Goal: Information Seeking & Learning: Compare options

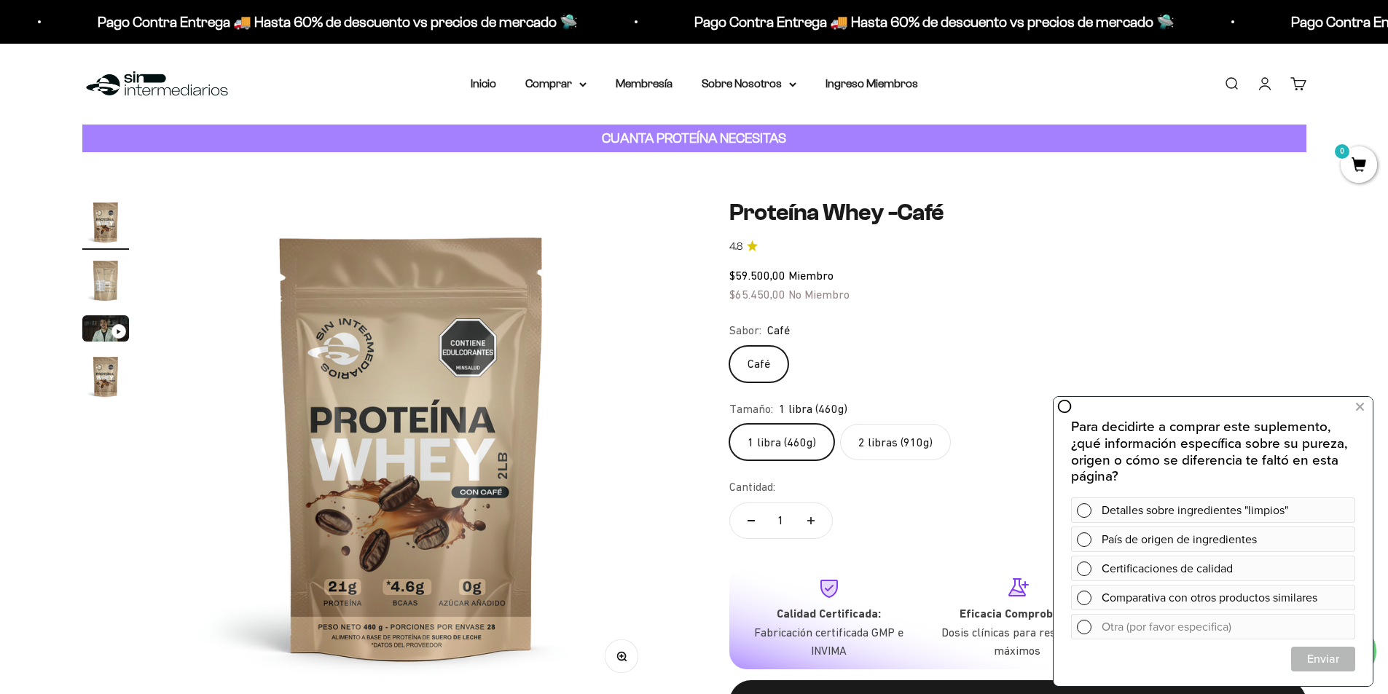
scroll to position [146, 0]
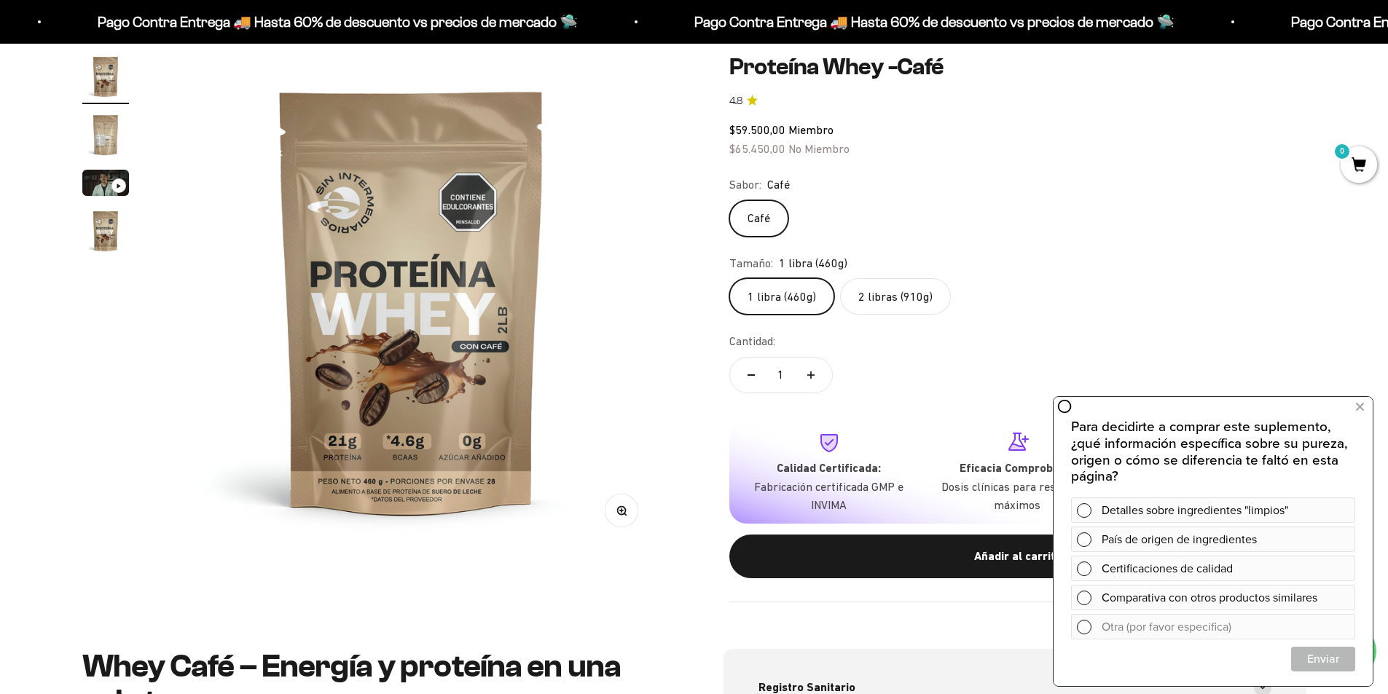
click at [888, 296] on label "2 libras (910g)" at bounding box center [895, 296] width 111 height 36
click at [729, 278] on input "2 libras (910g)" at bounding box center [728, 278] width 1 height 1
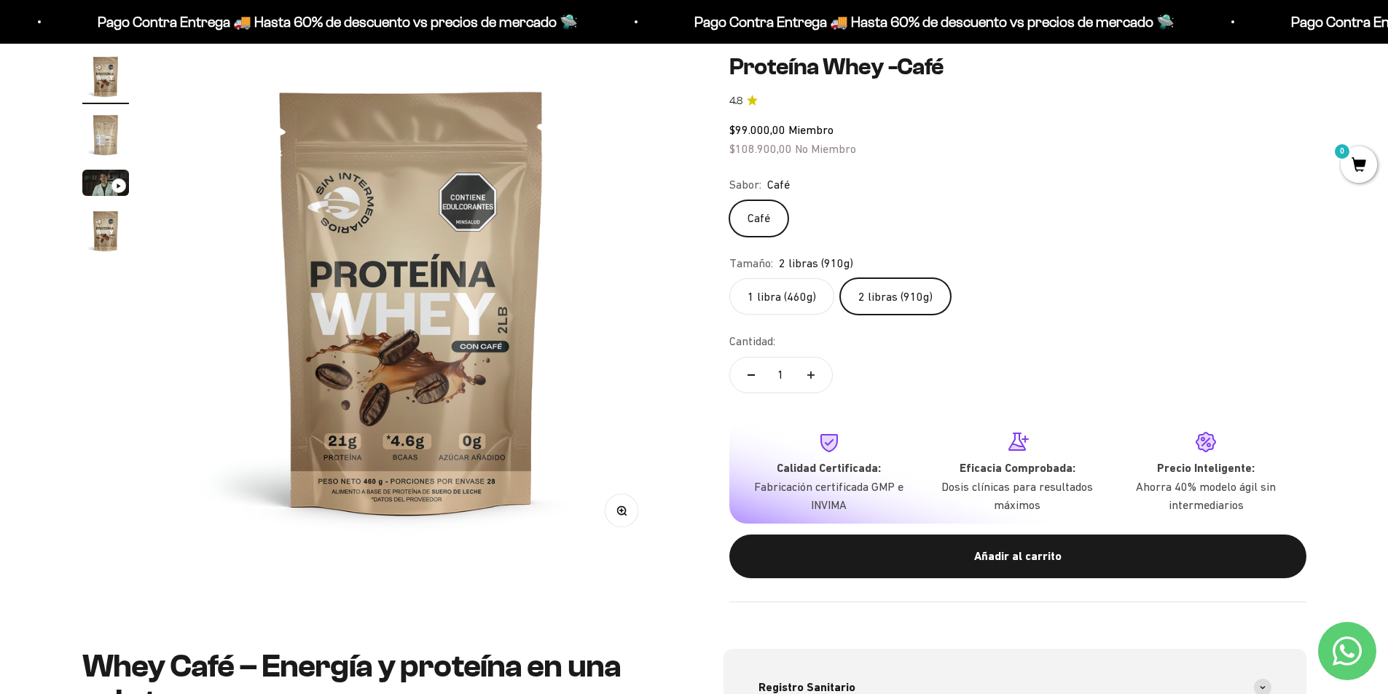
scroll to position [73, 0]
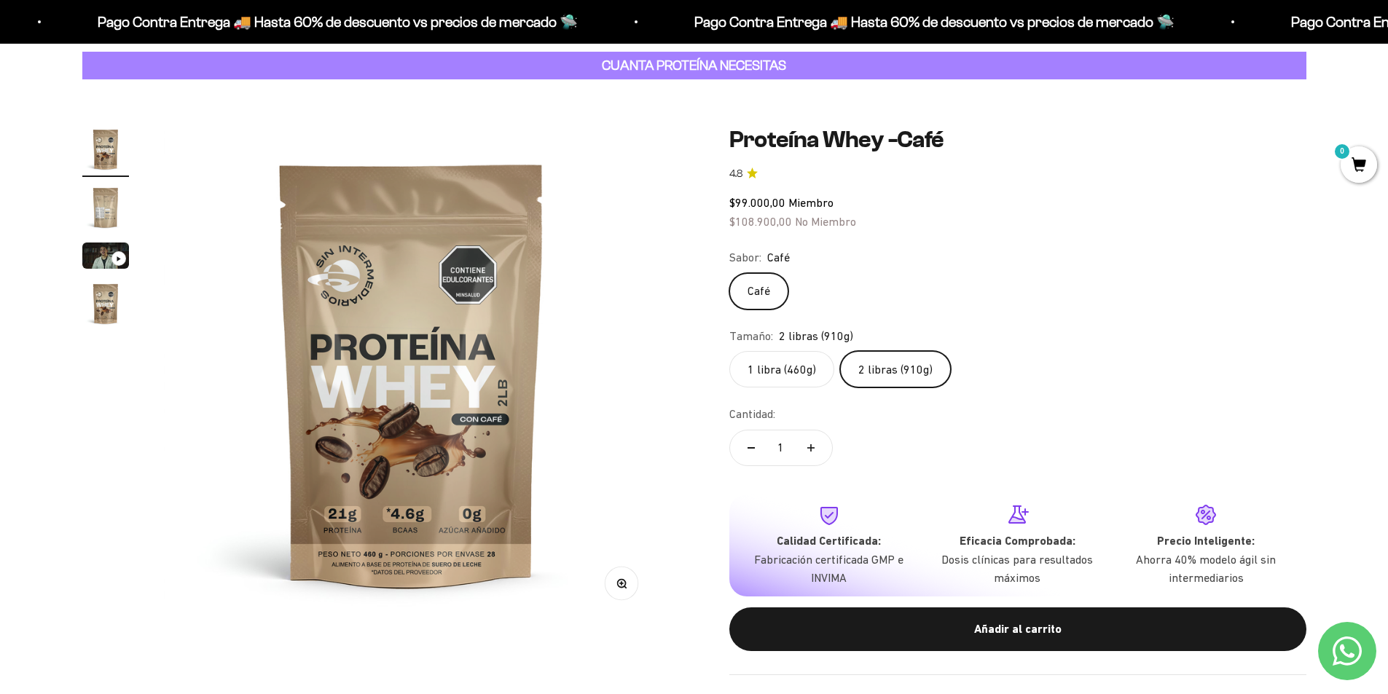
click at [97, 205] on img "Ir al artículo 2" at bounding box center [105, 207] width 47 height 47
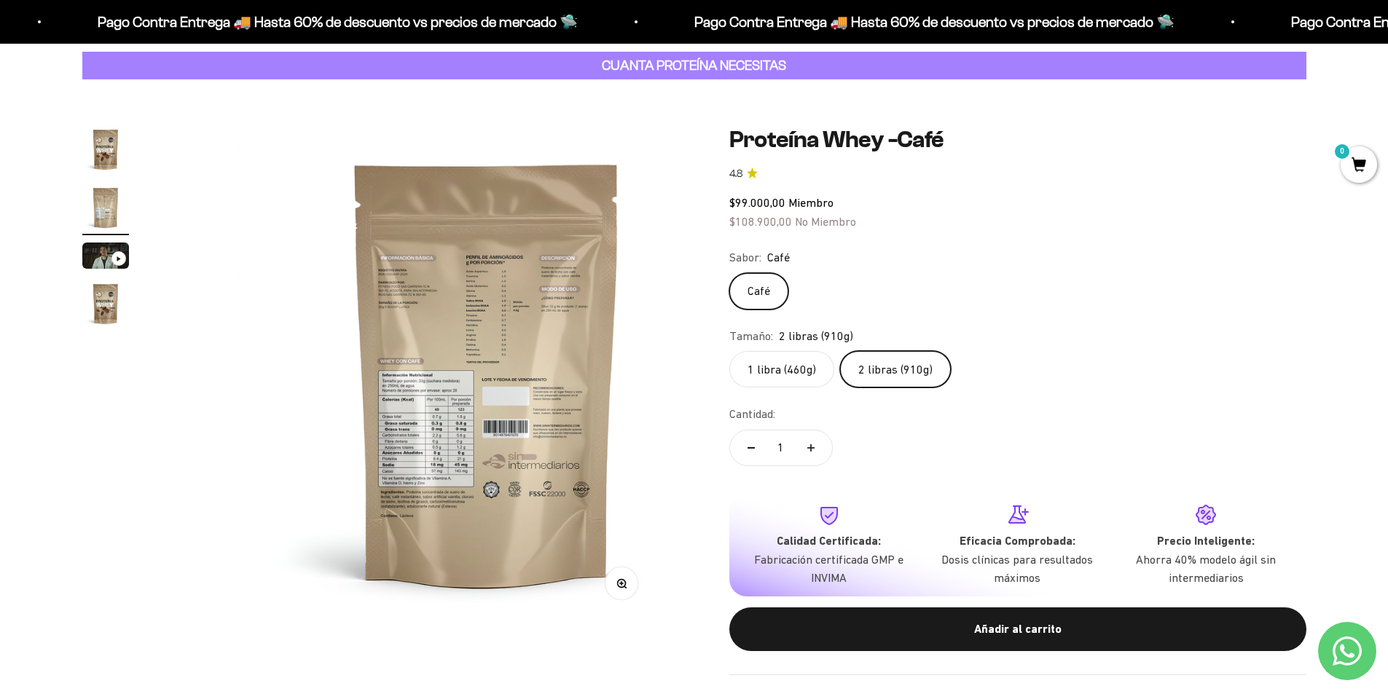
scroll to position [0, 513]
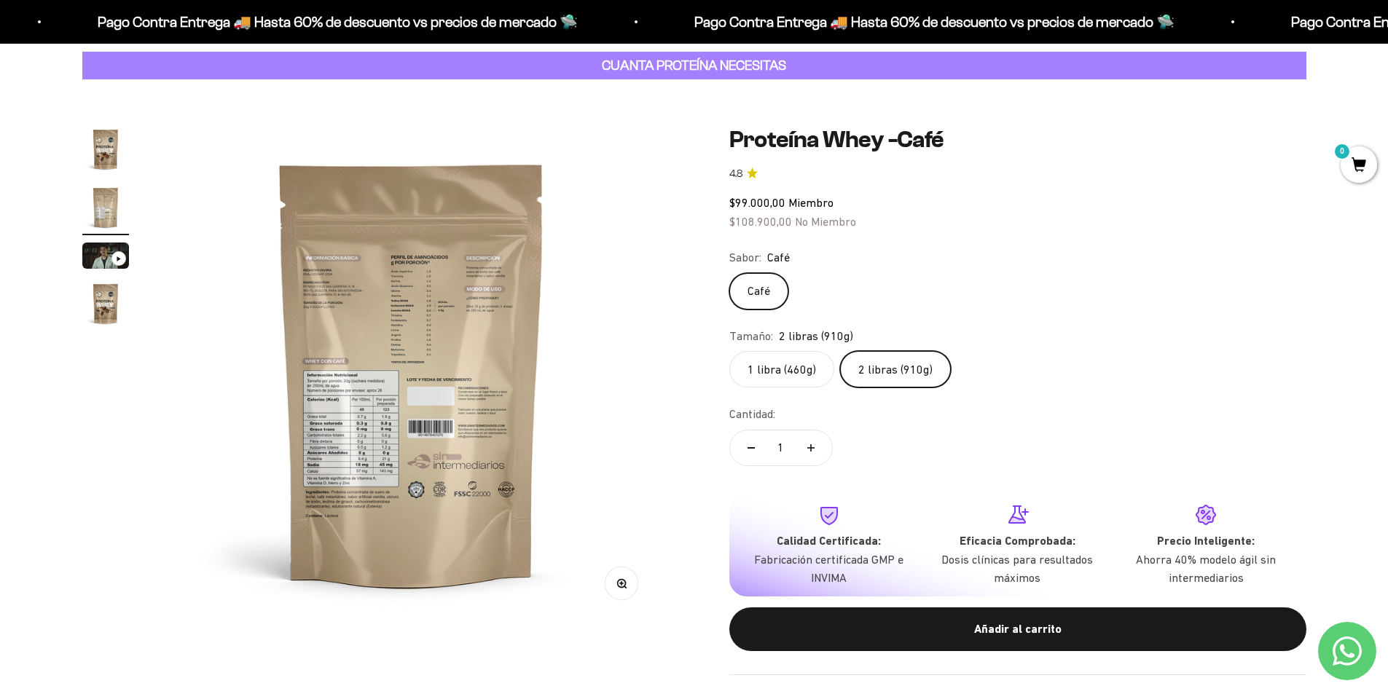
click at [369, 433] on img at bounding box center [411, 373] width 495 height 495
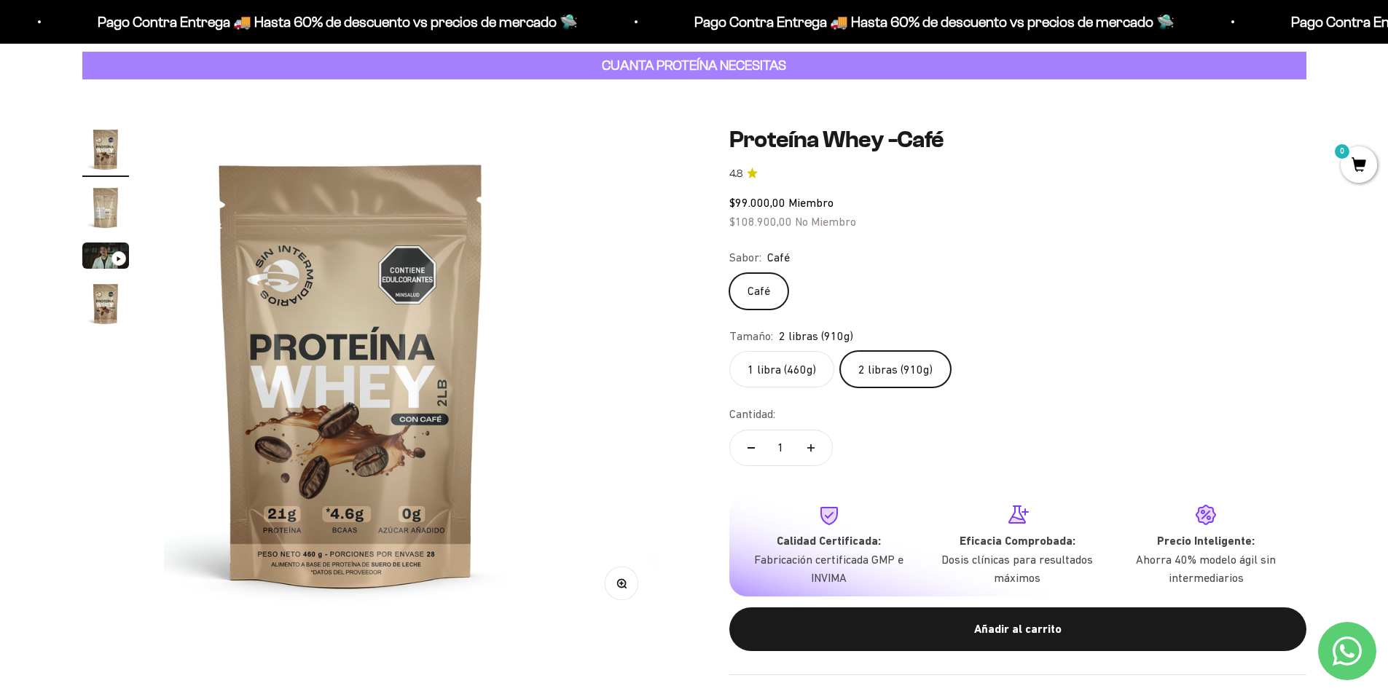
scroll to position [0, 0]
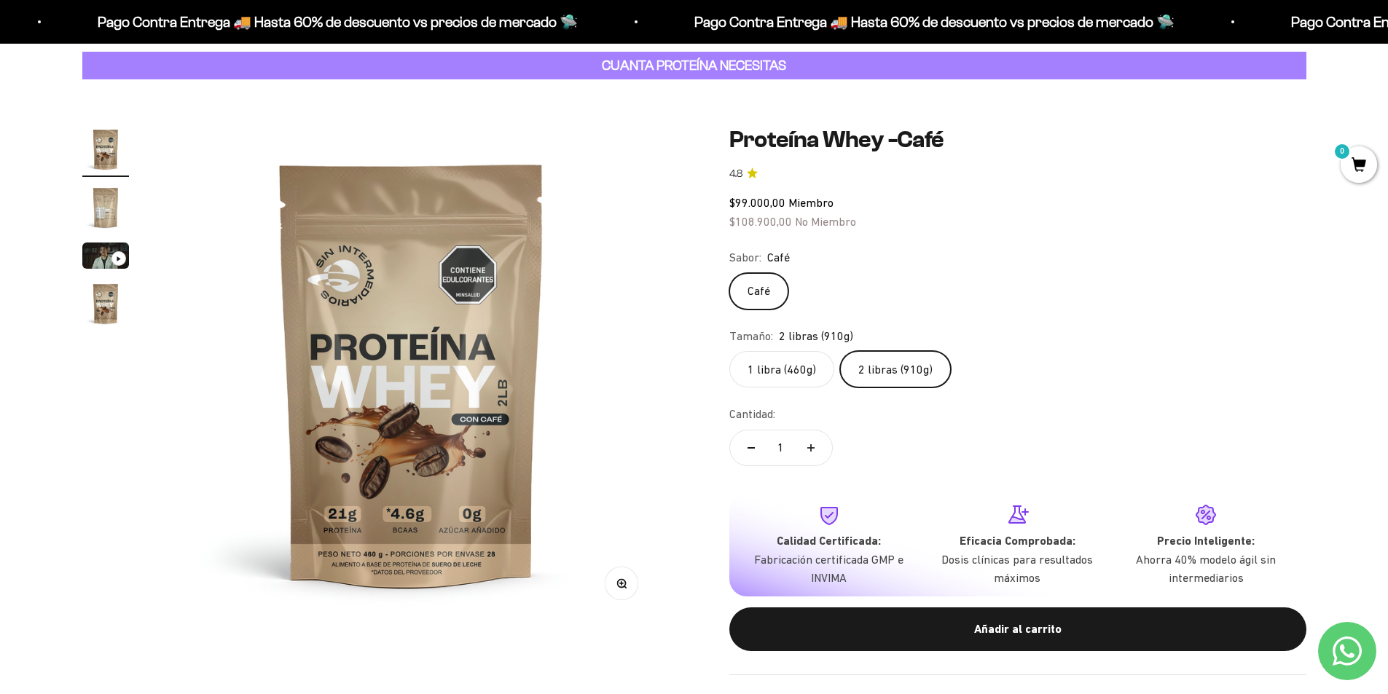
click at [626, 408] on img at bounding box center [411, 373] width 495 height 495
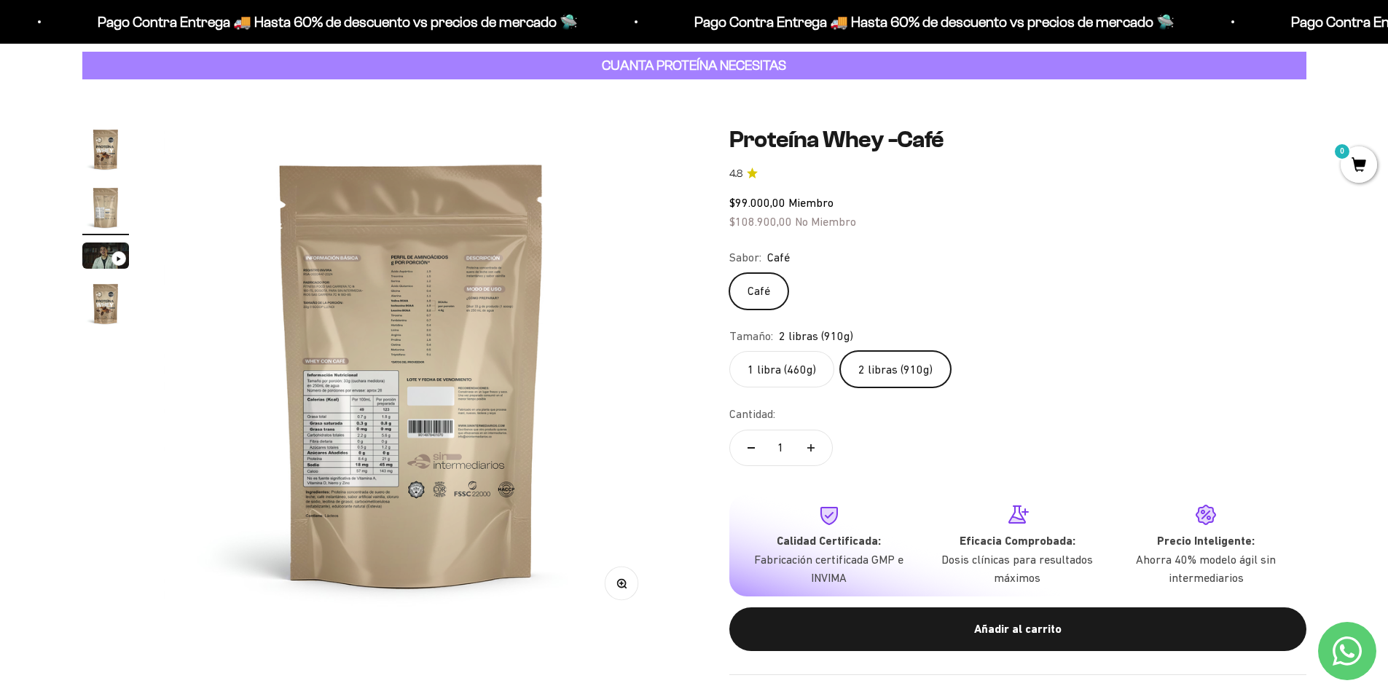
click at [594, 575] on img at bounding box center [411, 373] width 495 height 495
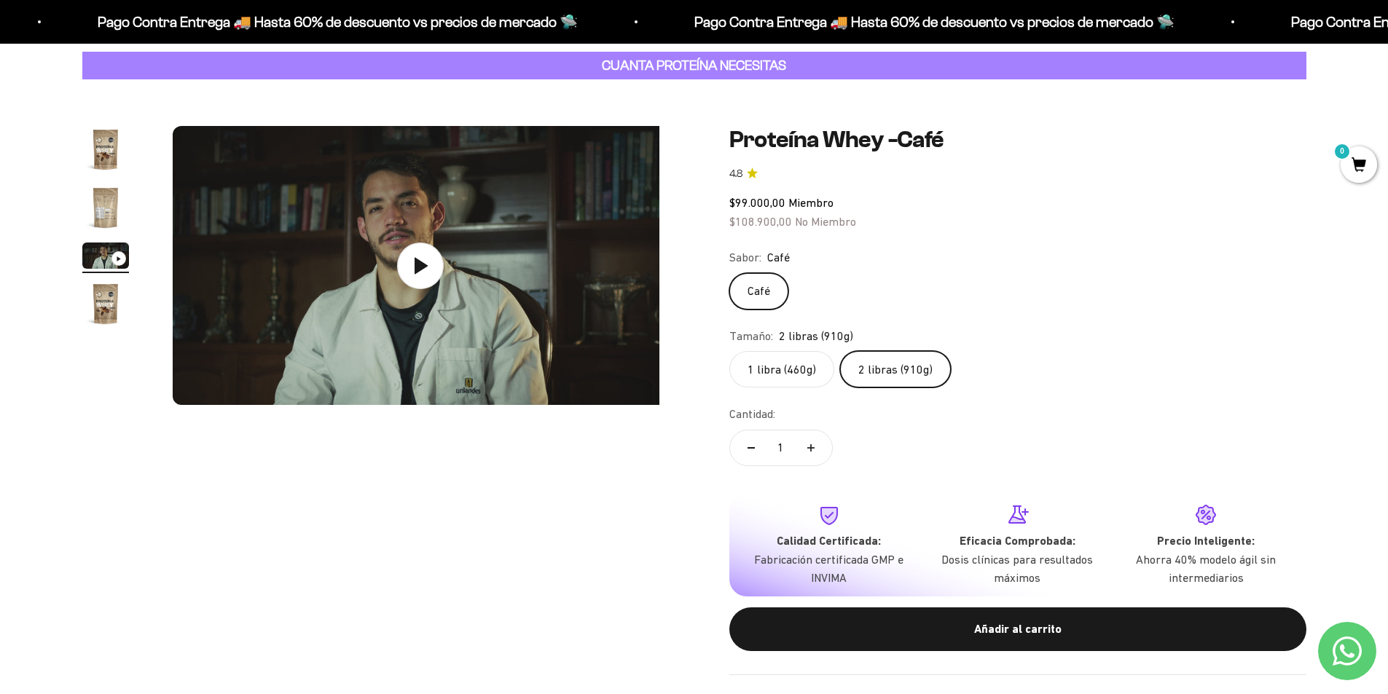
scroll to position [0, 1026]
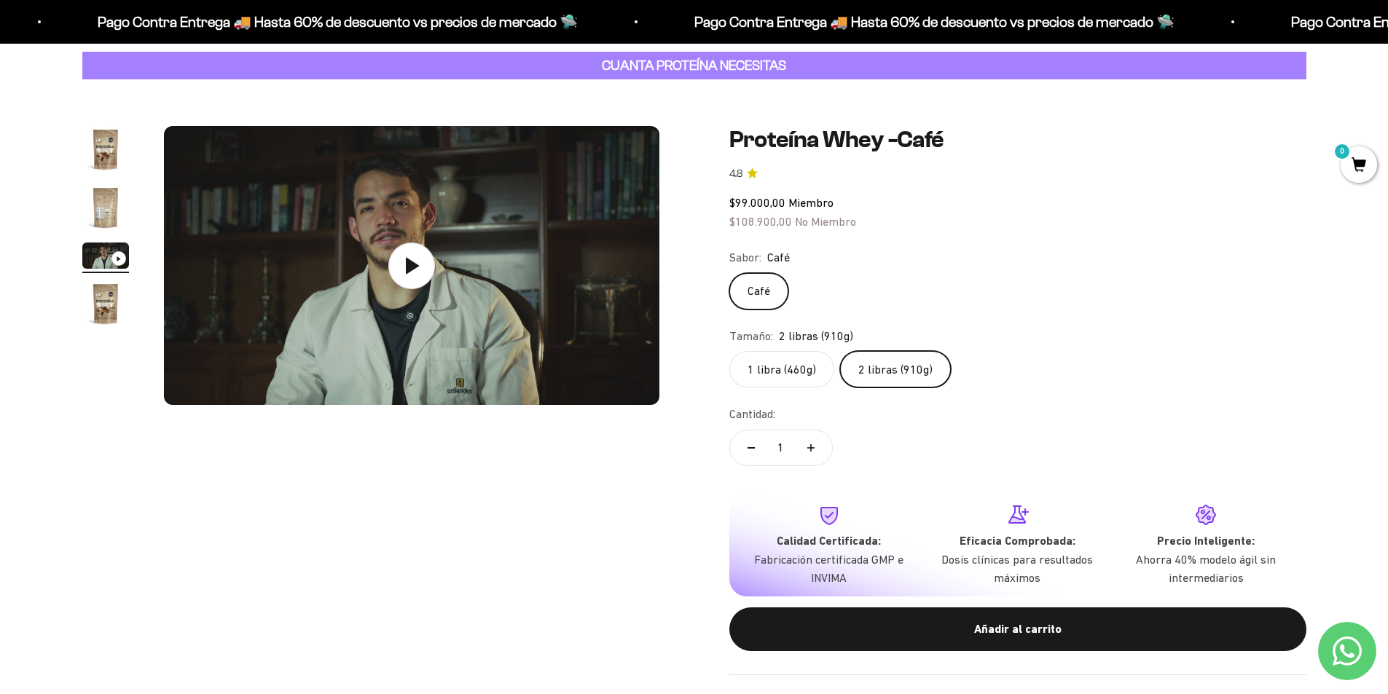
click at [98, 203] on img "Ir al artículo 2" at bounding box center [105, 207] width 47 height 47
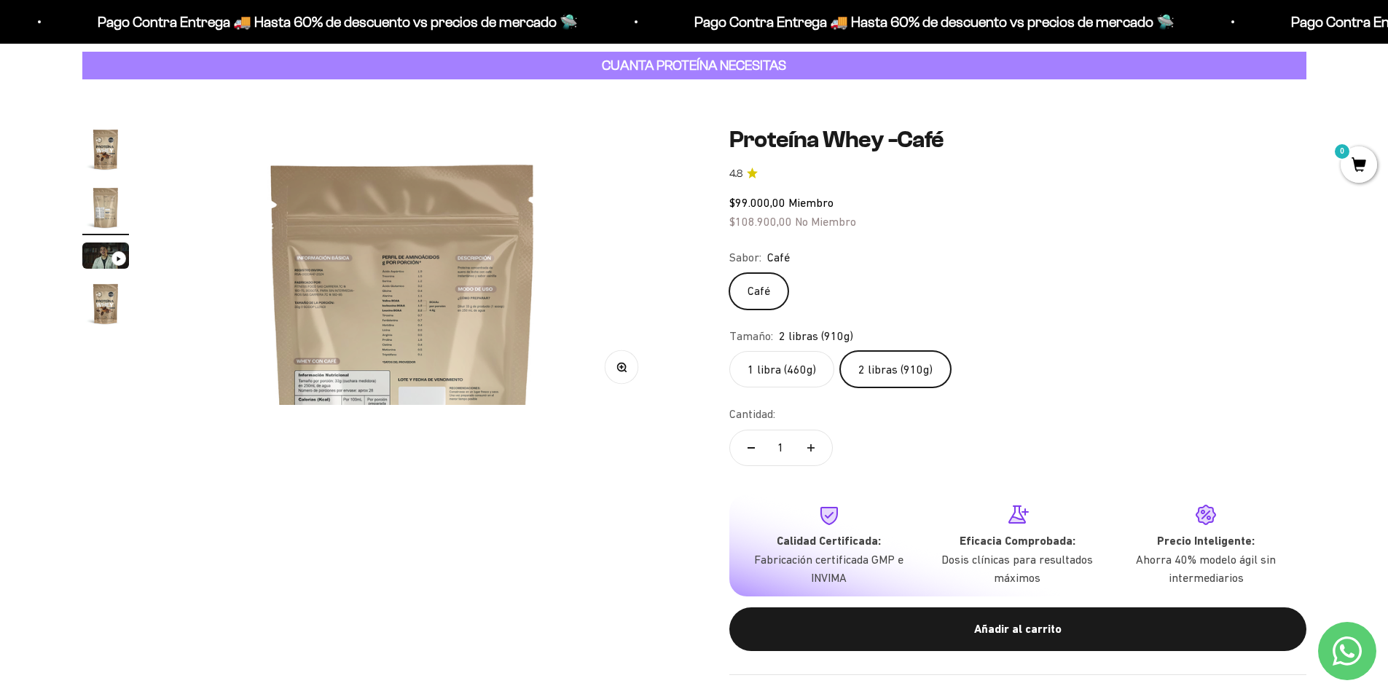
scroll to position [0, 513]
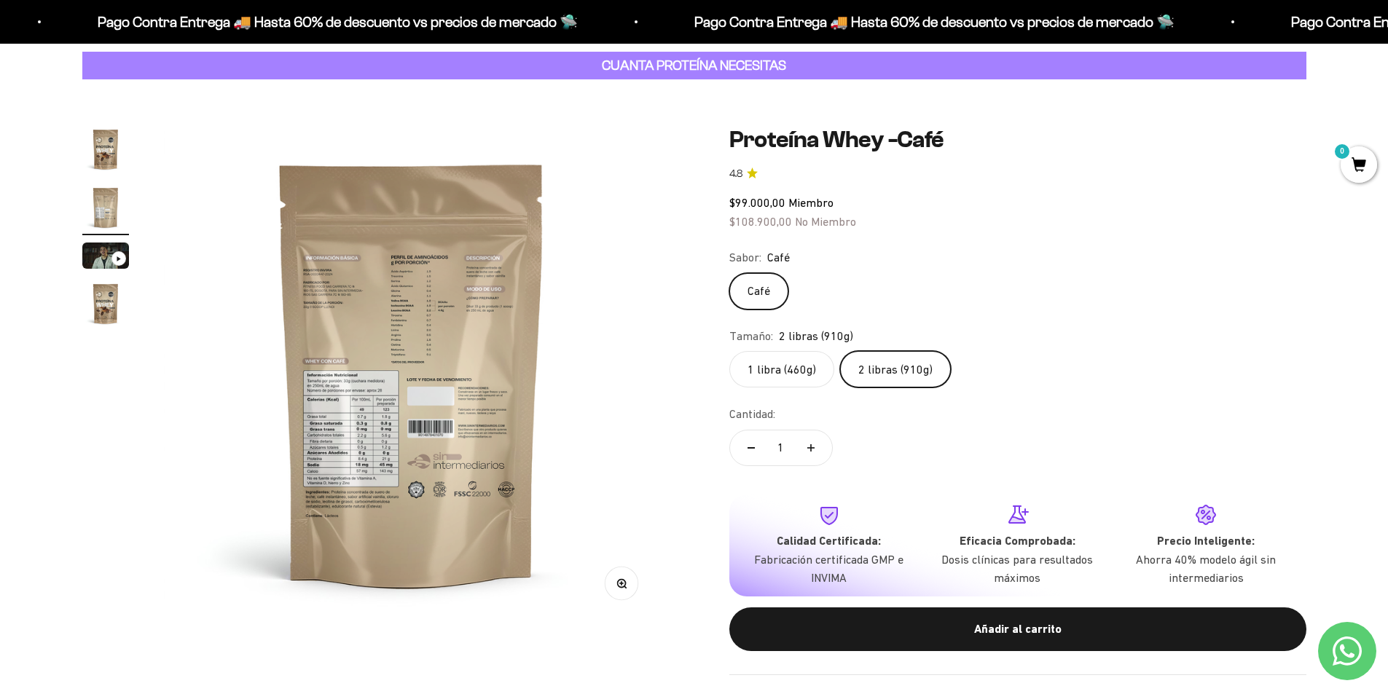
click at [625, 581] on circle "button" at bounding box center [621, 583] width 8 height 8
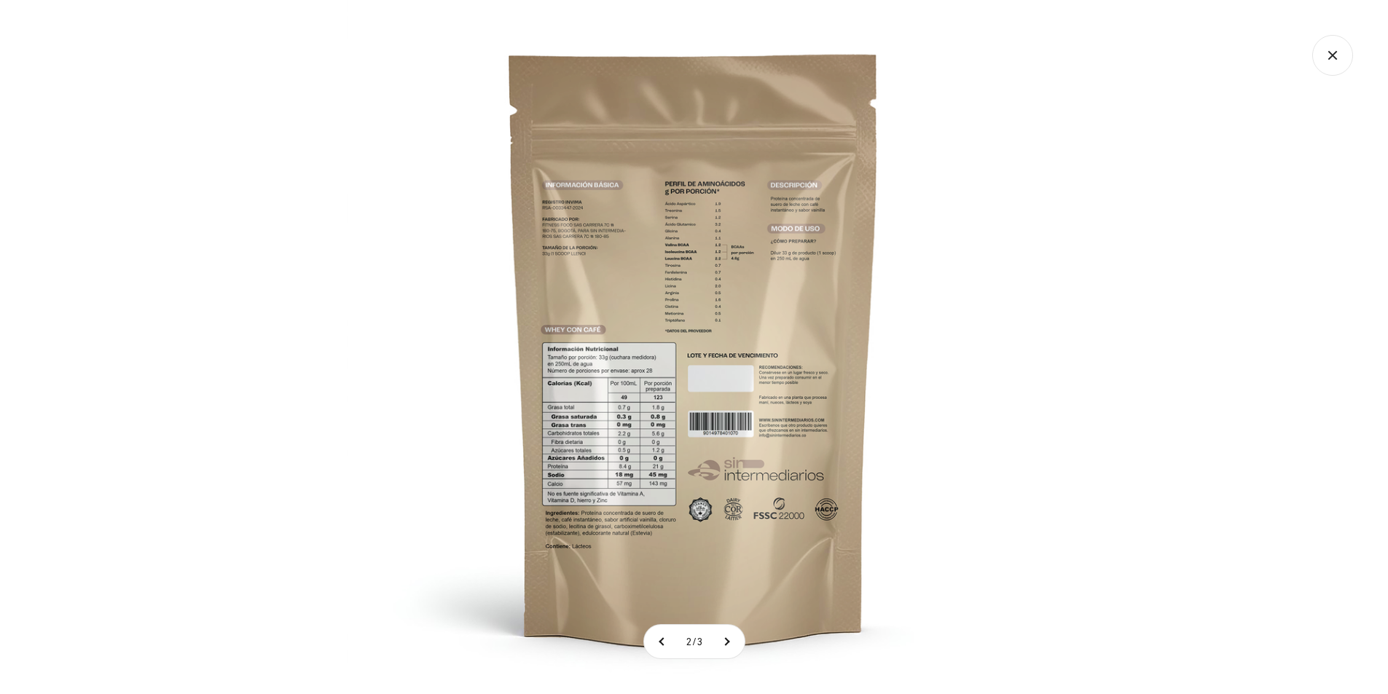
click at [604, 417] on img at bounding box center [694, 347] width 694 height 694
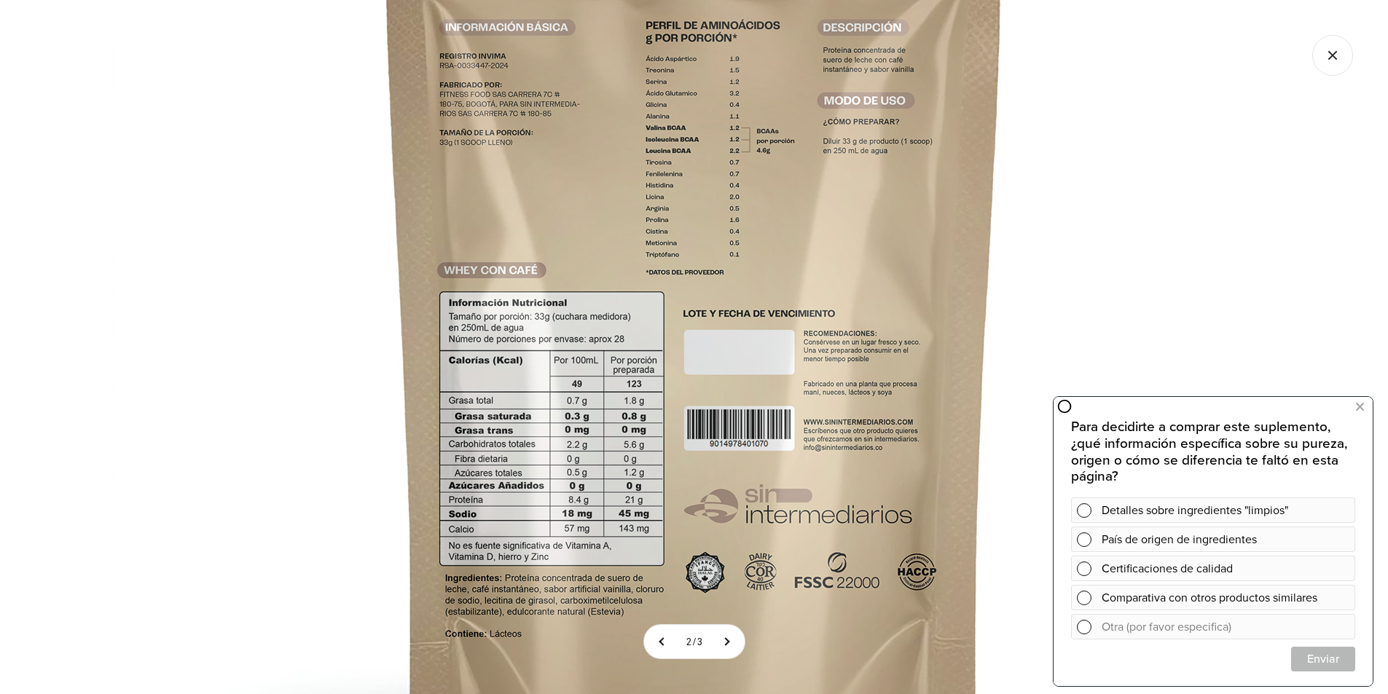
click at [784, 378] on img at bounding box center [694, 300] width 1166 height 1166
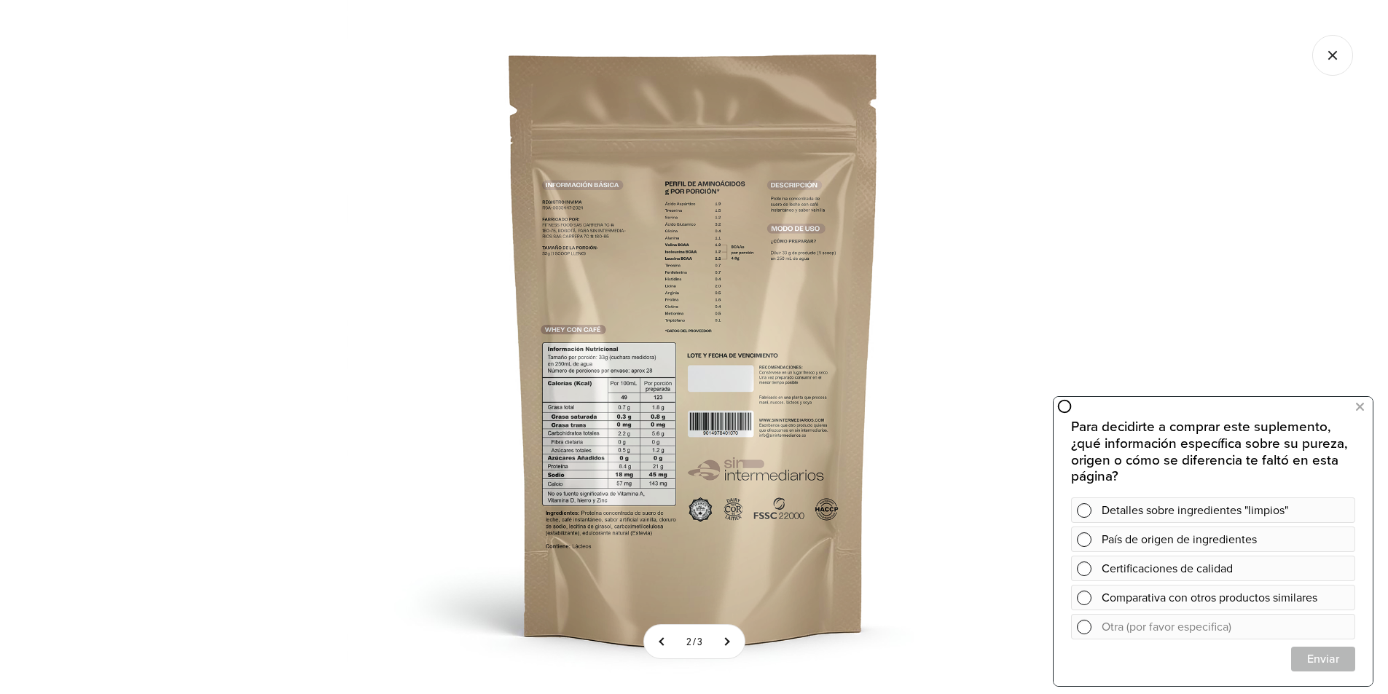
click at [1333, 46] on icon "Cerrar galería" at bounding box center [1332, 55] width 41 height 41
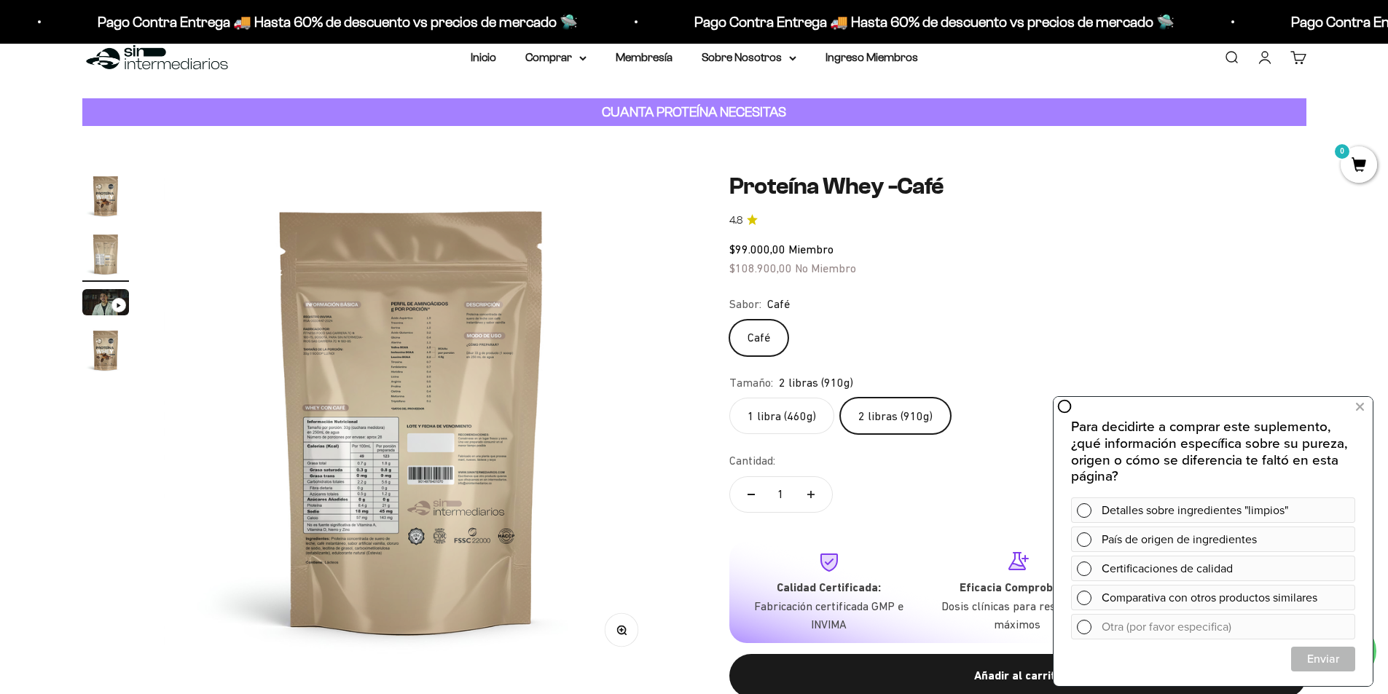
scroll to position [0, 0]
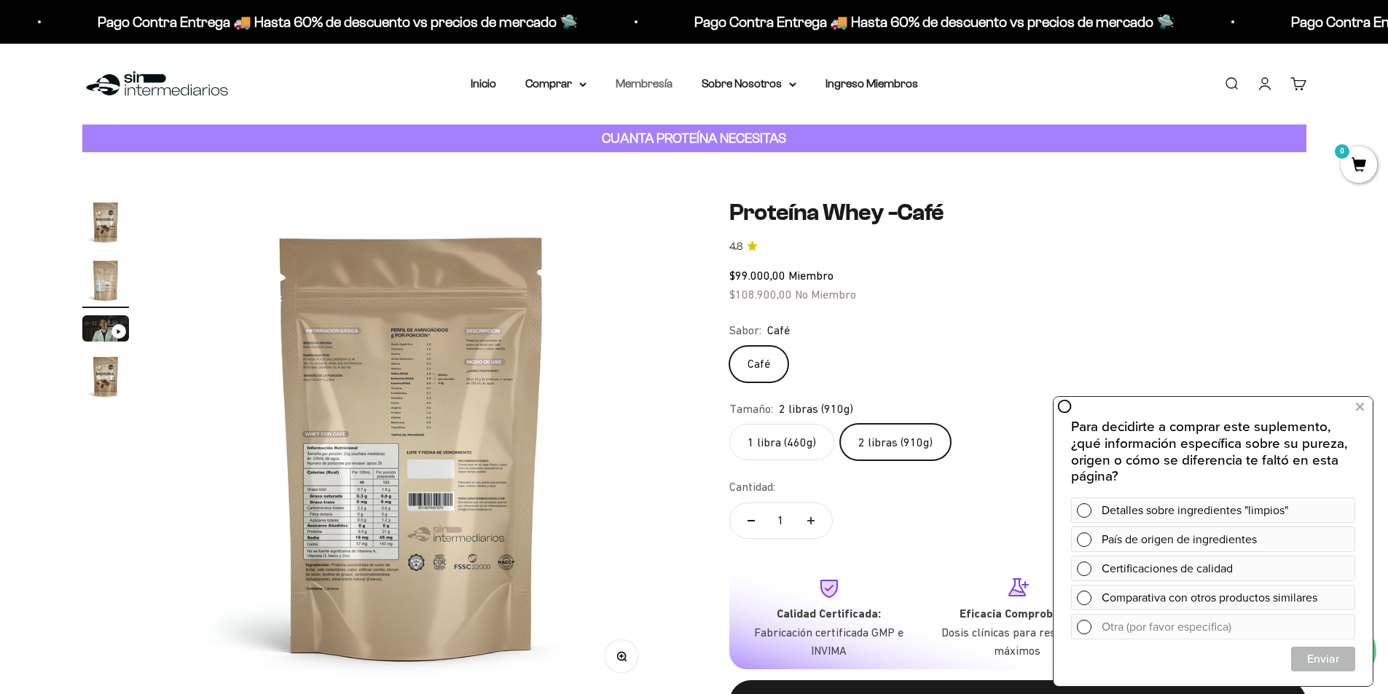
click at [653, 84] on link "Membresía" at bounding box center [644, 83] width 57 height 12
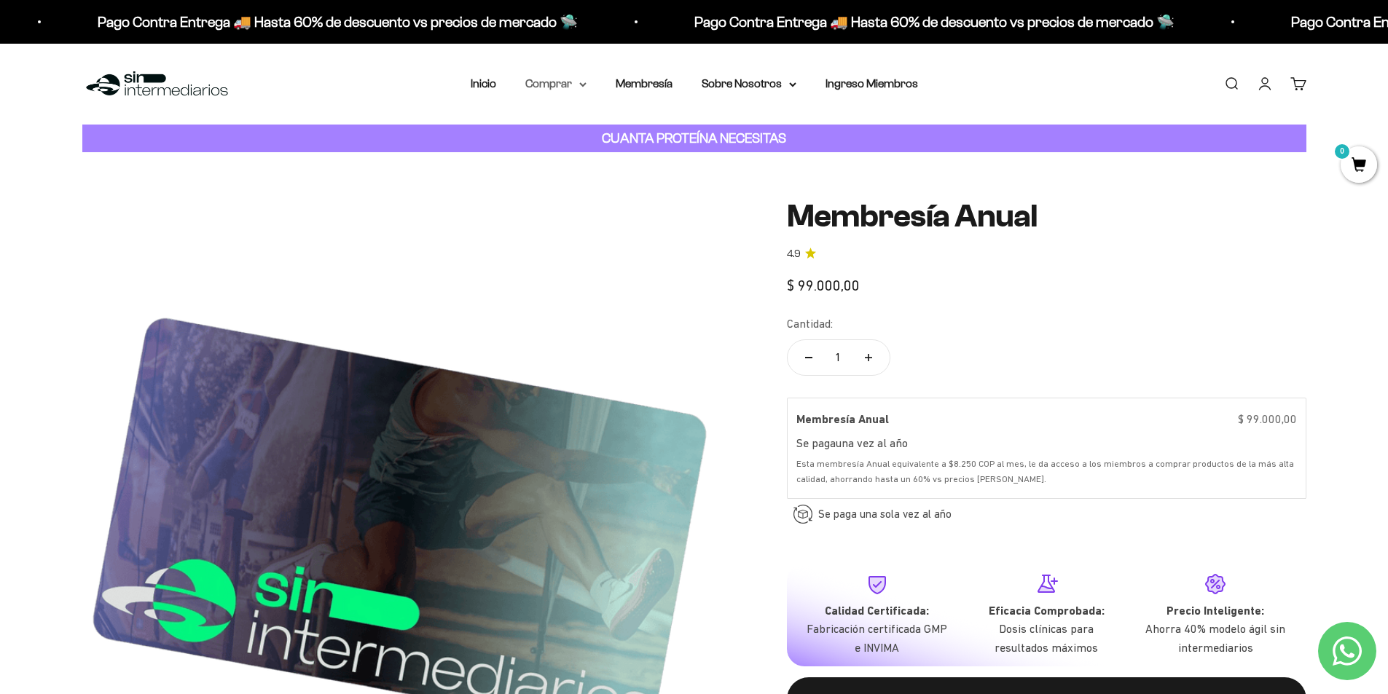
click at [553, 91] on summary "Comprar" at bounding box center [555, 83] width 61 height 19
click at [541, 137] on span "Proteínas" at bounding box center [558, 130] width 49 height 19
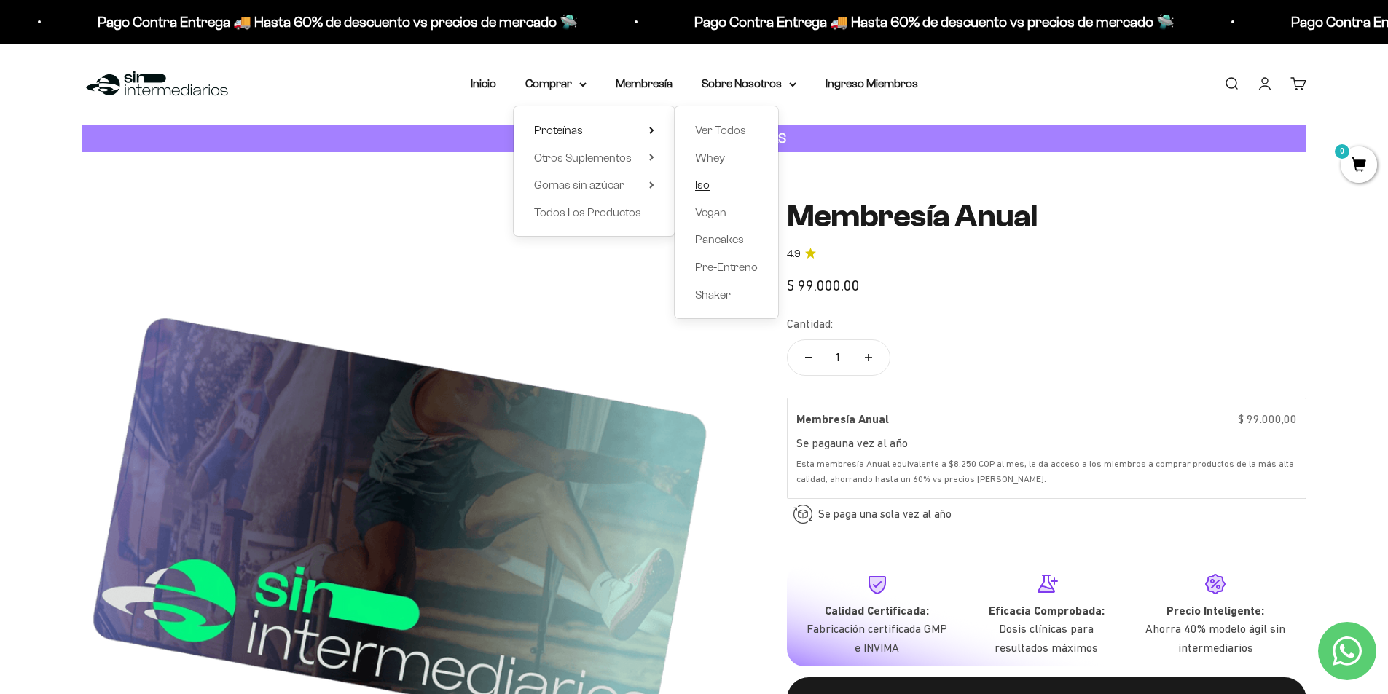
click at [701, 181] on span "Iso" at bounding box center [702, 184] width 15 height 12
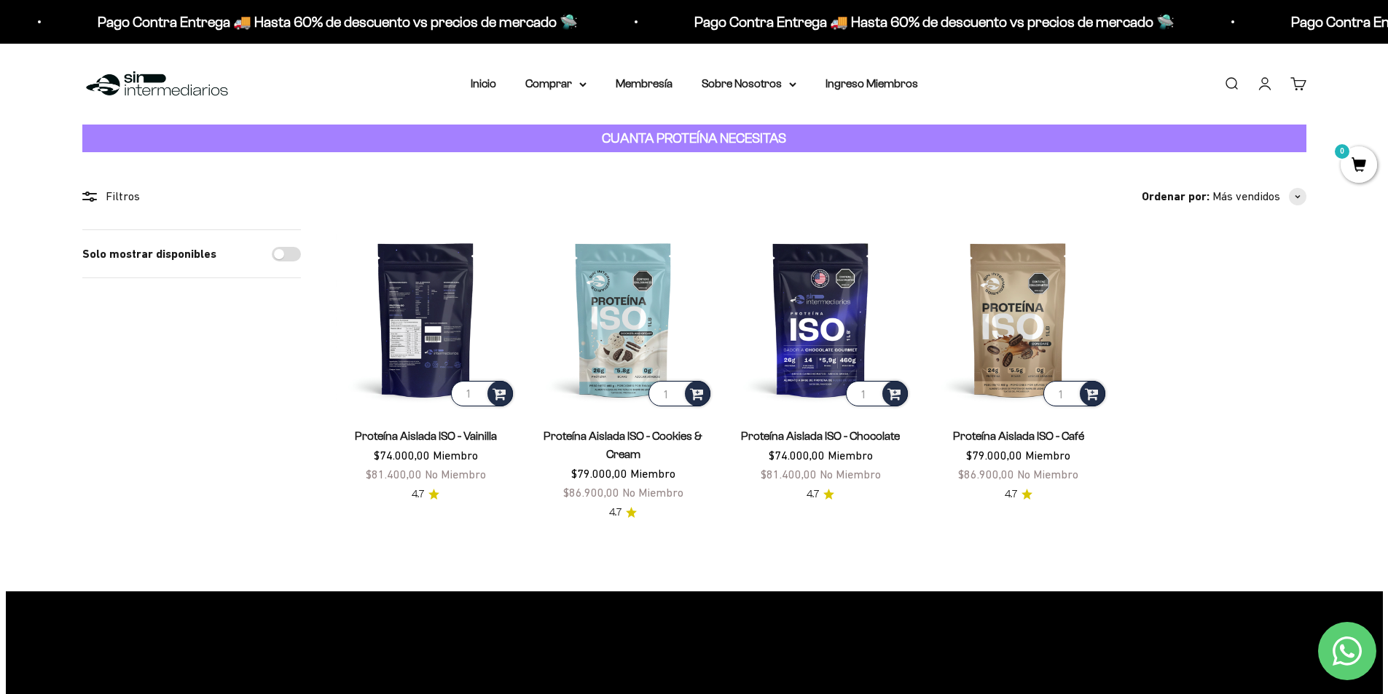
click at [426, 354] on img at bounding box center [426, 319] width 180 height 180
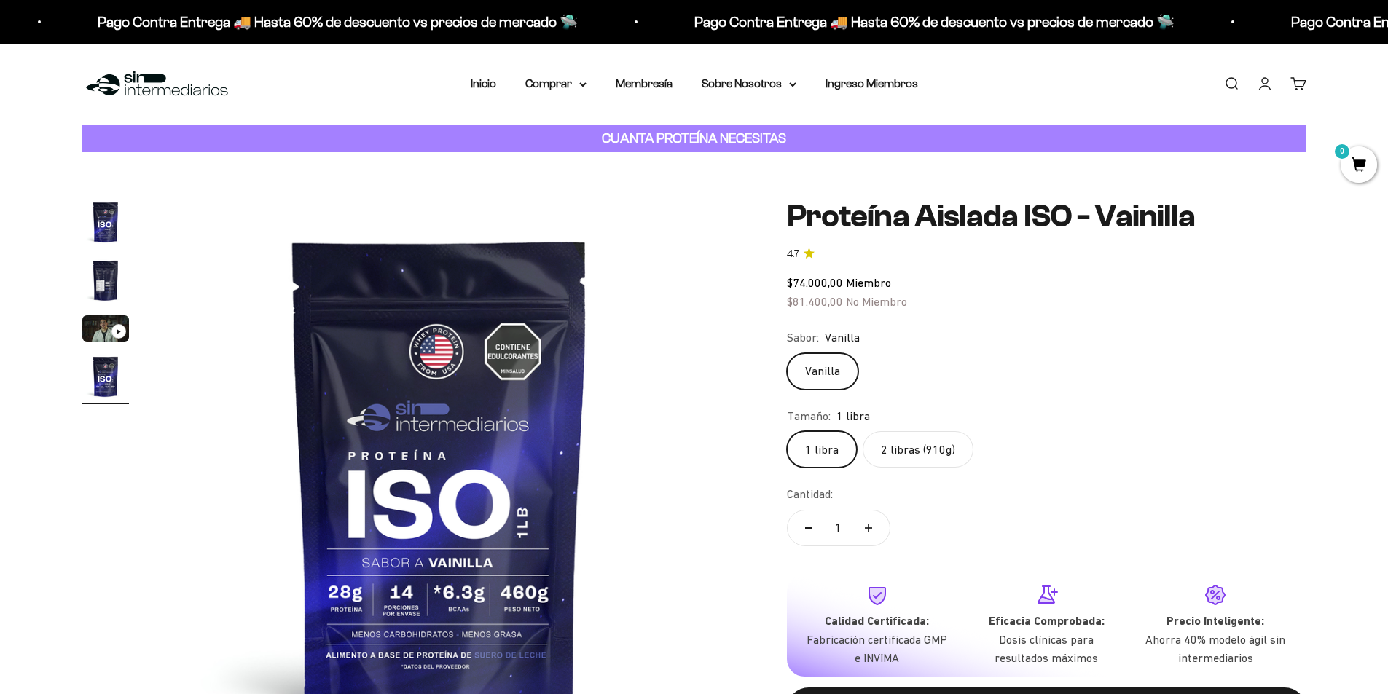
click at [96, 278] on img "Ir al artículo 2" at bounding box center [105, 280] width 47 height 47
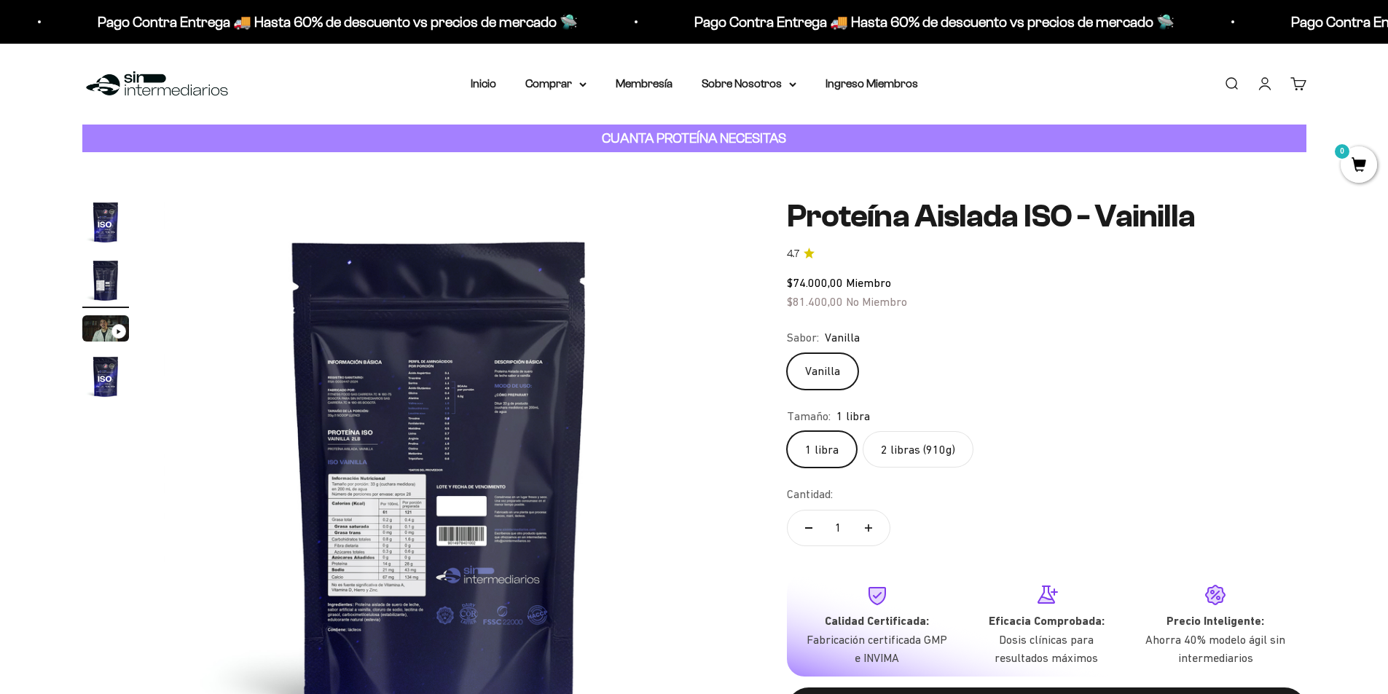
scroll to position [0, 570]
click at [377, 555] on img at bounding box center [440, 475] width 553 height 553
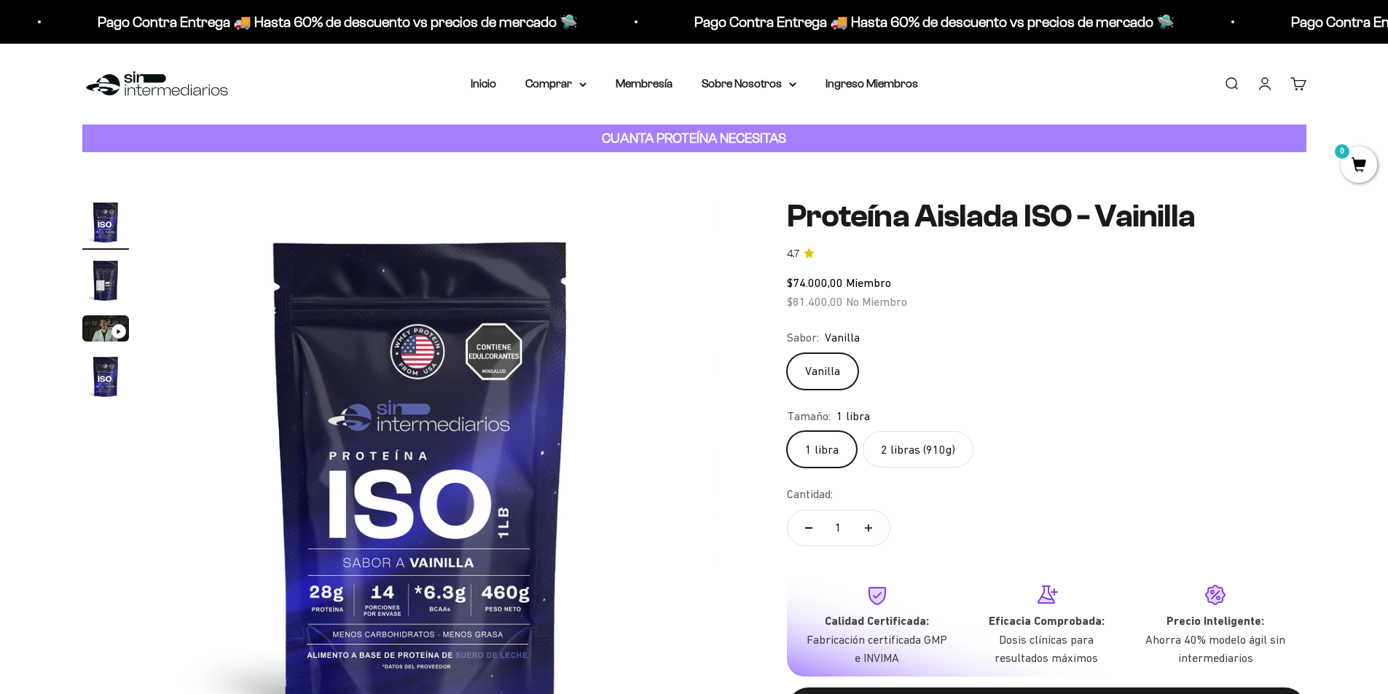
scroll to position [0, 0]
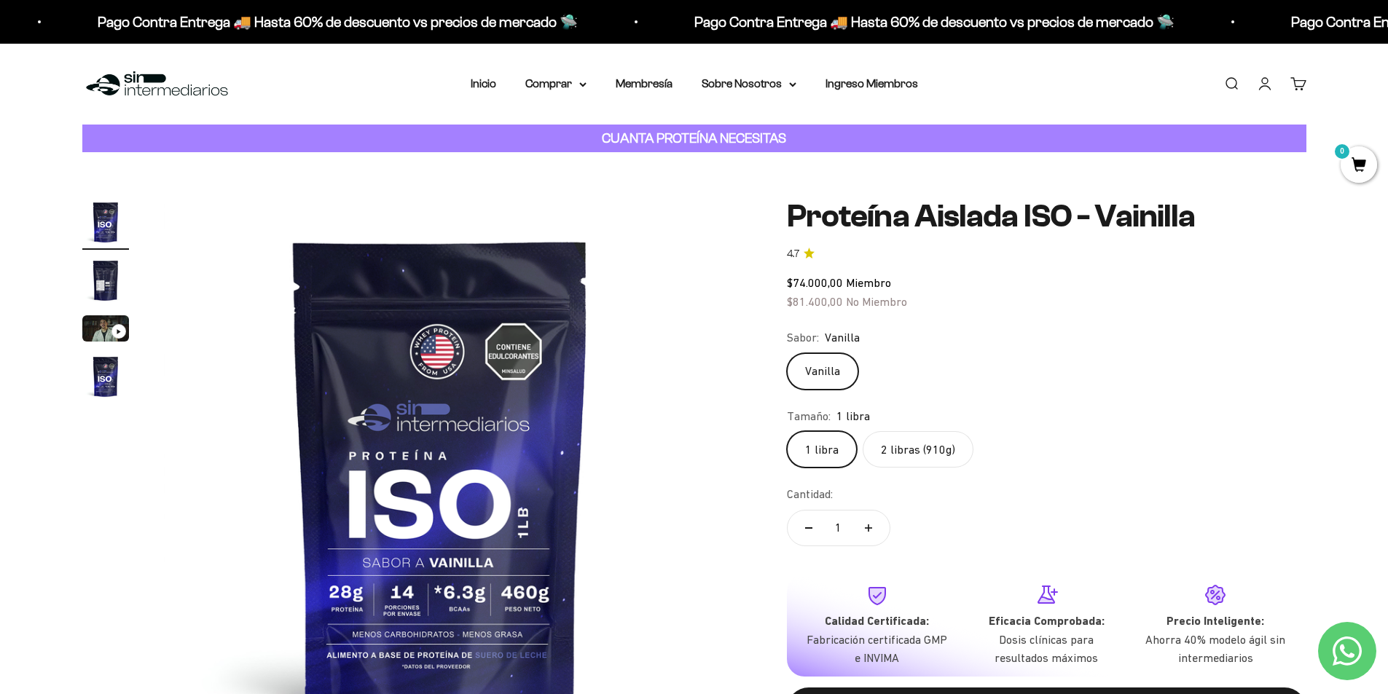
click at [694, 522] on img at bounding box center [440, 475] width 553 height 553
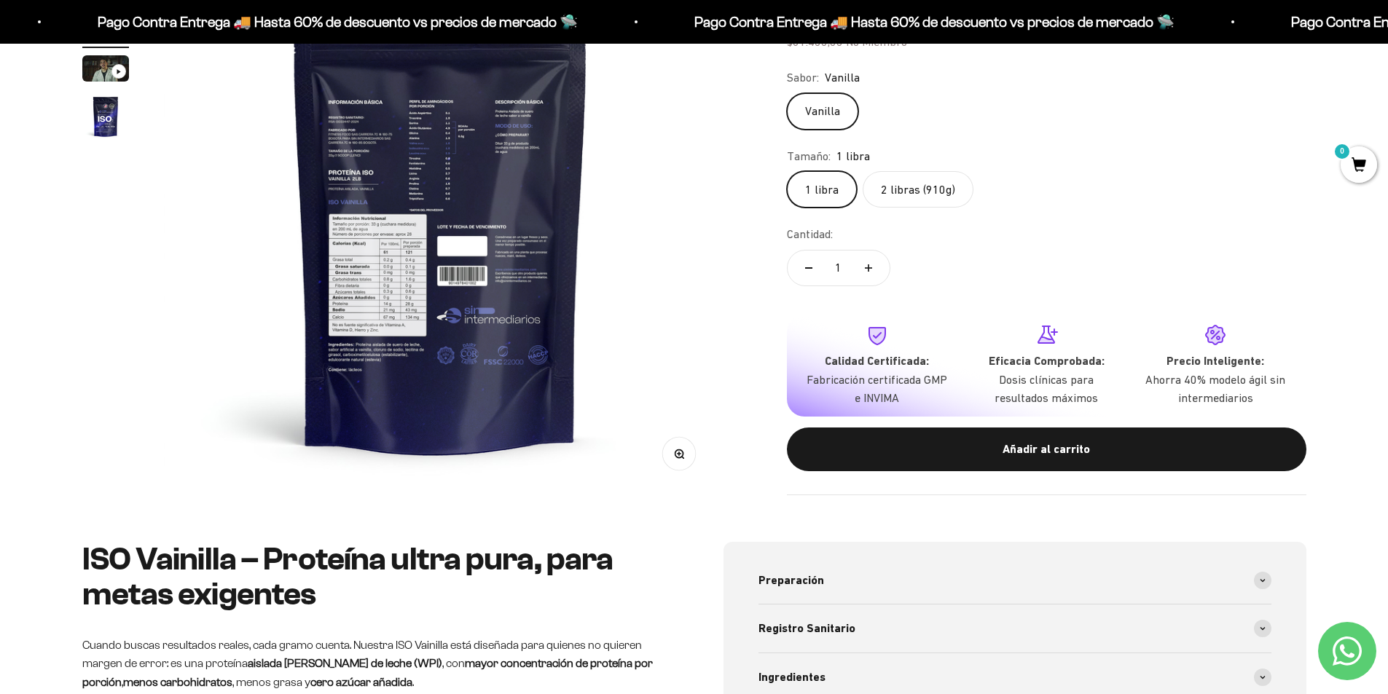
scroll to position [291, 0]
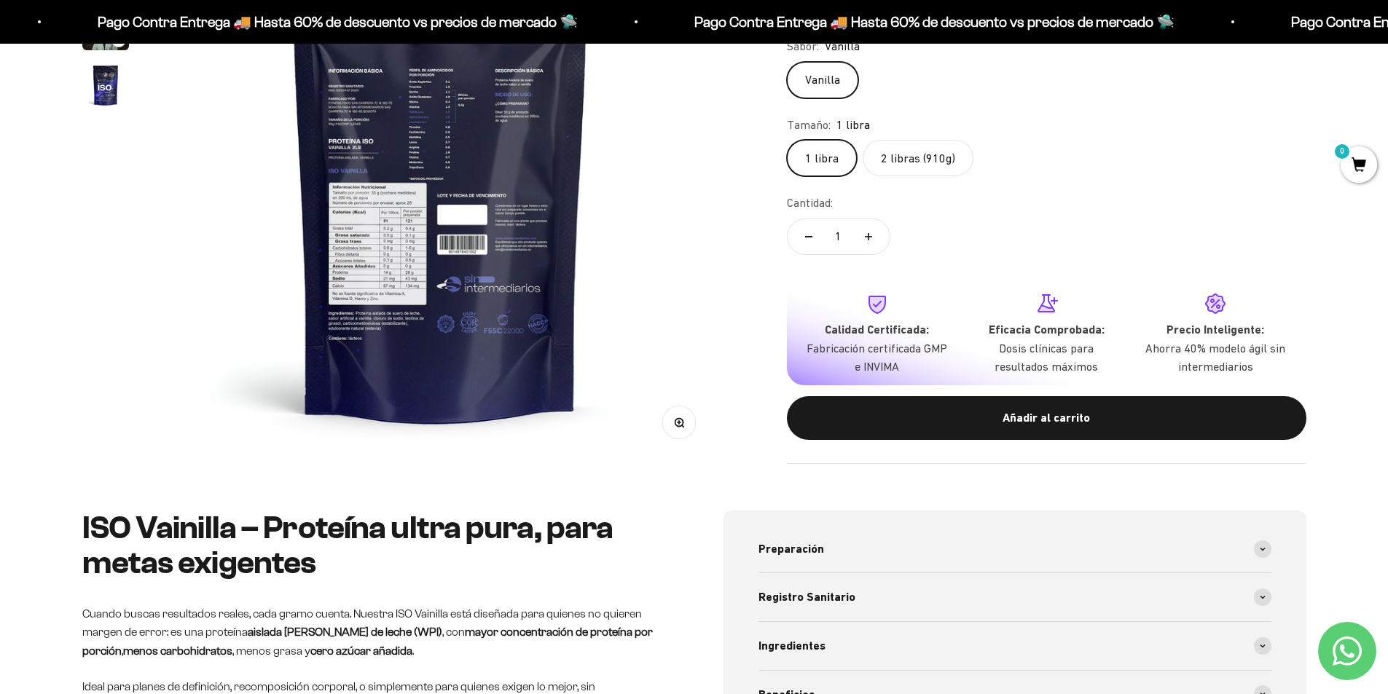
click at [680, 423] on icon "button" at bounding box center [679, 423] width 10 height 10
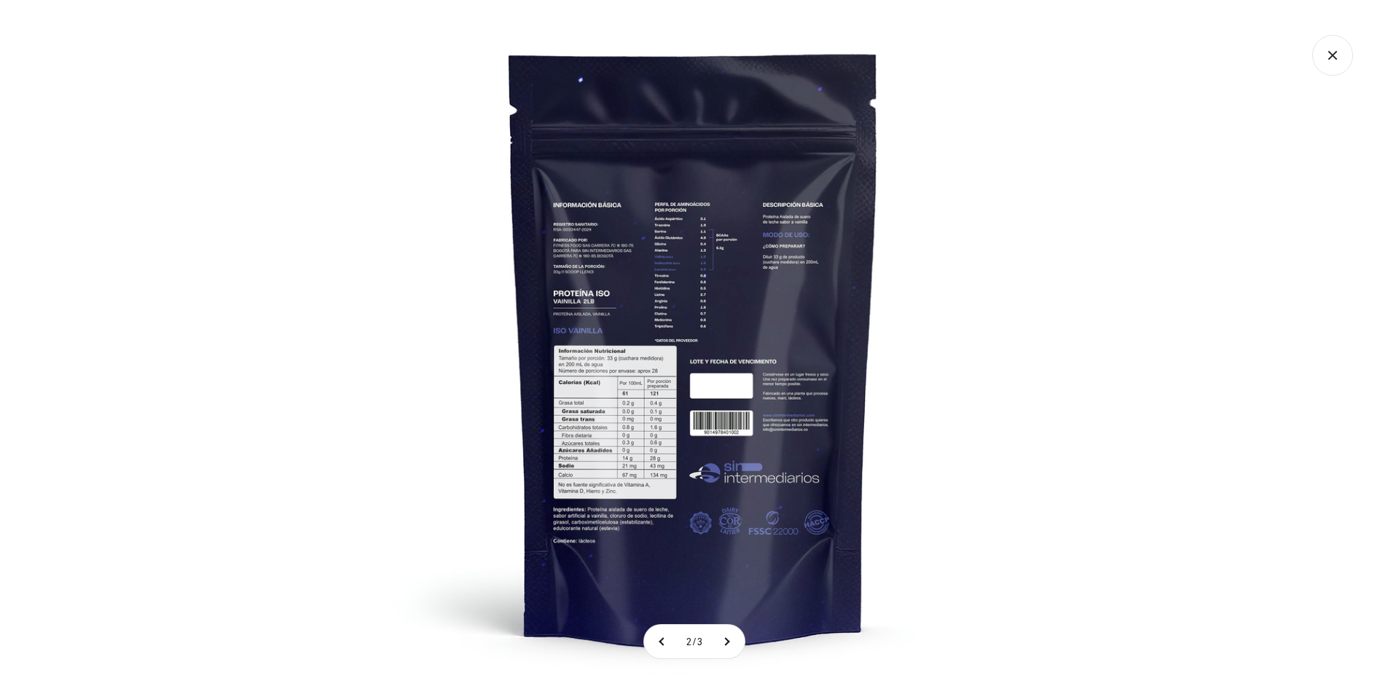
click at [619, 372] on img at bounding box center [694, 347] width 694 height 694
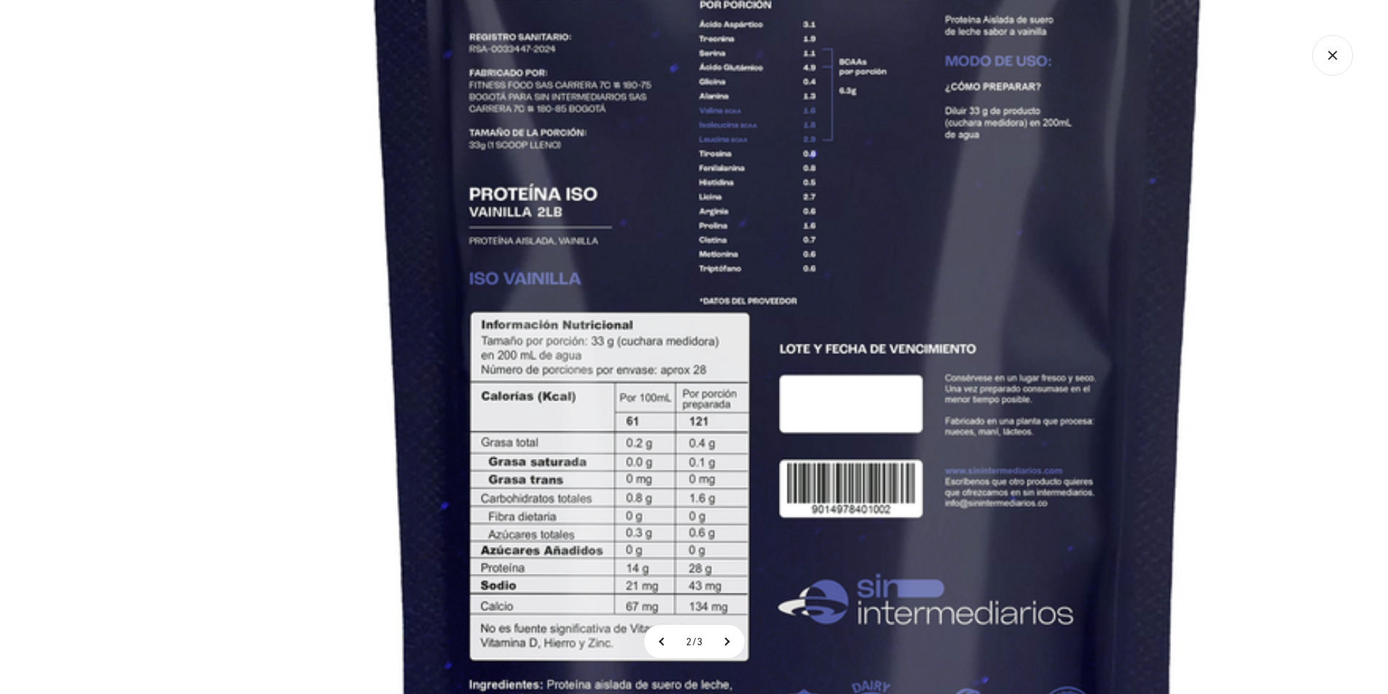
click at [270, 245] on img at bounding box center [788, 315] width 1577 height 1577
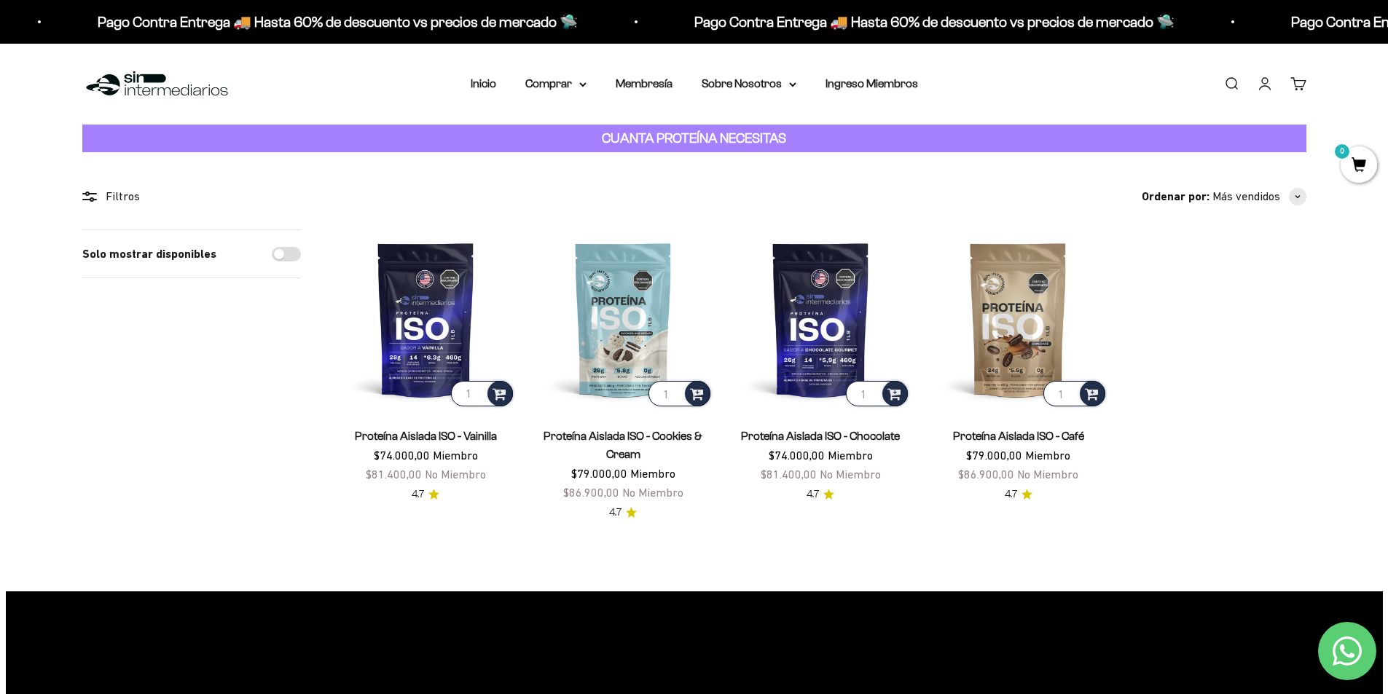
click at [153, 92] on img at bounding box center [156, 83] width 149 height 31
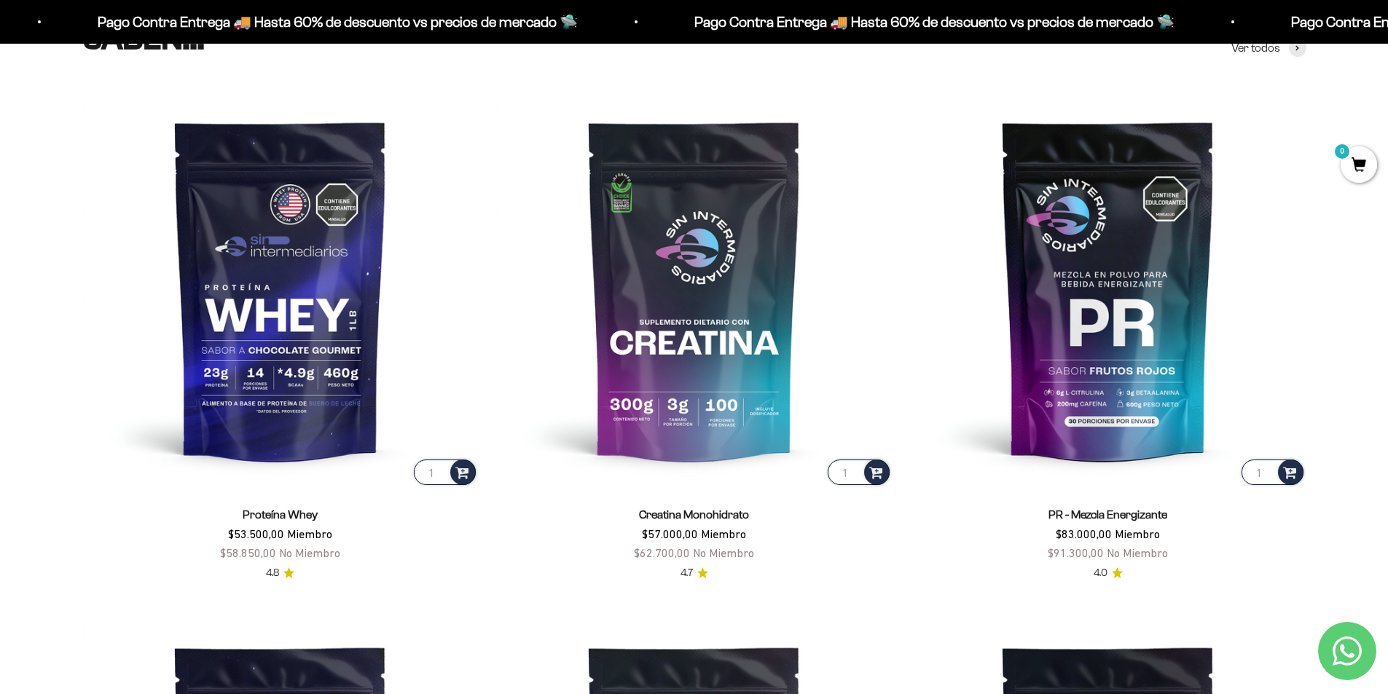
scroll to position [874, 0]
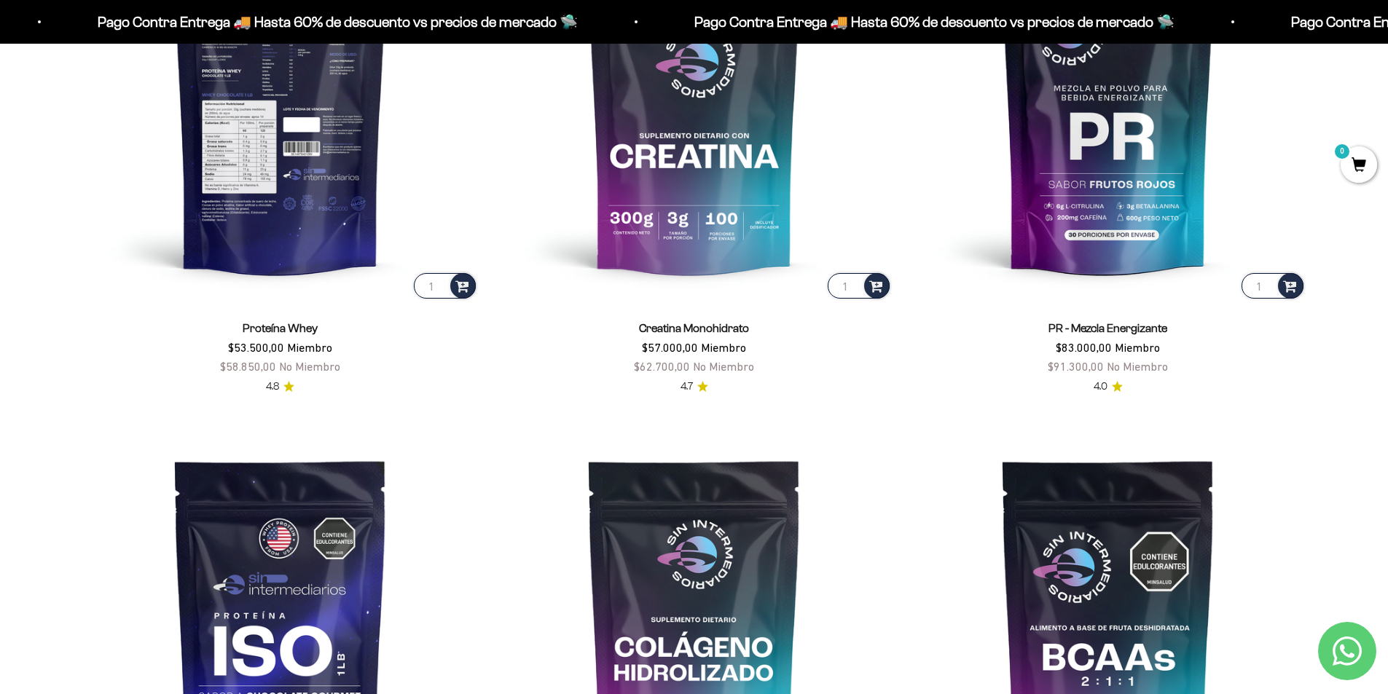
click at [296, 242] on img at bounding box center [280, 103] width 396 height 396
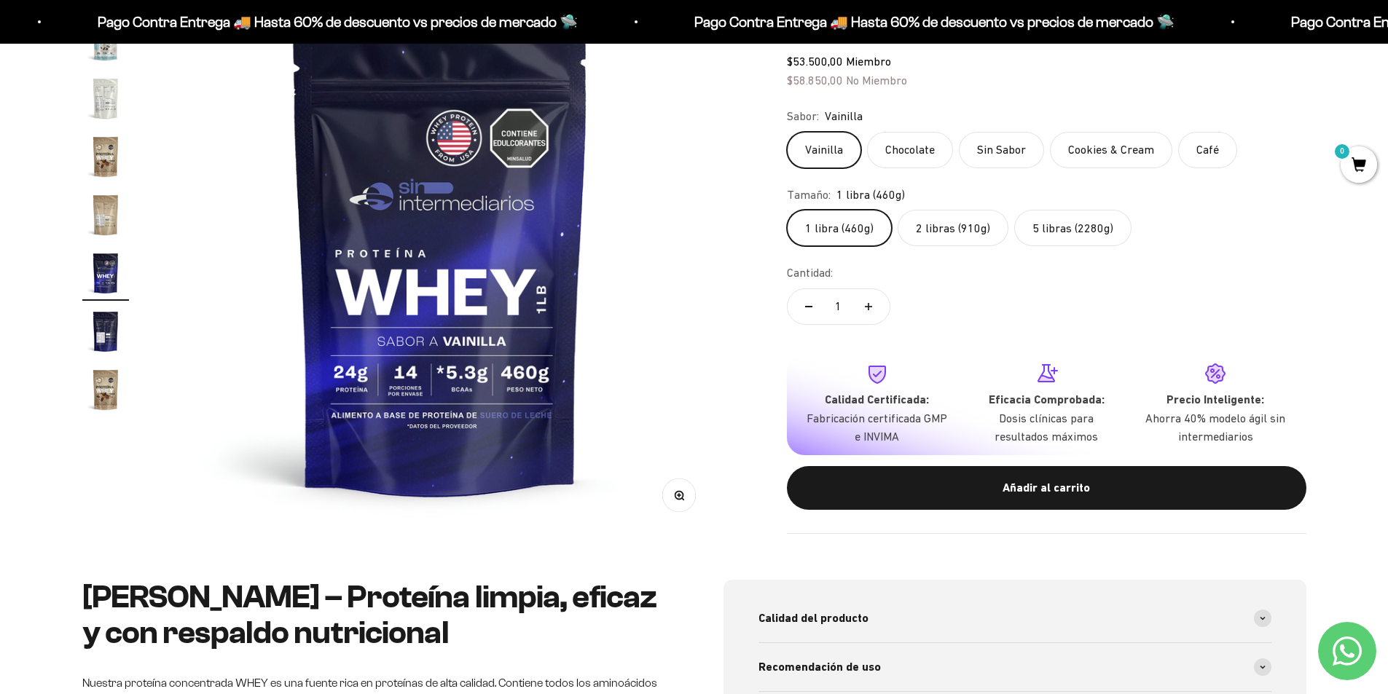
click at [108, 213] on img "Ir al artículo 17" at bounding box center [105, 215] width 47 height 47
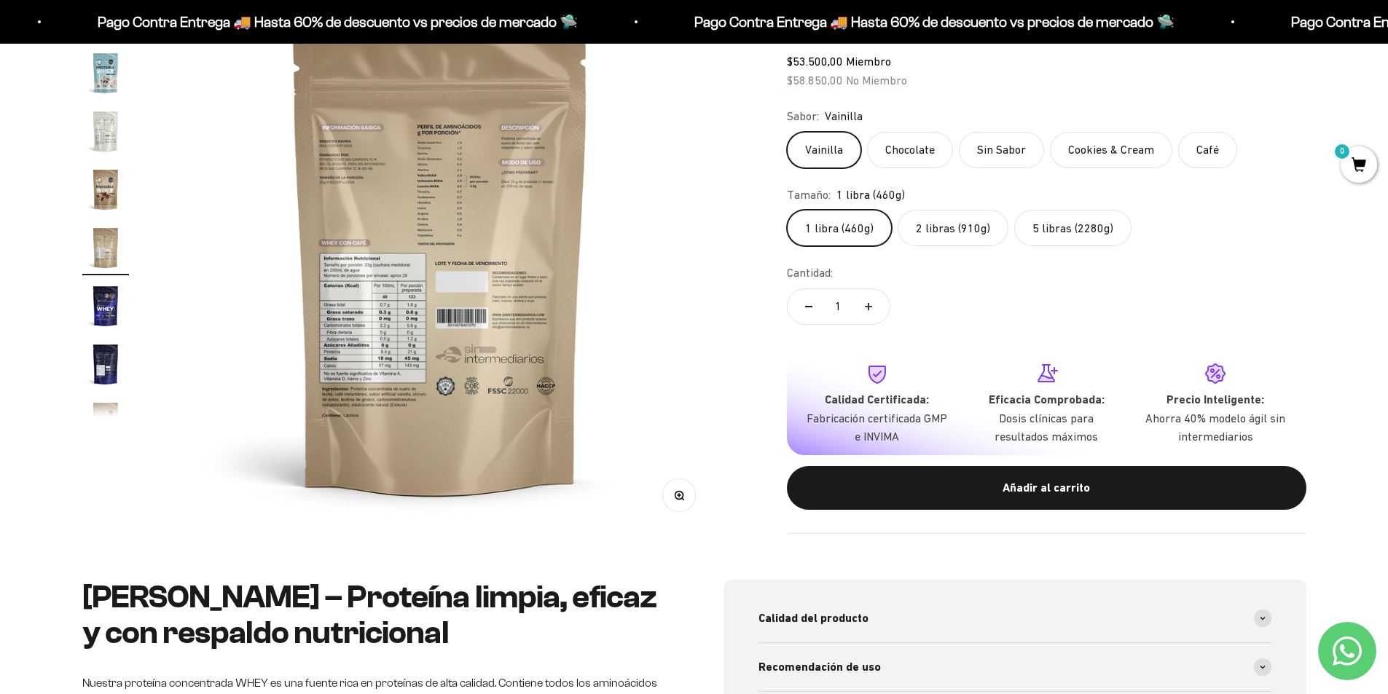
click at [395, 324] on img at bounding box center [440, 256] width 553 height 553
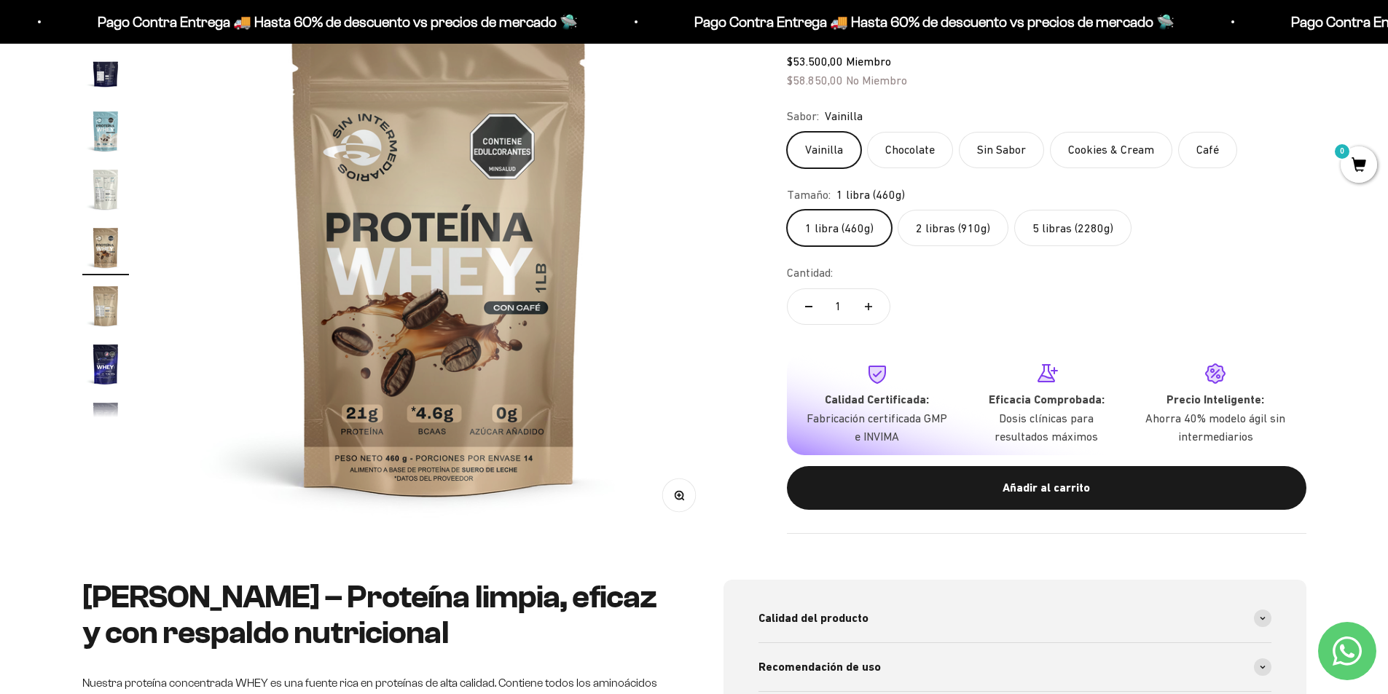
scroll to position [0, 8558]
click at [104, 192] on img "Ir al artículo 15" at bounding box center [105, 189] width 47 height 47
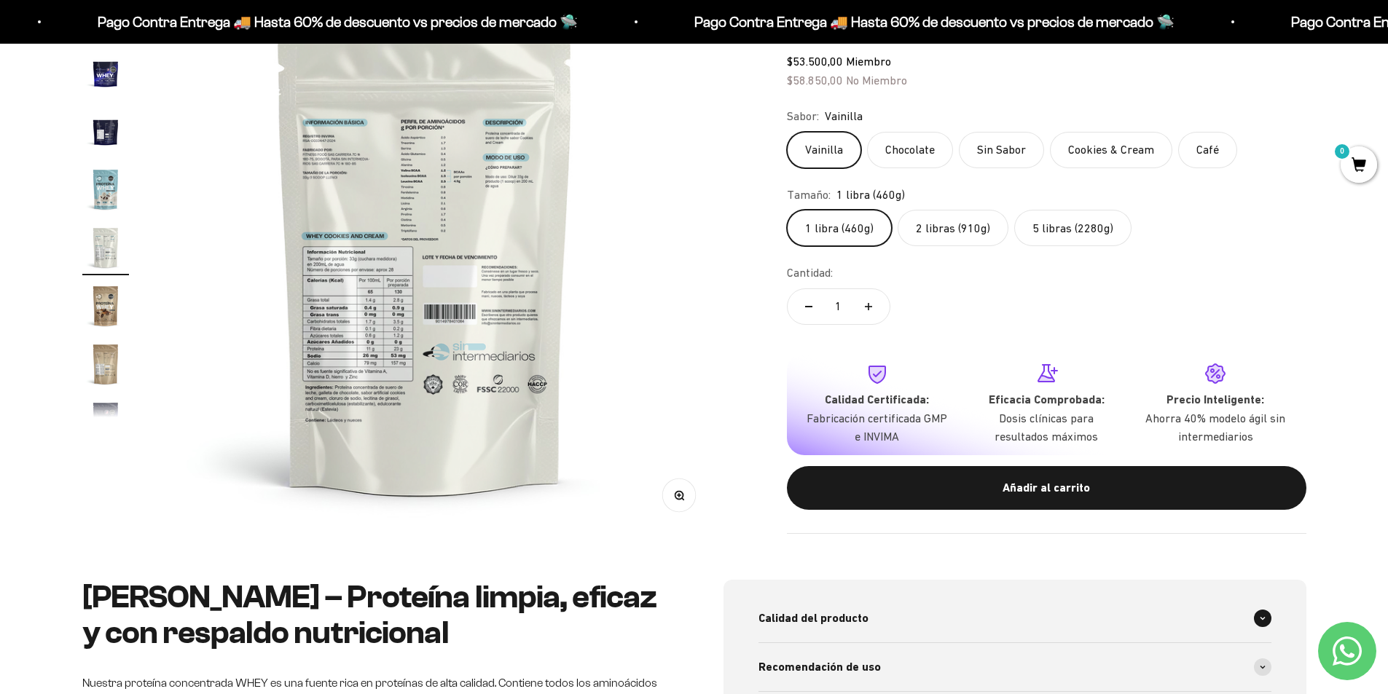
scroll to position [0, 7987]
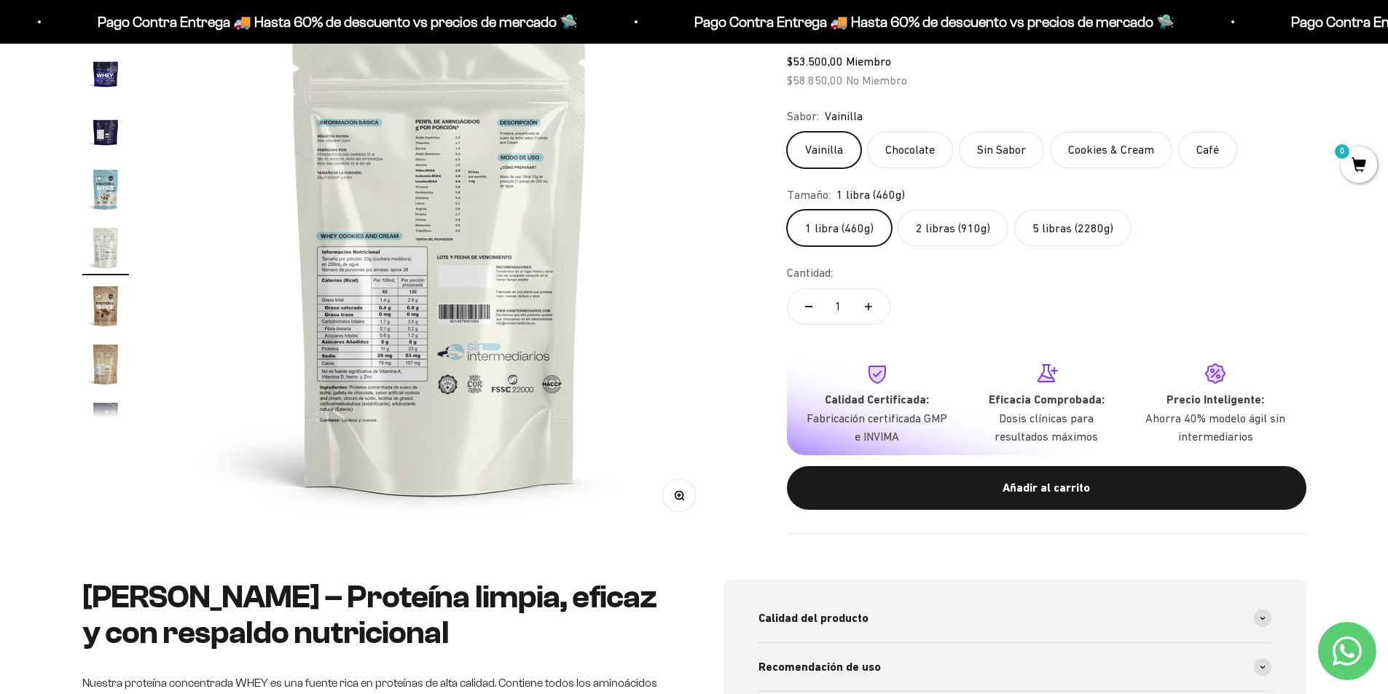
click at [677, 502] on button "Zoom" at bounding box center [678, 495] width 33 height 33
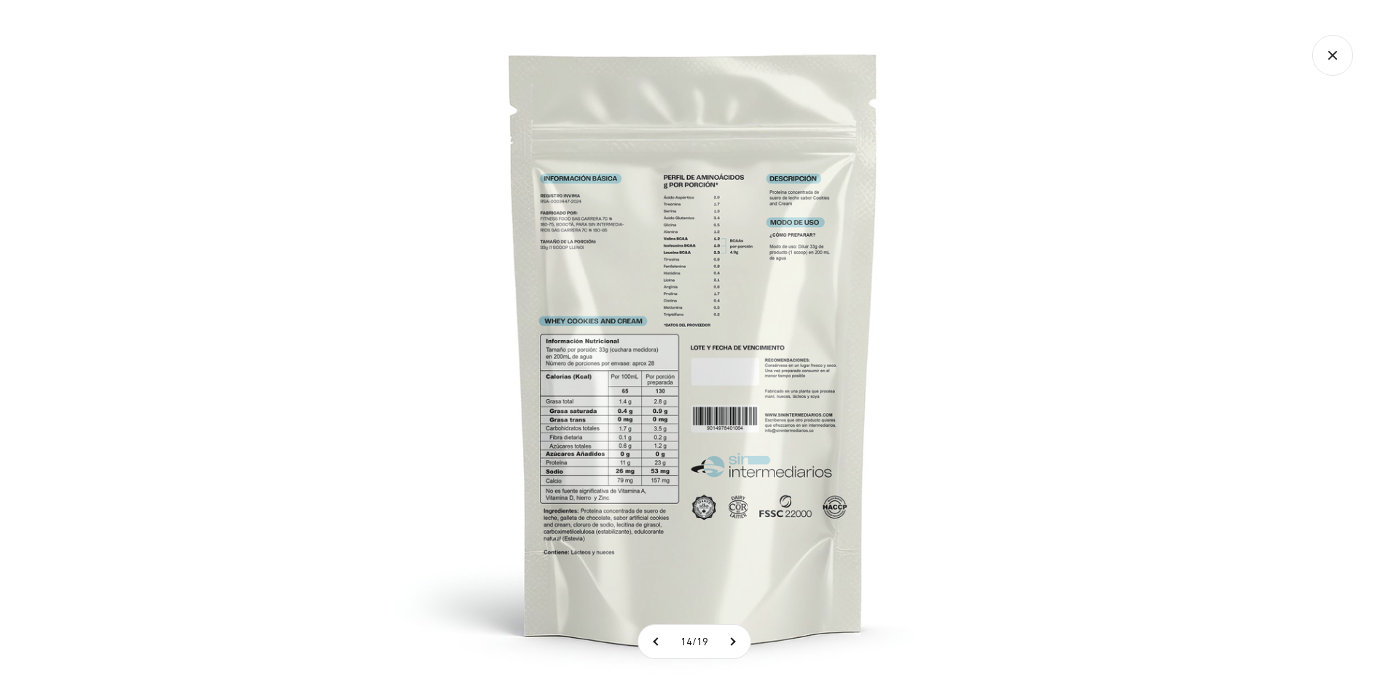
click at [663, 520] on img at bounding box center [694, 347] width 694 height 694
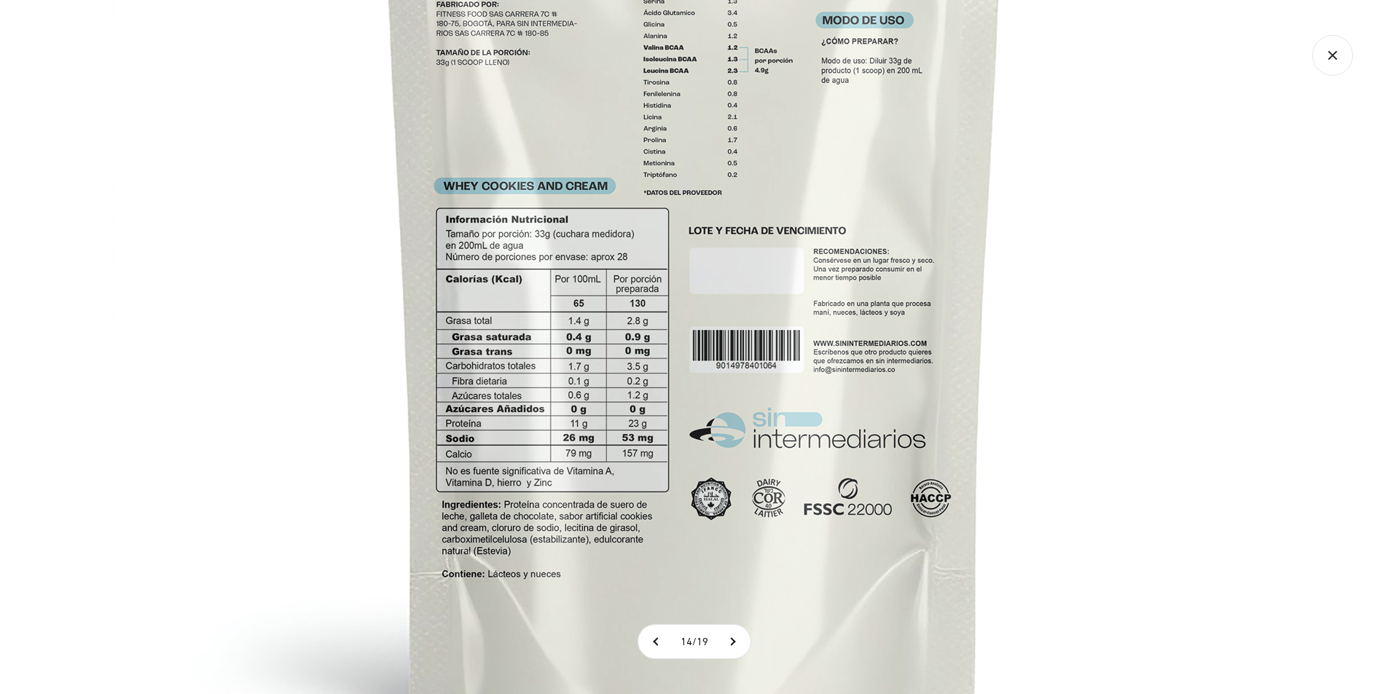
click at [682, 603] on img at bounding box center [694, 230] width 1166 height 1166
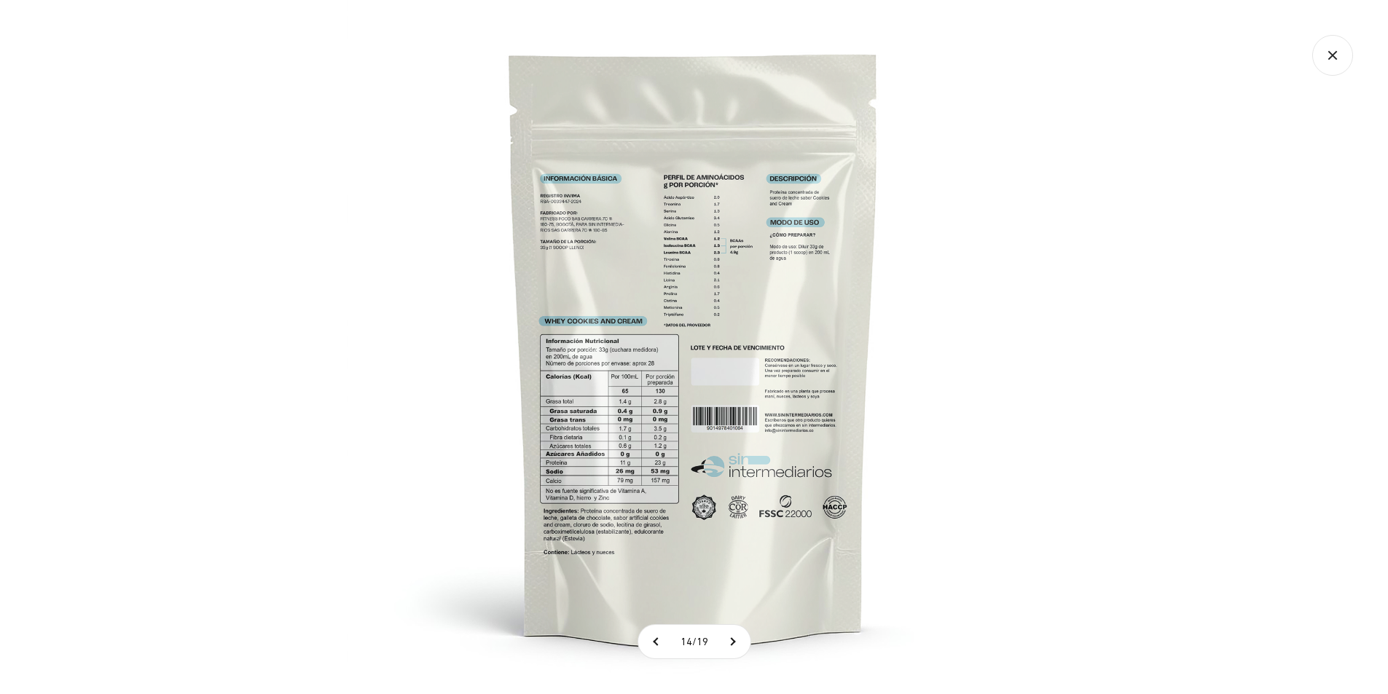
click at [758, 528] on img at bounding box center [694, 347] width 694 height 694
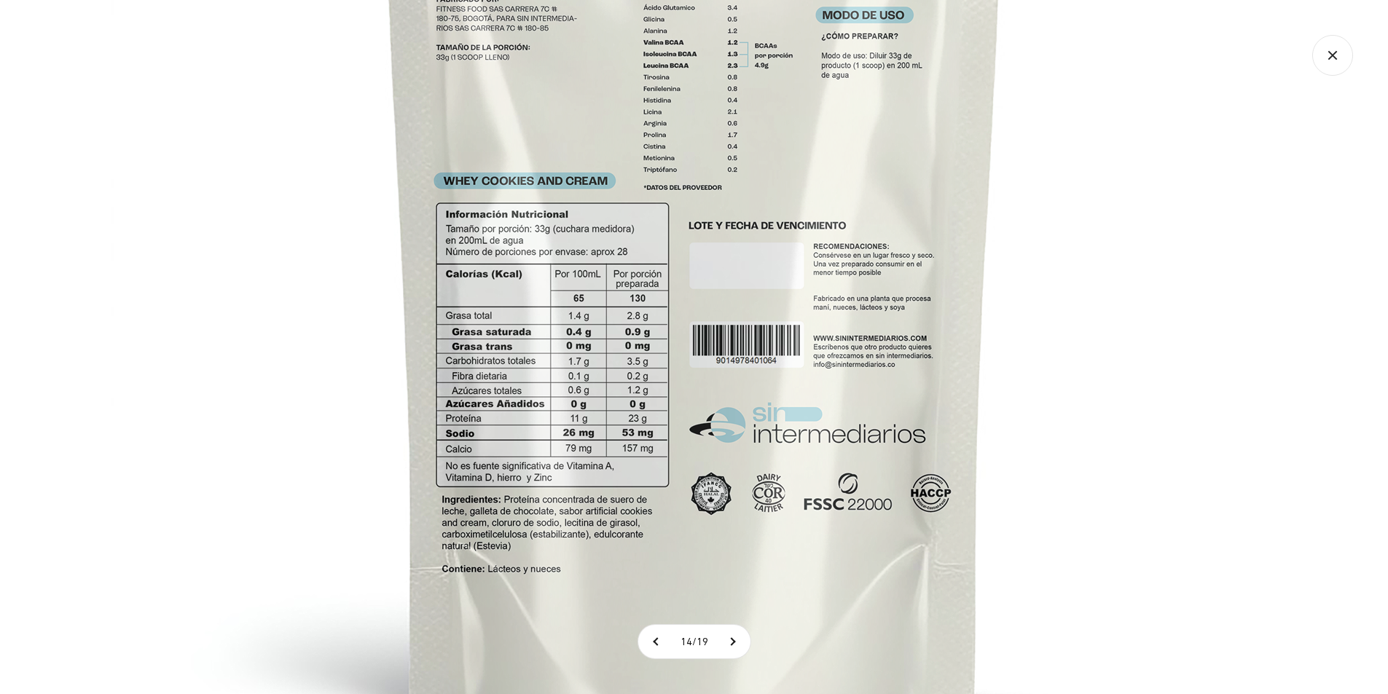
click at [952, 467] on img at bounding box center [694, 225] width 1166 height 1166
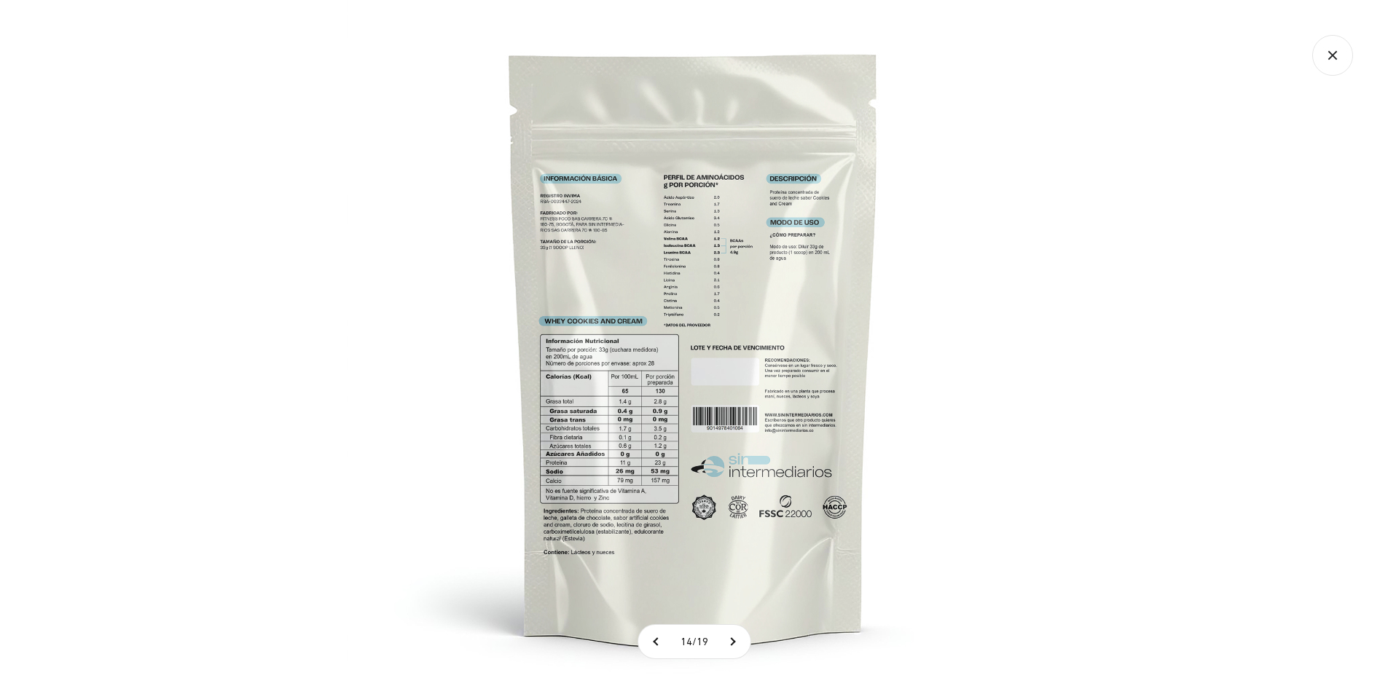
click at [1336, 54] on icon "Cerrar galería" at bounding box center [1332, 55] width 41 height 41
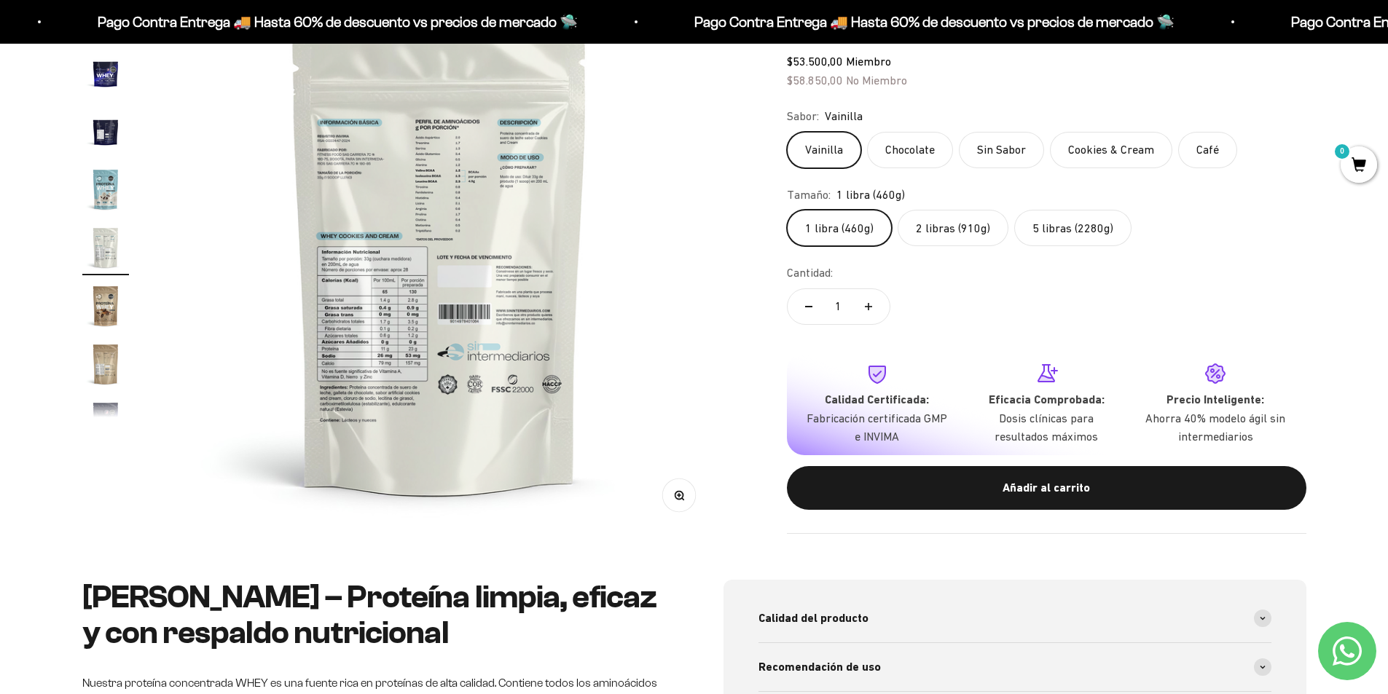
click at [99, 365] on img "Ir al artículo 17" at bounding box center [105, 364] width 47 height 47
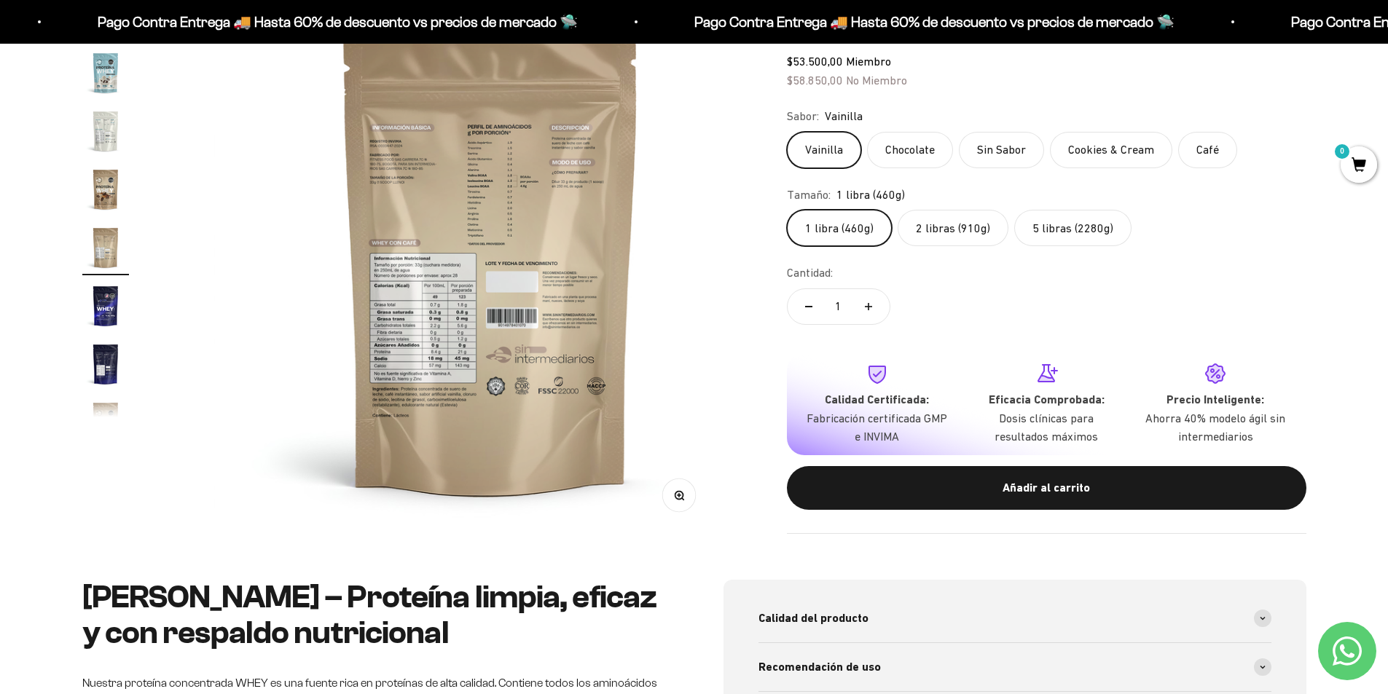
scroll to position [0, 9128]
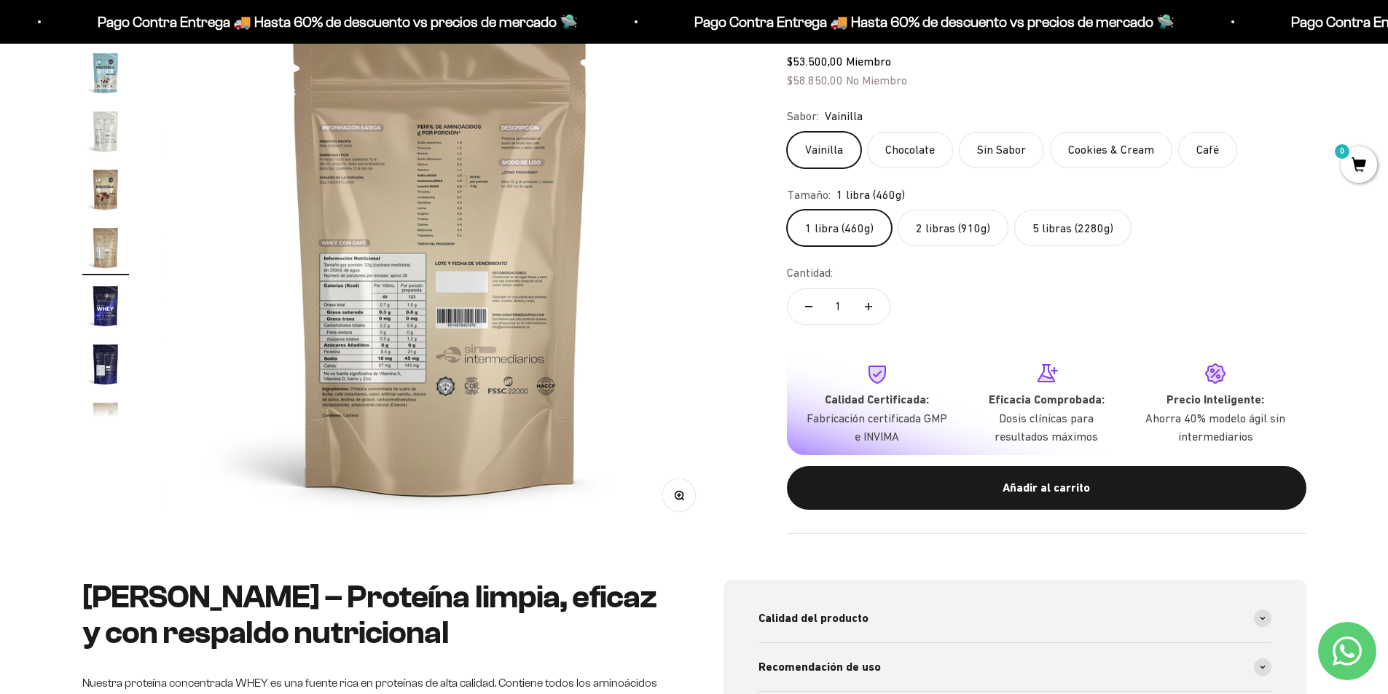
click at [98, 362] on img "Ir al artículo 19" at bounding box center [105, 364] width 47 height 47
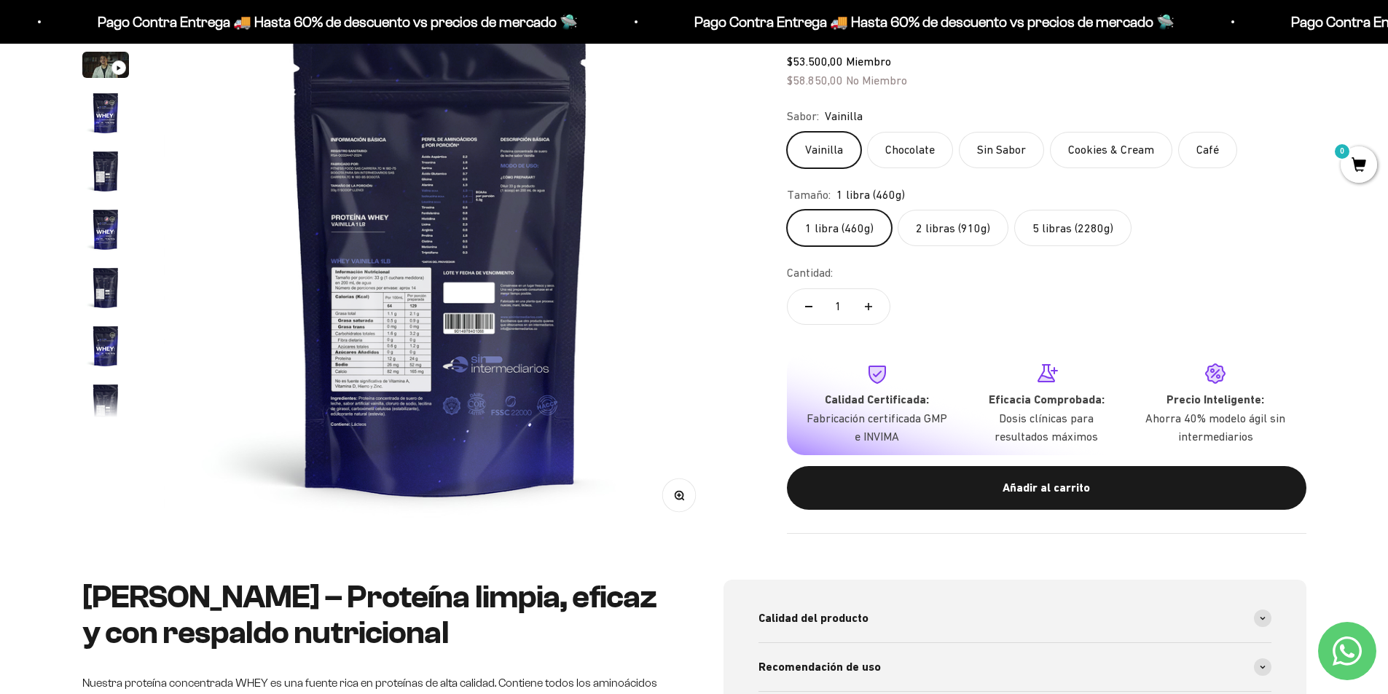
scroll to position [0, 0]
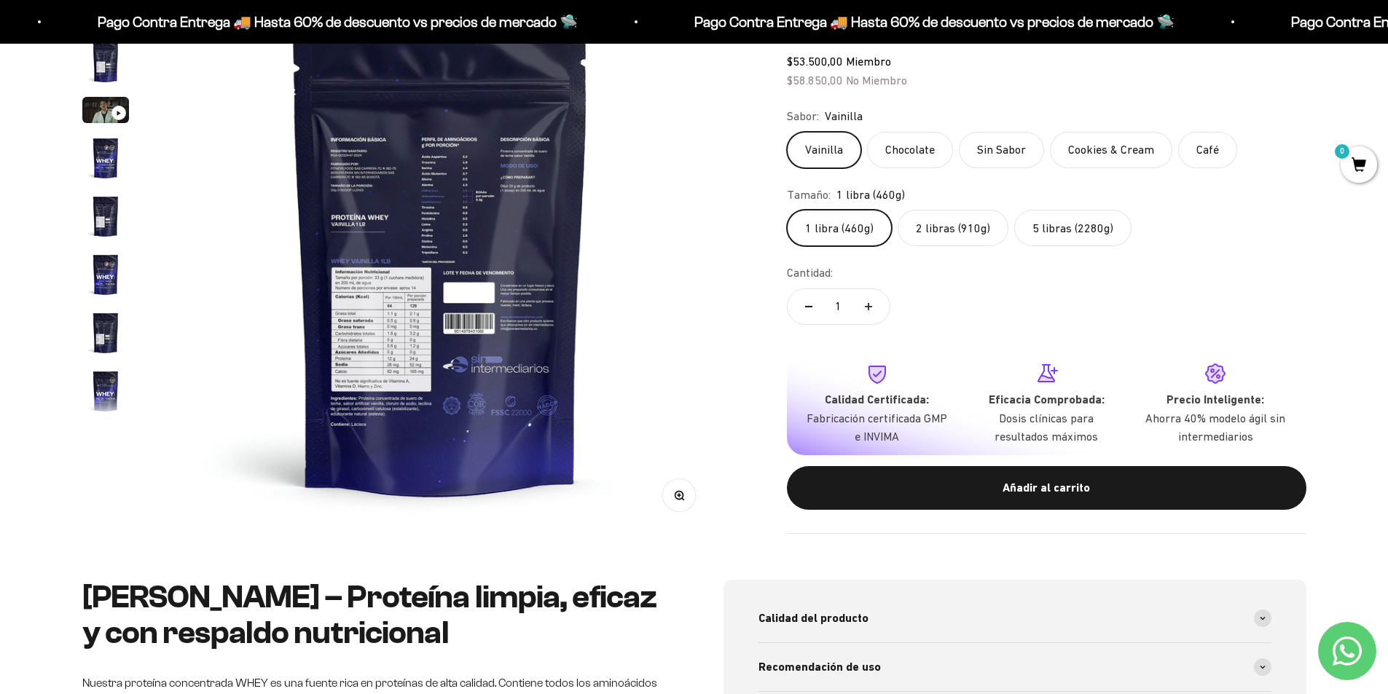
click at [108, 160] on img "Ir al artículo 4" at bounding box center [105, 158] width 47 height 47
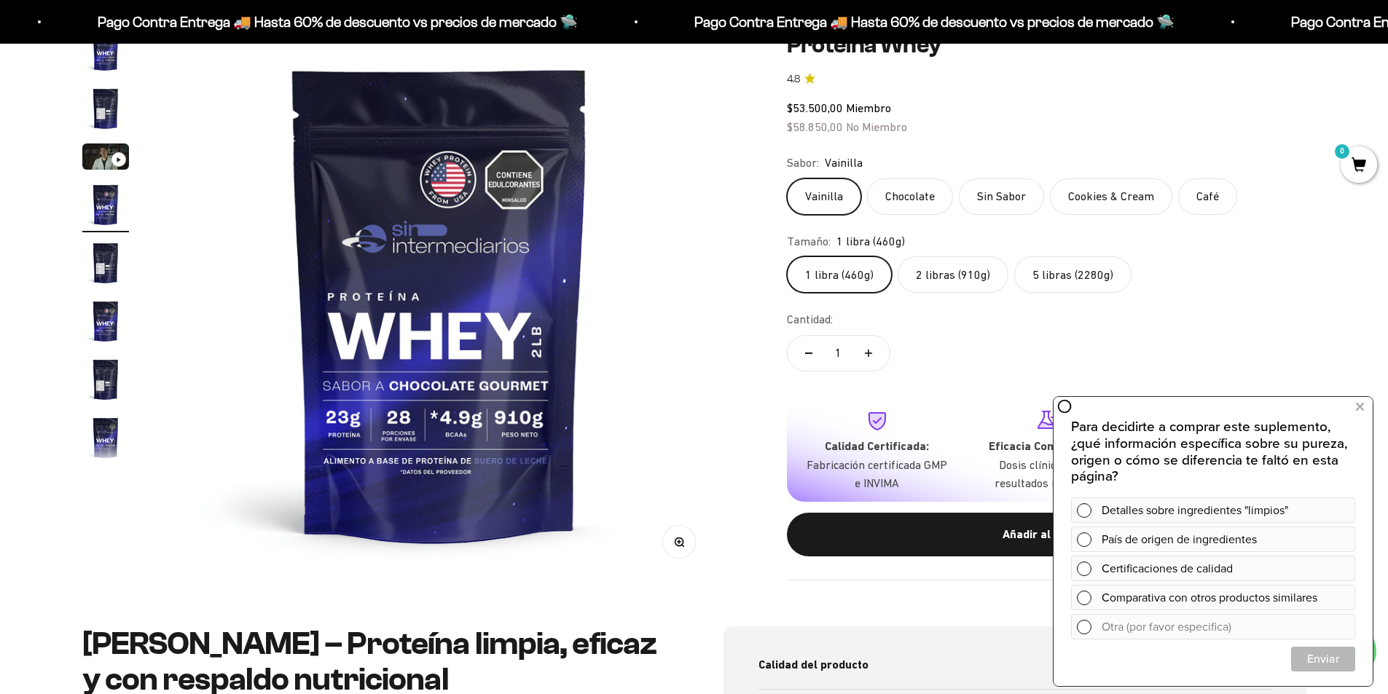
scroll to position [146, 0]
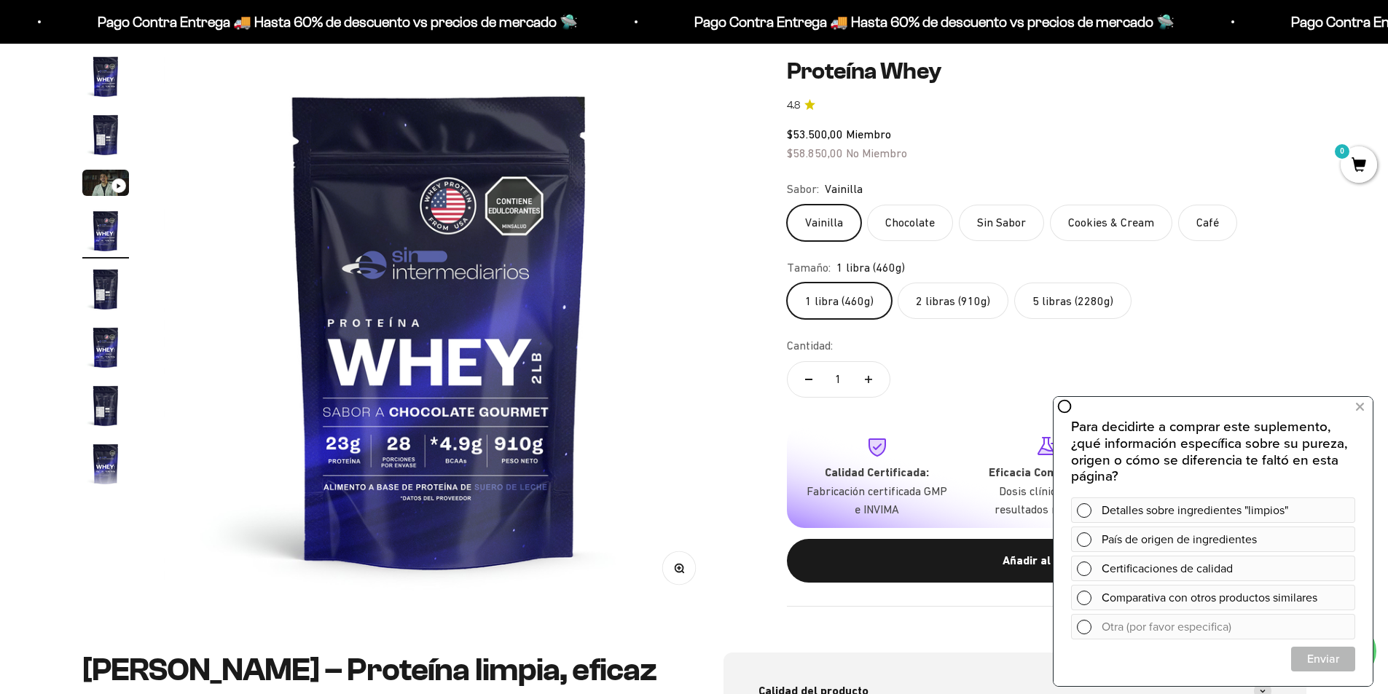
click at [1091, 294] on label "5 libras (2280g)" at bounding box center [1072, 301] width 117 height 36
click at [787, 283] on input "5 libras (2280g)" at bounding box center [786, 282] width 1 height 1
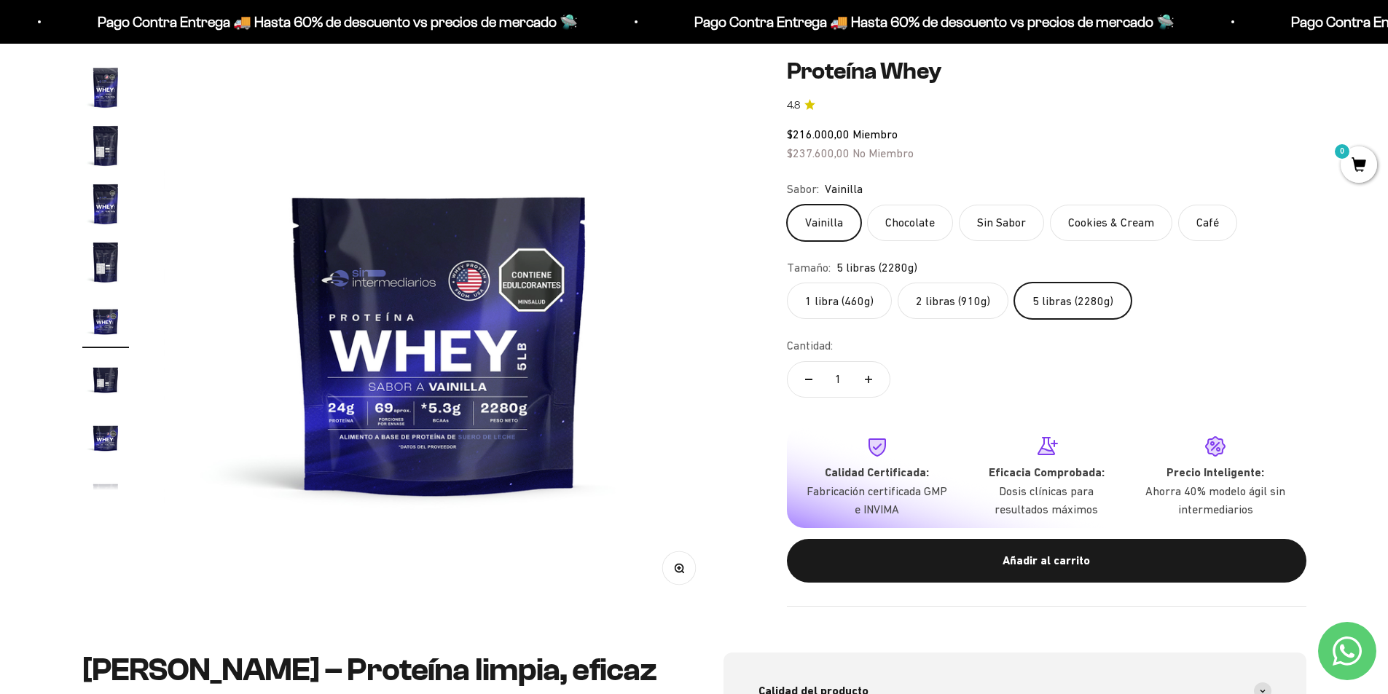
click at [101, 144] on img "Ir al artículo 7" at bounding box center [105, 145] width 47 height 47
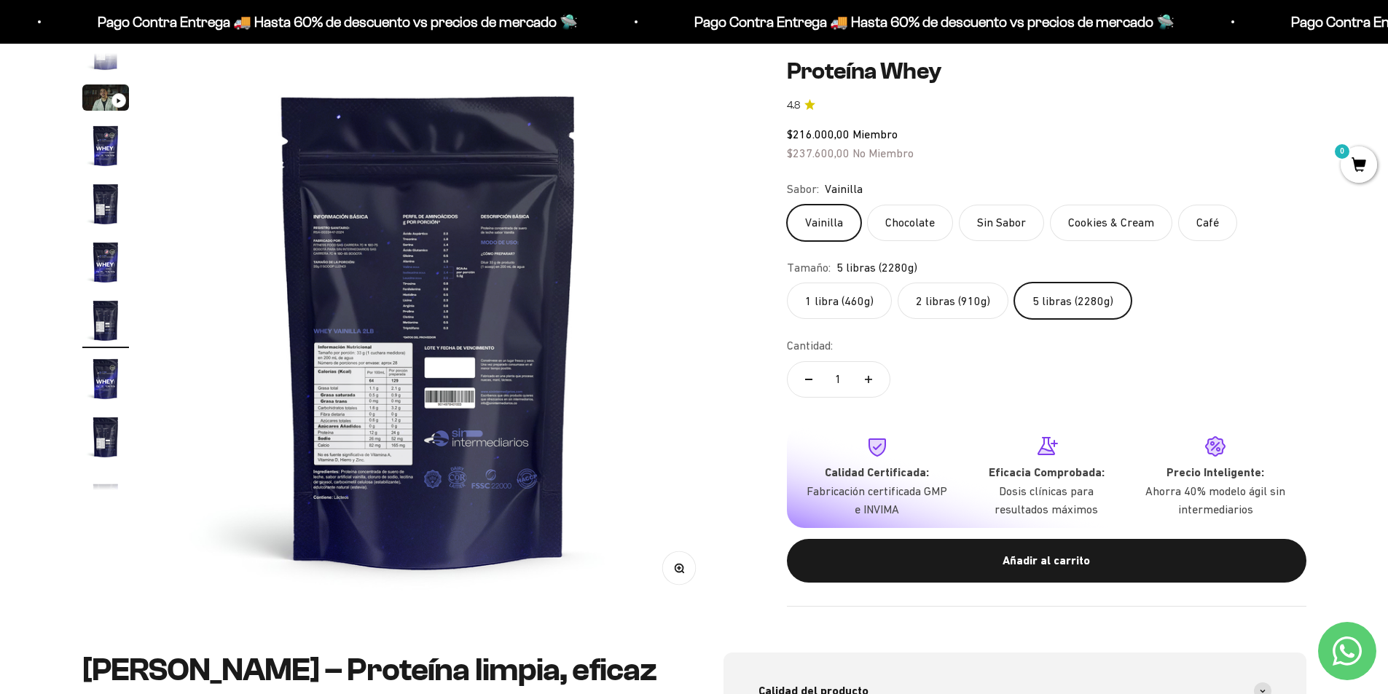
scroll to position [0, 3423]
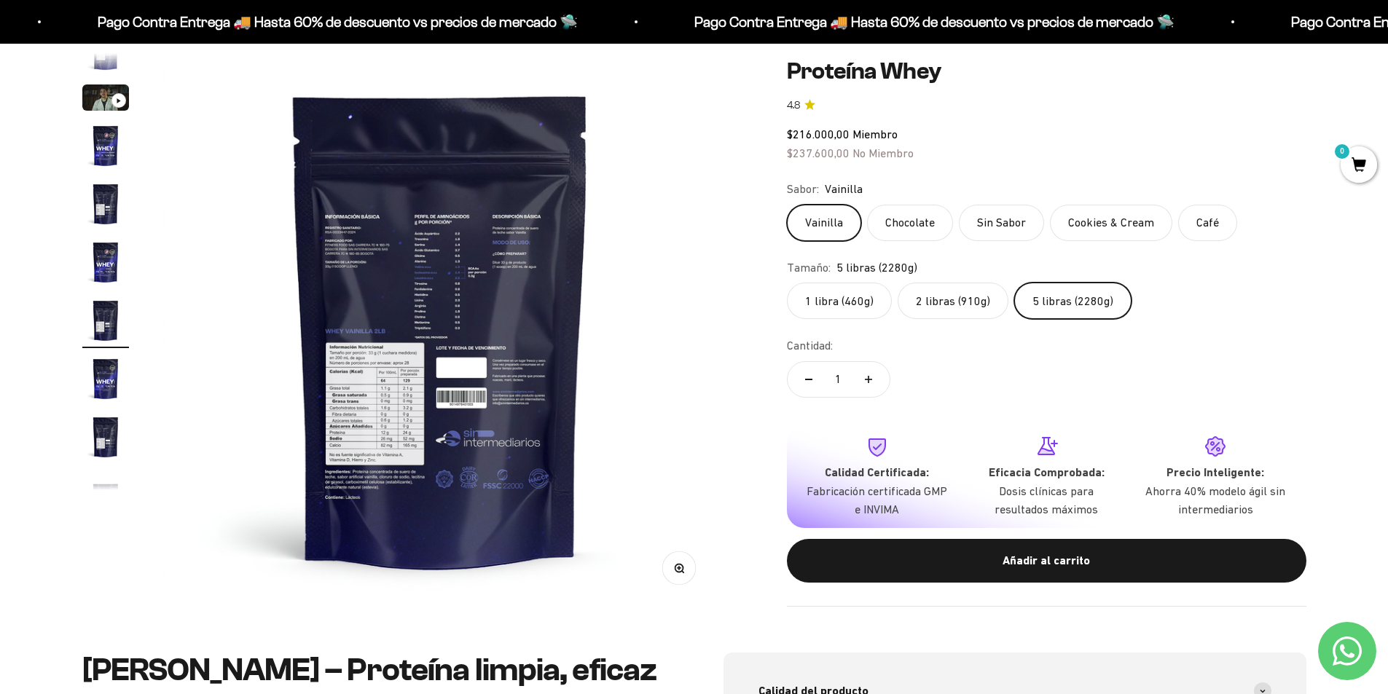
click at [685, 569] on button "Zoom" at bounding box center [678, 568] width 33 height 33
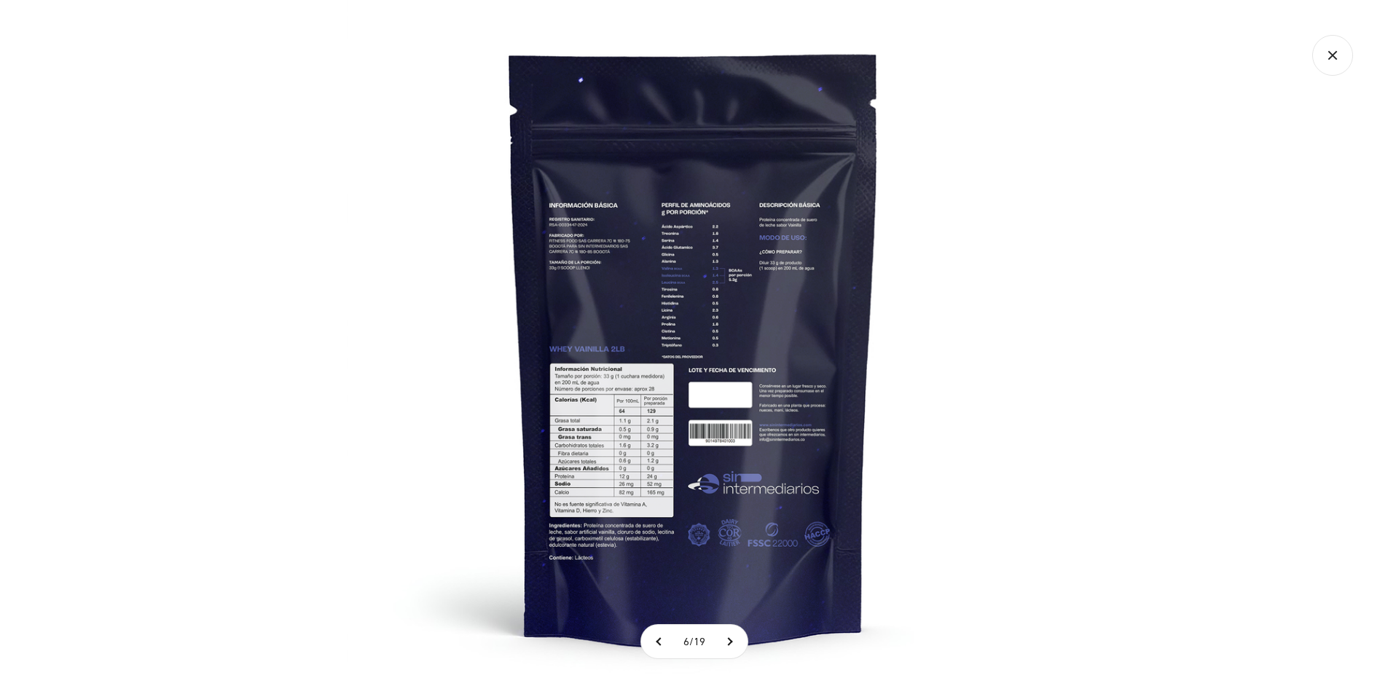
click at [571, 430] on img at bounding box center [694, 347] width 694 height 694
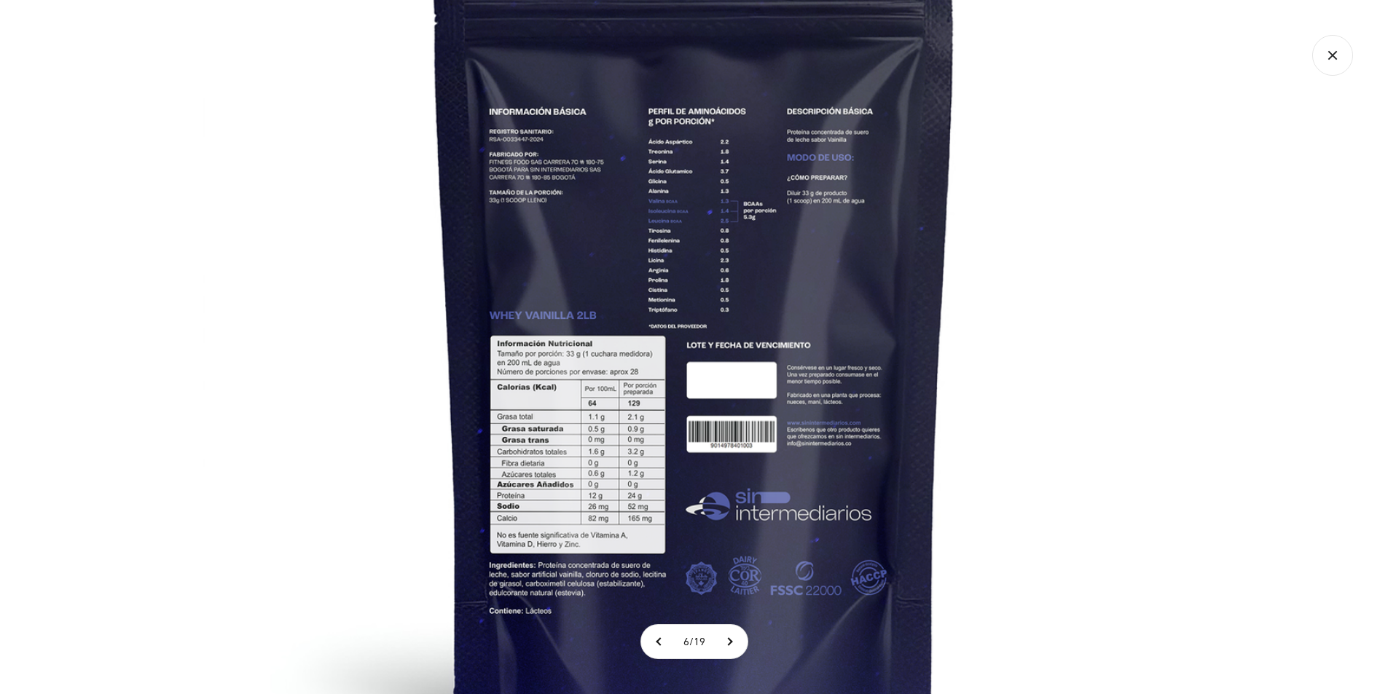
click at [1119, 452] on img at bounding box center [694, 312] width 983 height 983
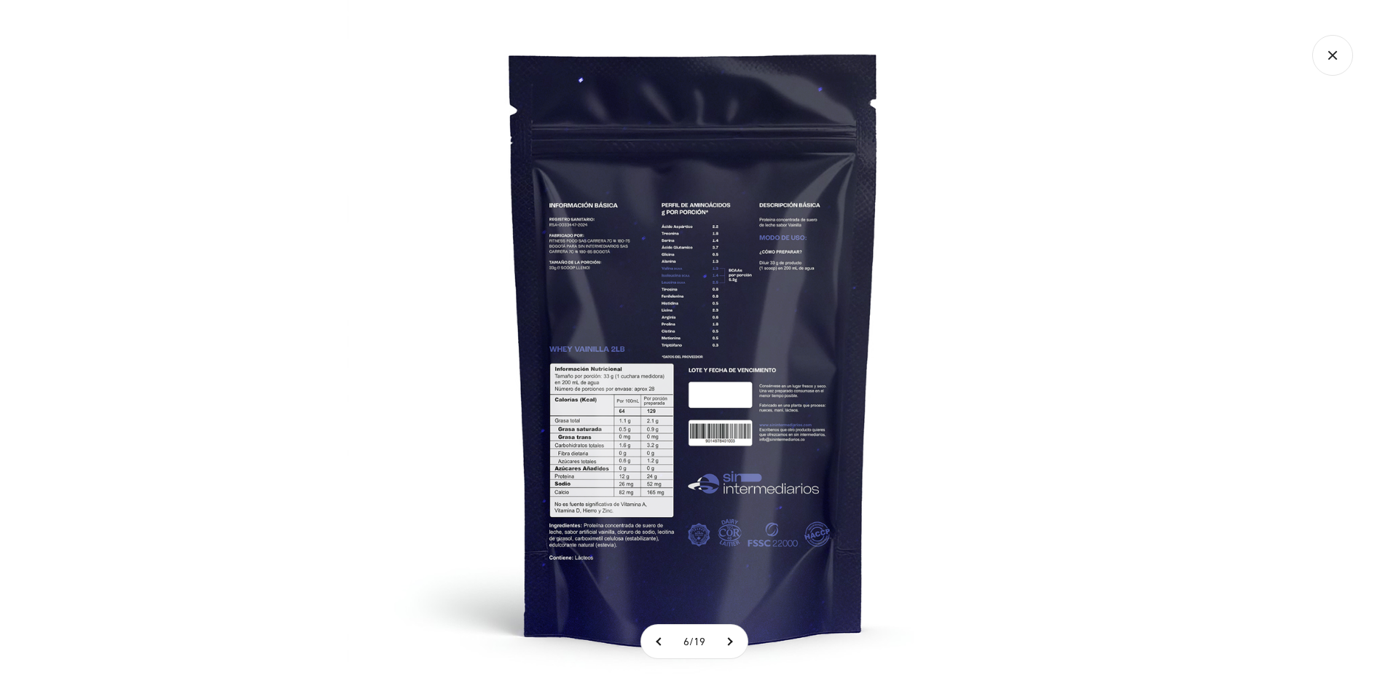
click at [1119, 452] on div at bounding box center [694, 347] width 1388 height 694
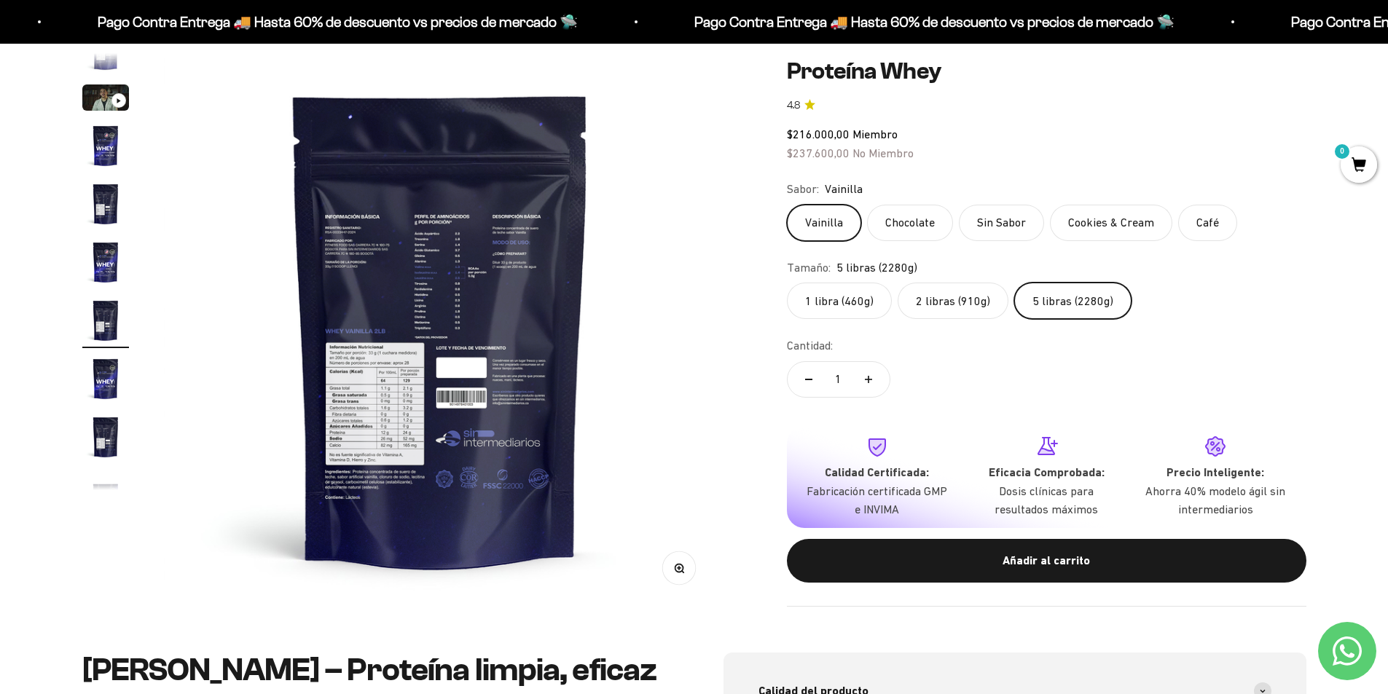
click at [113, 443] on img "Ir al artículo 9" at bounding box center [105, 437] width 47 height 47
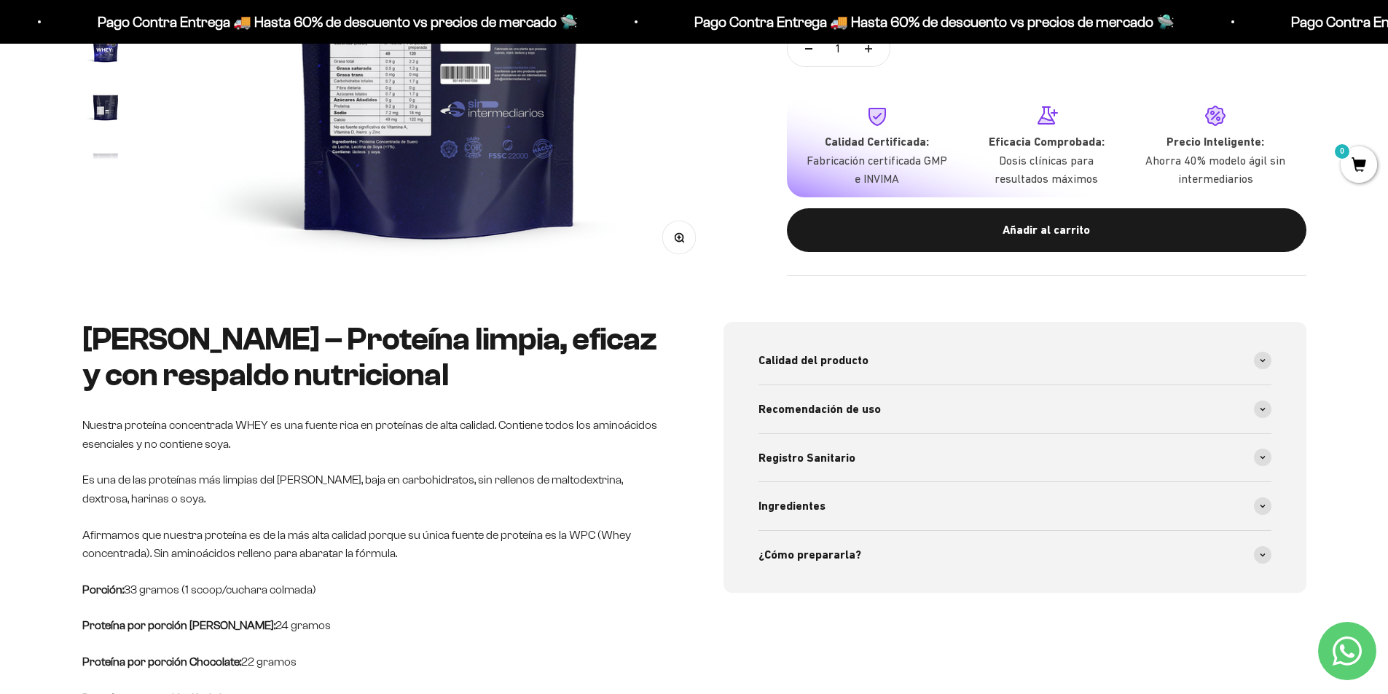
scroll to position [583, 0]
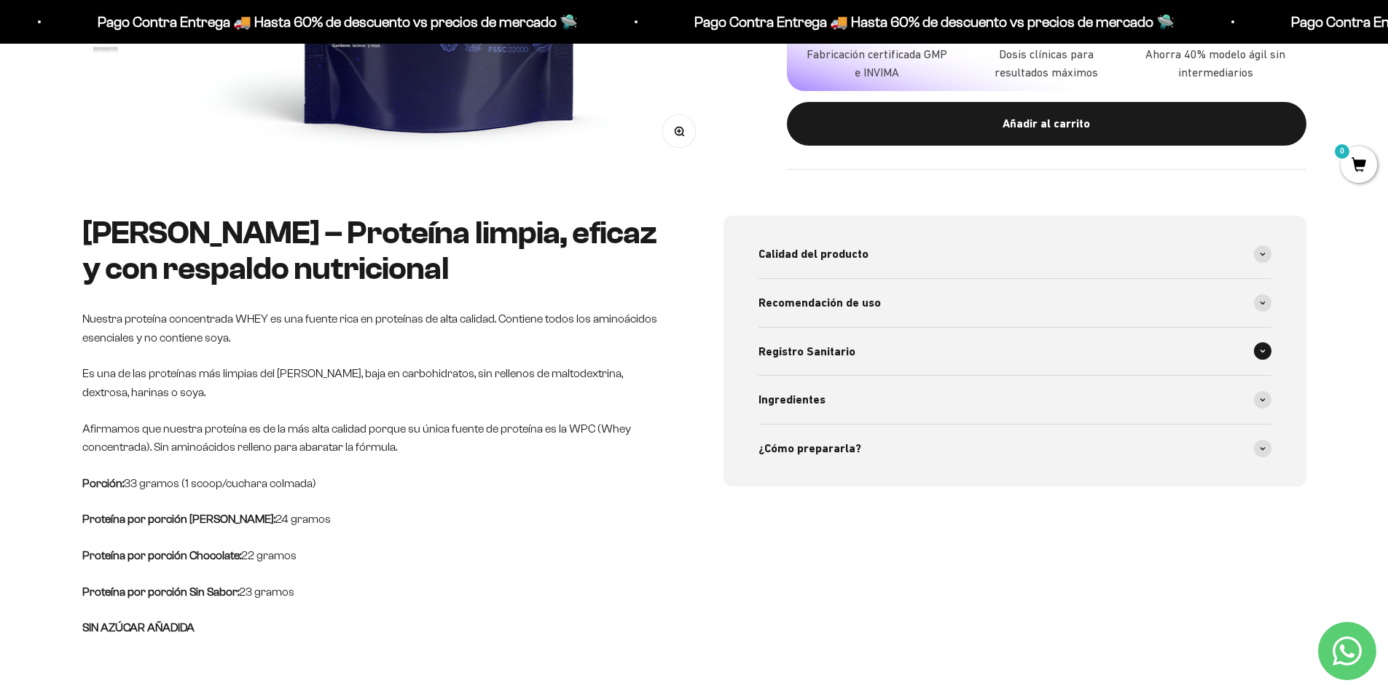
click at [820, 354] on span "Registro Sanitario" at bounding box center [806, 351] width 97 height 19
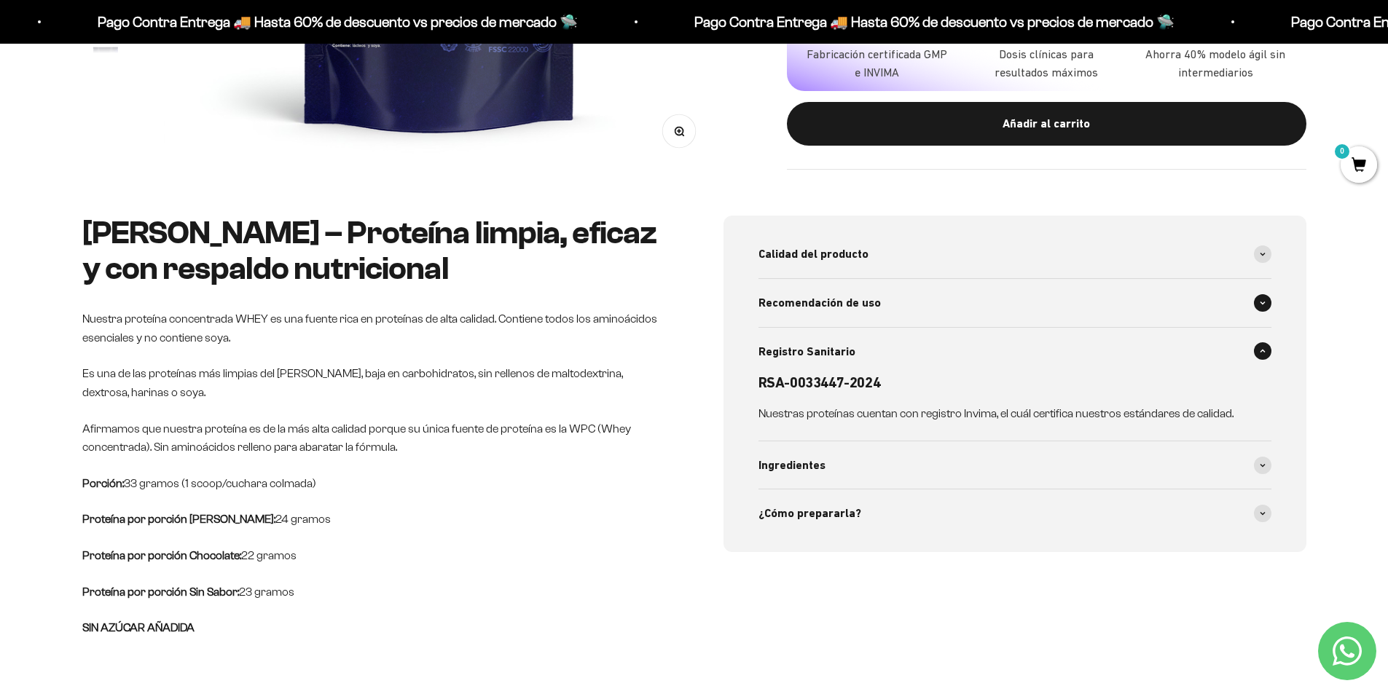
click at [849, 298] on span "Recomendación de uso" at bounding box center [819, 303] width 122 height 19
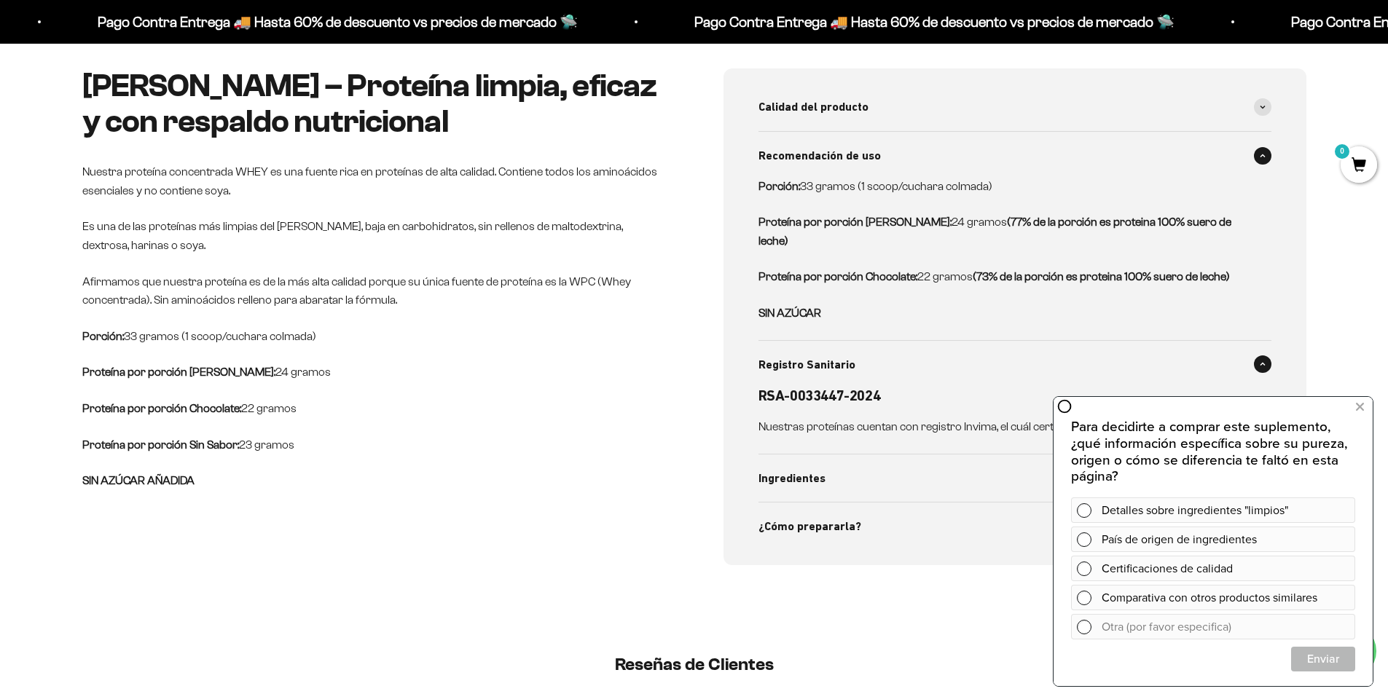
scroll to position [728, 0]
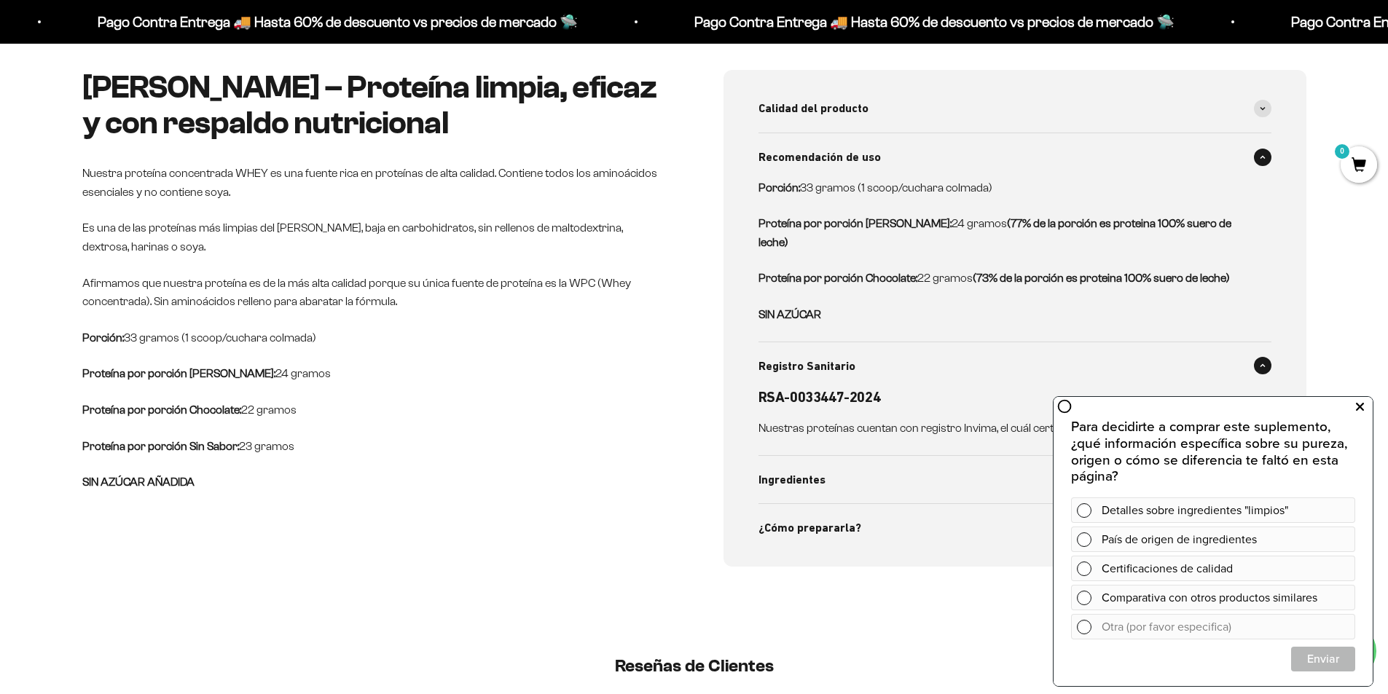
click at [1356, 412] on icon at bounding box center [1360, 407] width 8 height 19
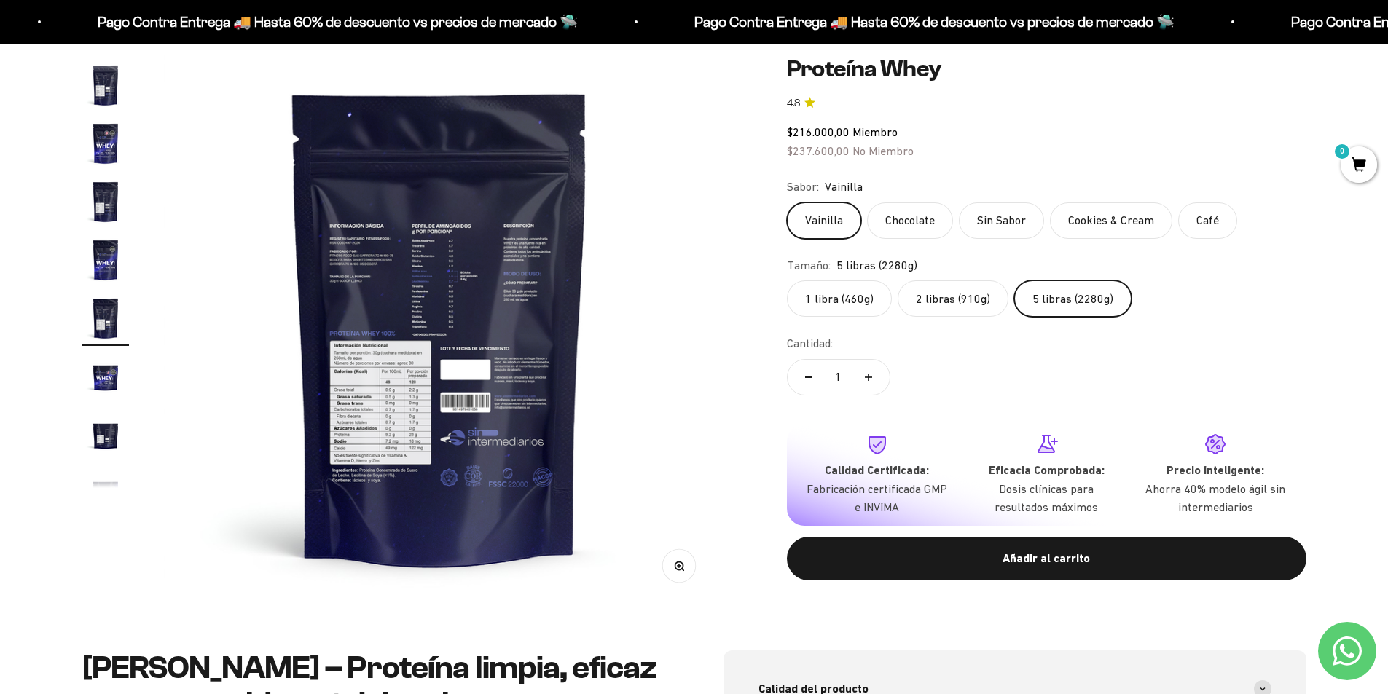
scroll to position [146, 0]
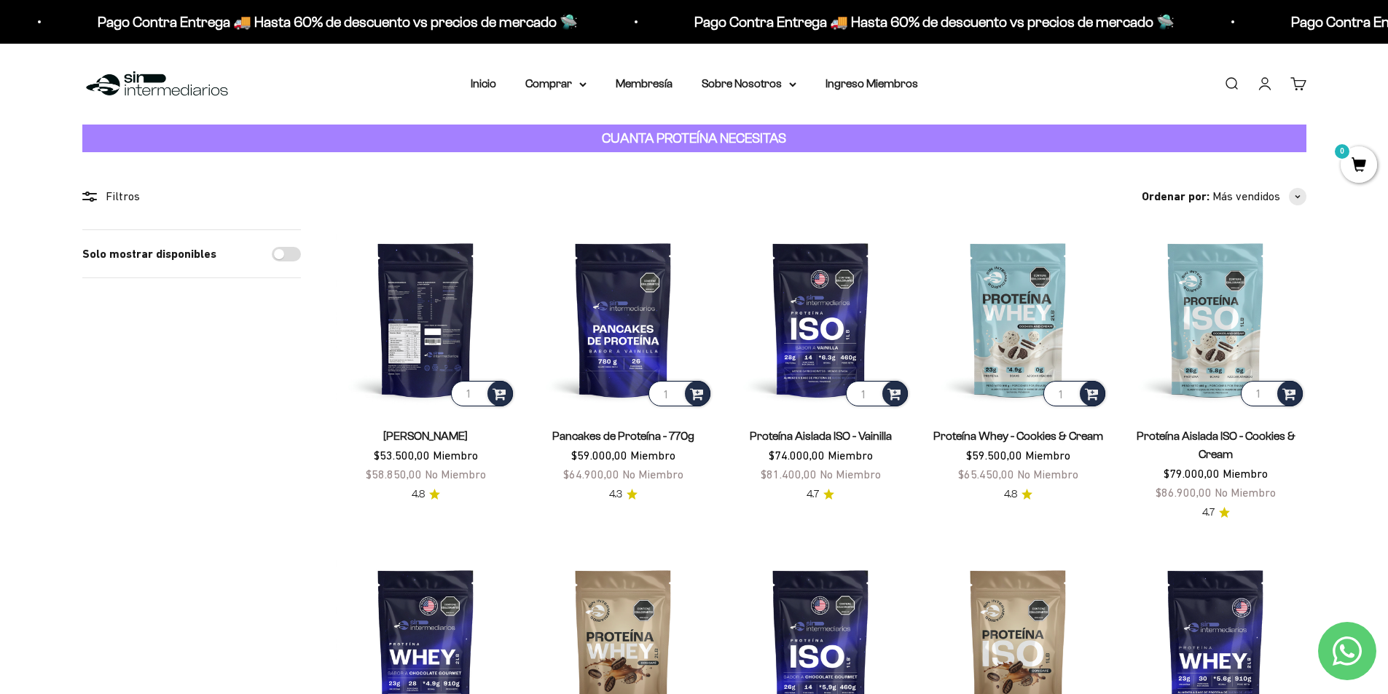
click at [454, 284] on img at bounding box center [426, 319] width 180 height 180
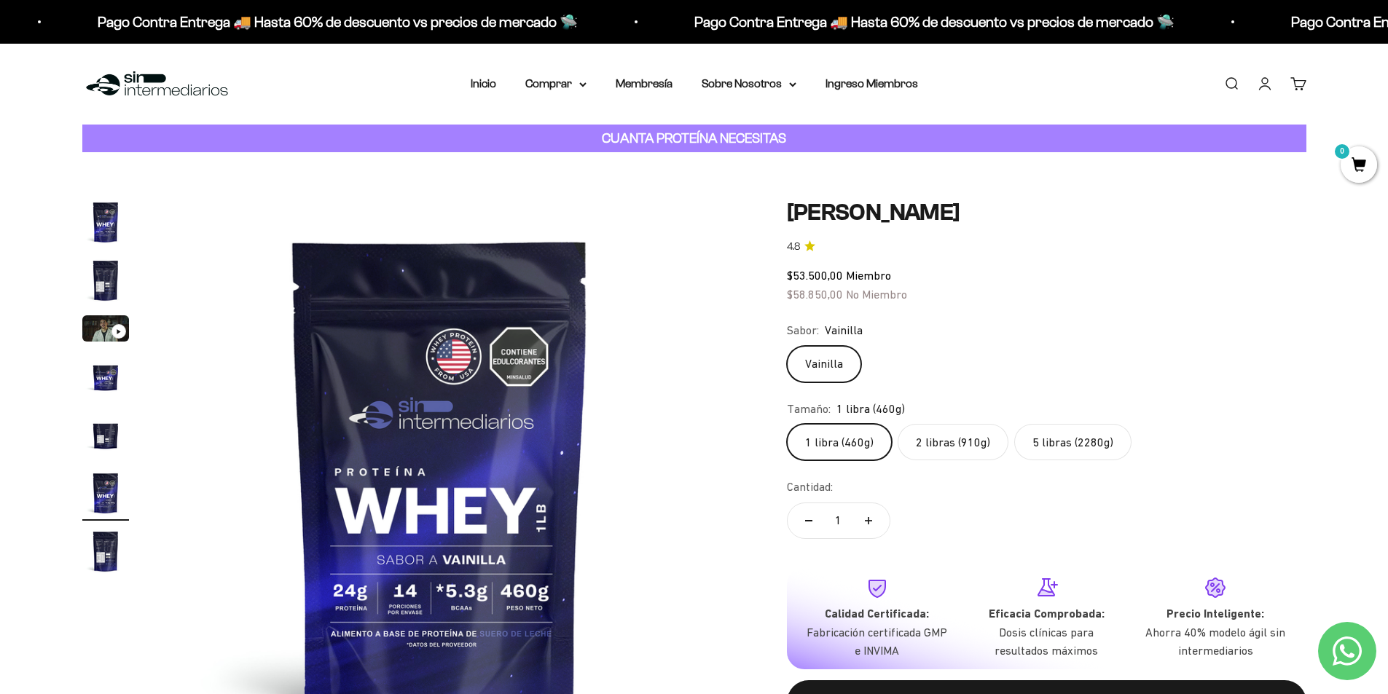
click at [1064, 449] on label "5 libras (2280g)" at bounding box center [1072, 442] width 117 height 36
click at [787, 424] on input "5 libras (2280g)" at bounding box center [786, 423] width 1 height 1
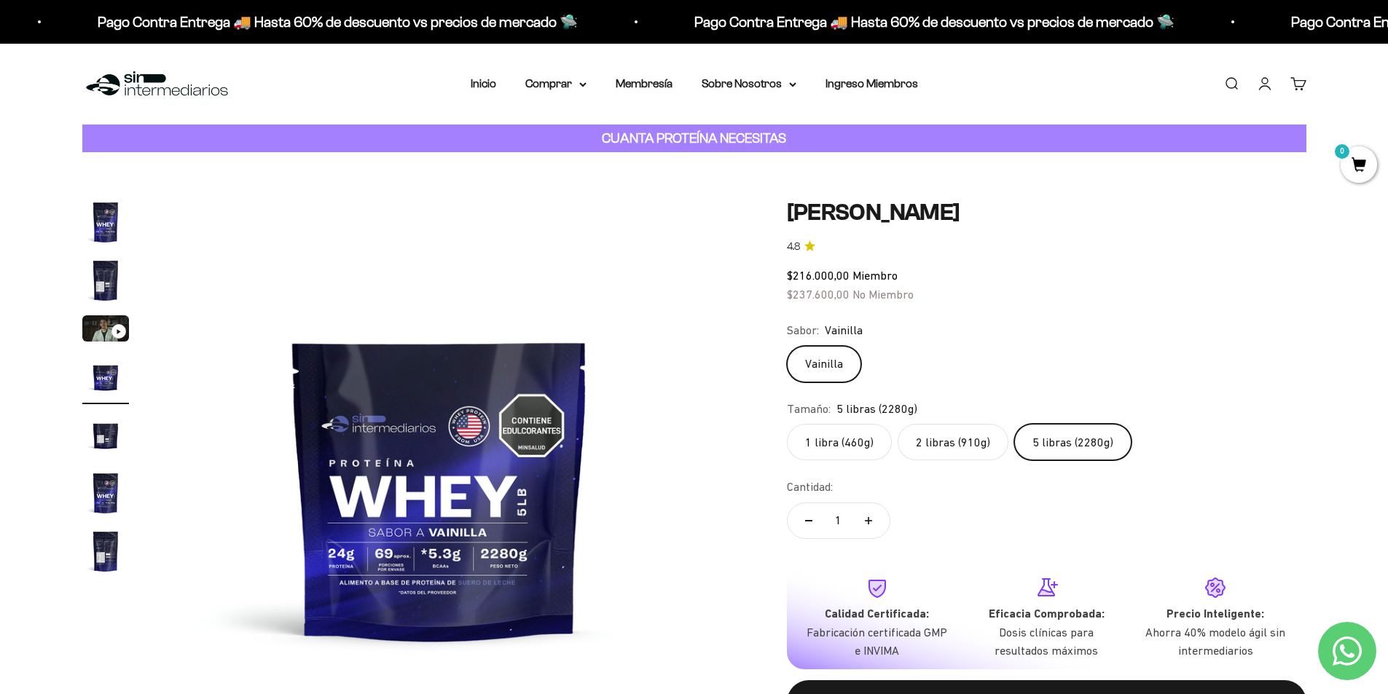
click at [115, 270] on img "Ir al artículo 2" at bounding box center [105, 280] width 47 height 47
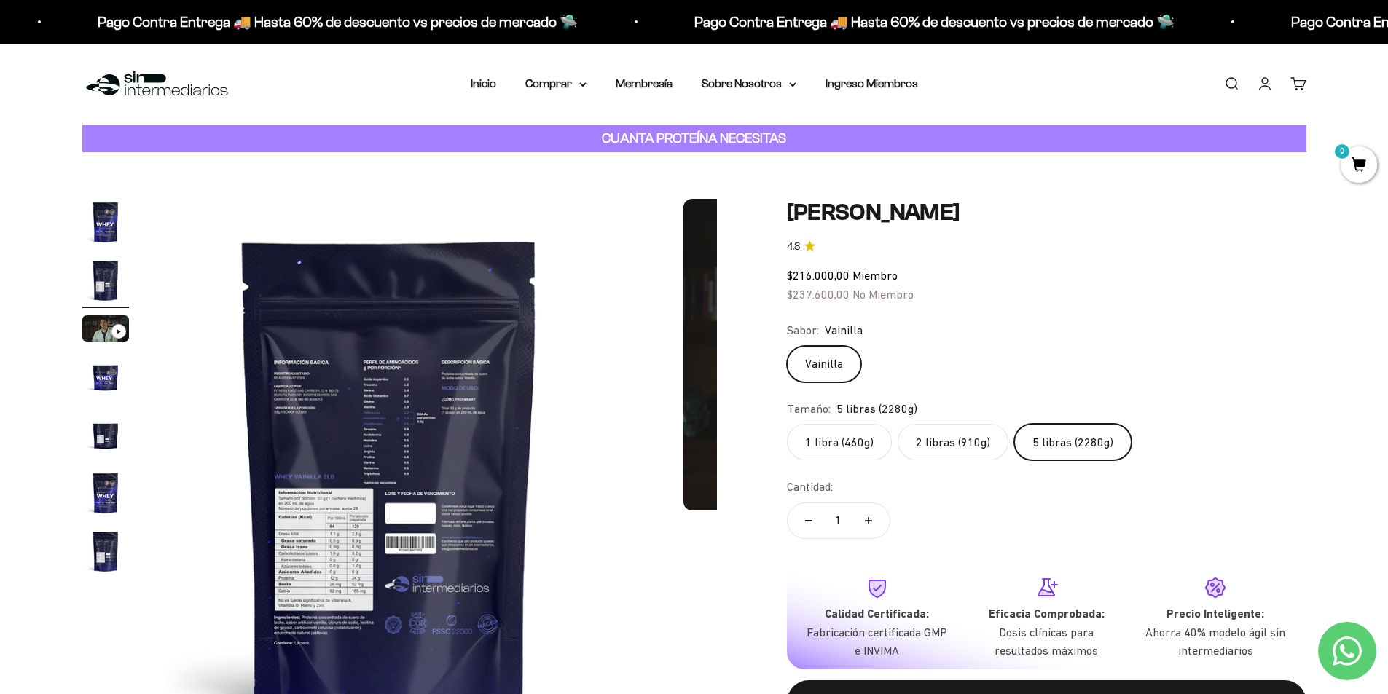
scroll to position [0, 570]
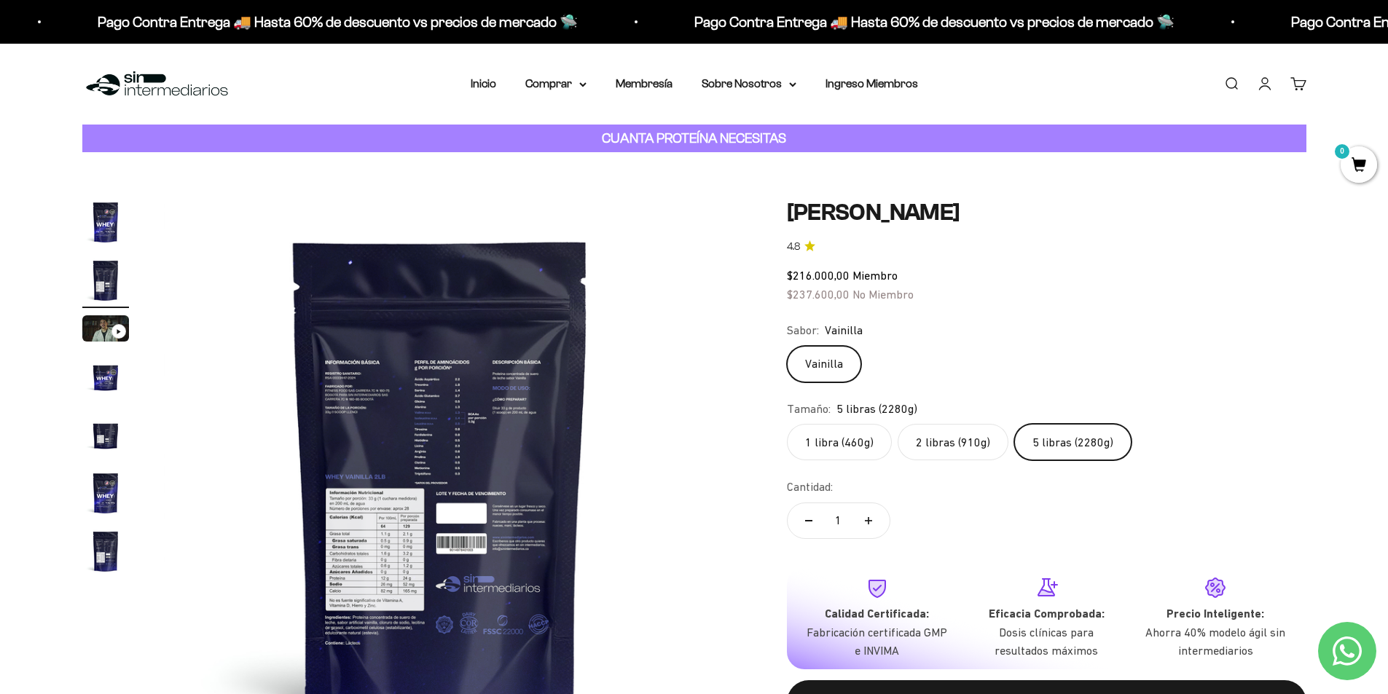
click at [397, 424] on img at bounding box center [440, 475] width 553 height 553
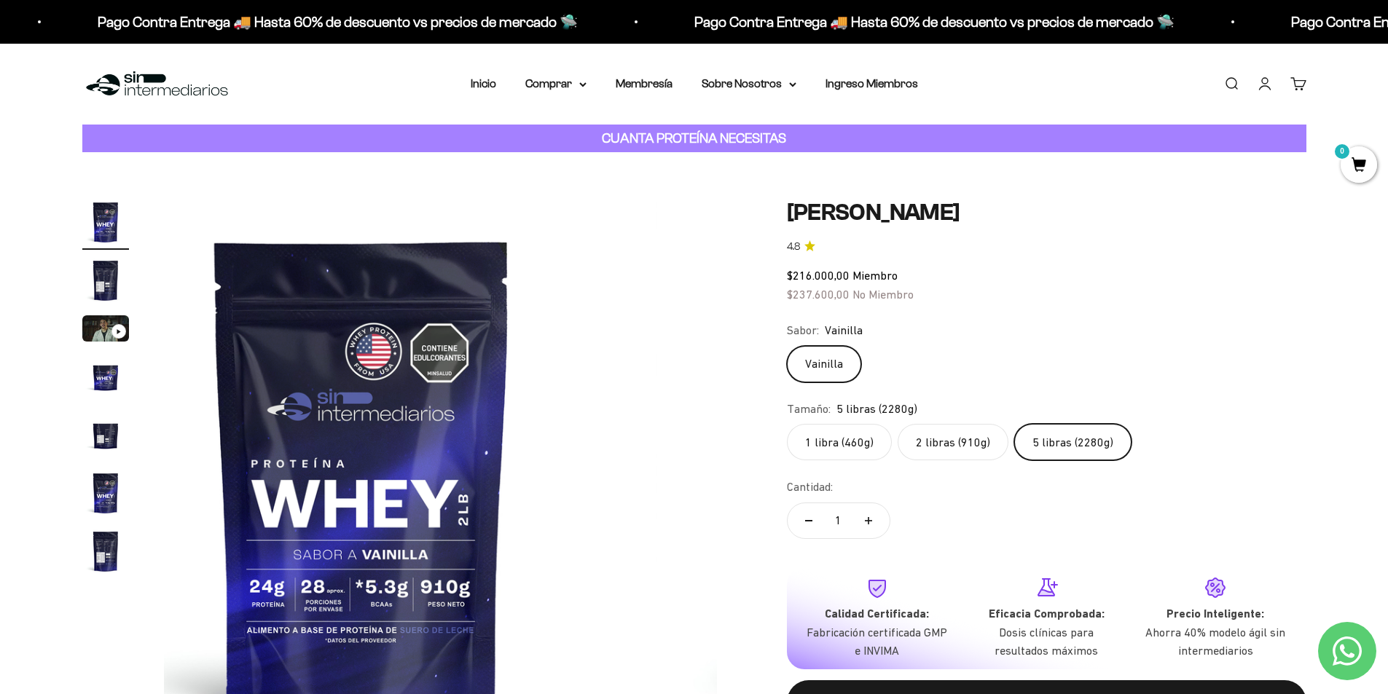
scroll to position [0, 0]
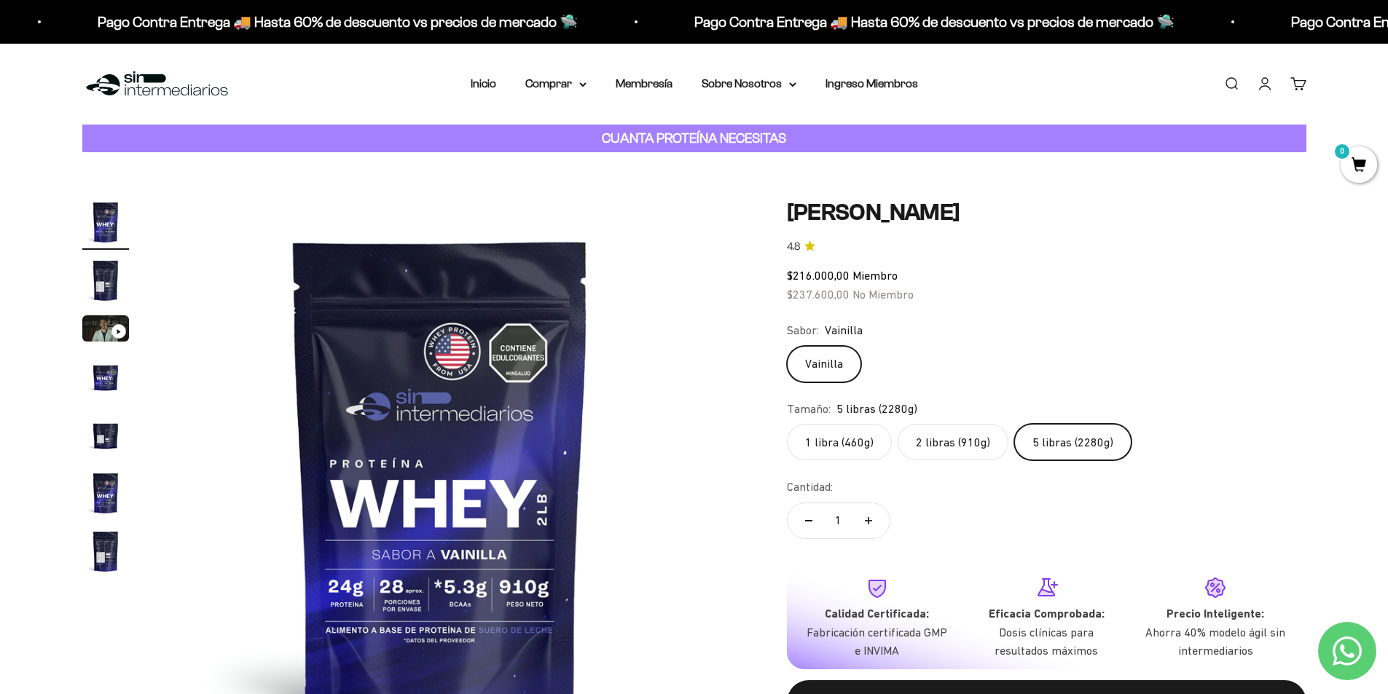
click at [663, 484] on img at bounding box center [440, 475] width 553 height 553
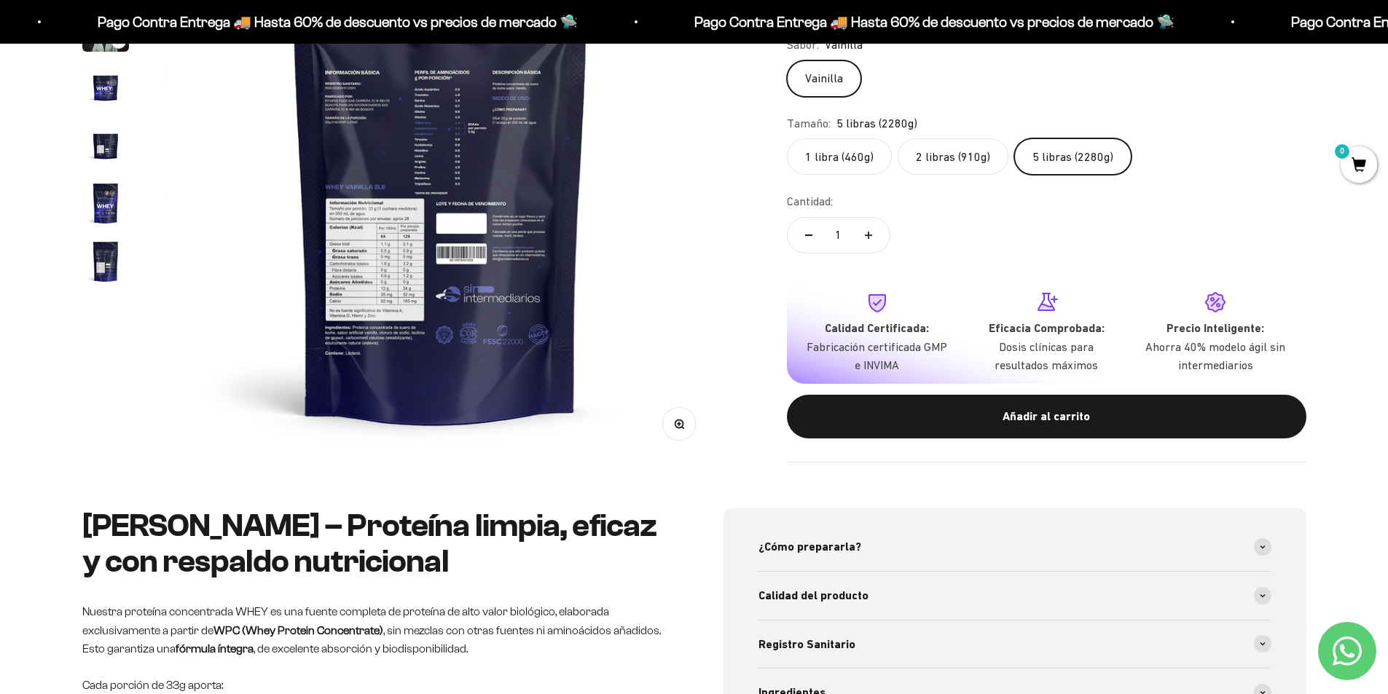
scroll to position [291, 0]
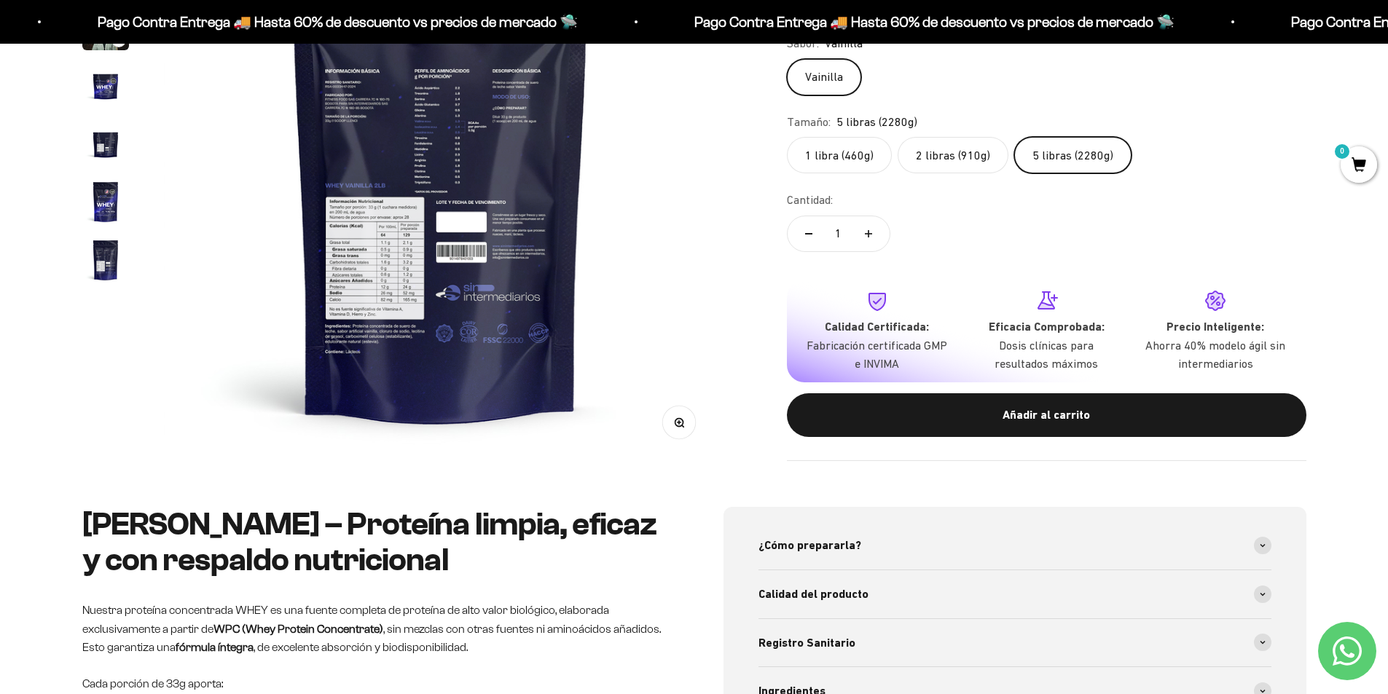
click at [677, 424] on icon "button" at bounding box center [679, 423] width 10 height 10
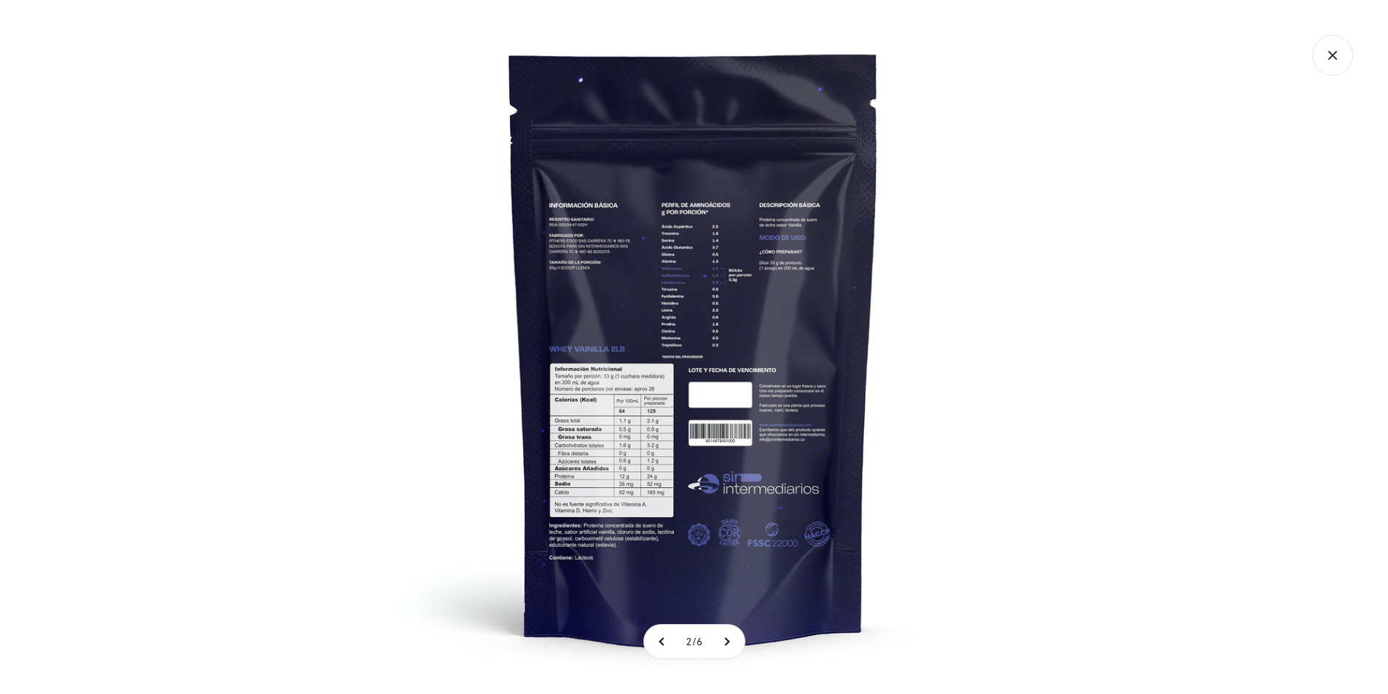
click at [625, 240] on img at bounding box center [694, 347] width 694 height 694
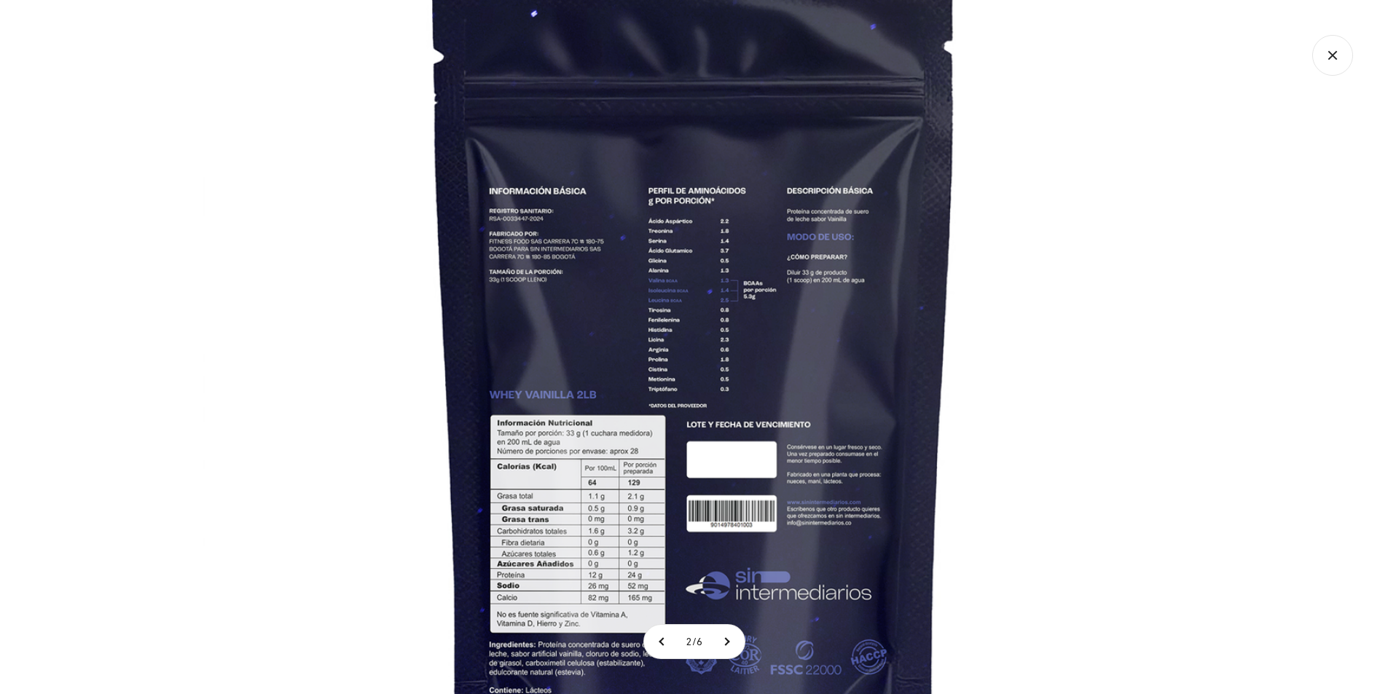
click at [626, 480] on img at bounding box center [694, 391] width 983 height 983
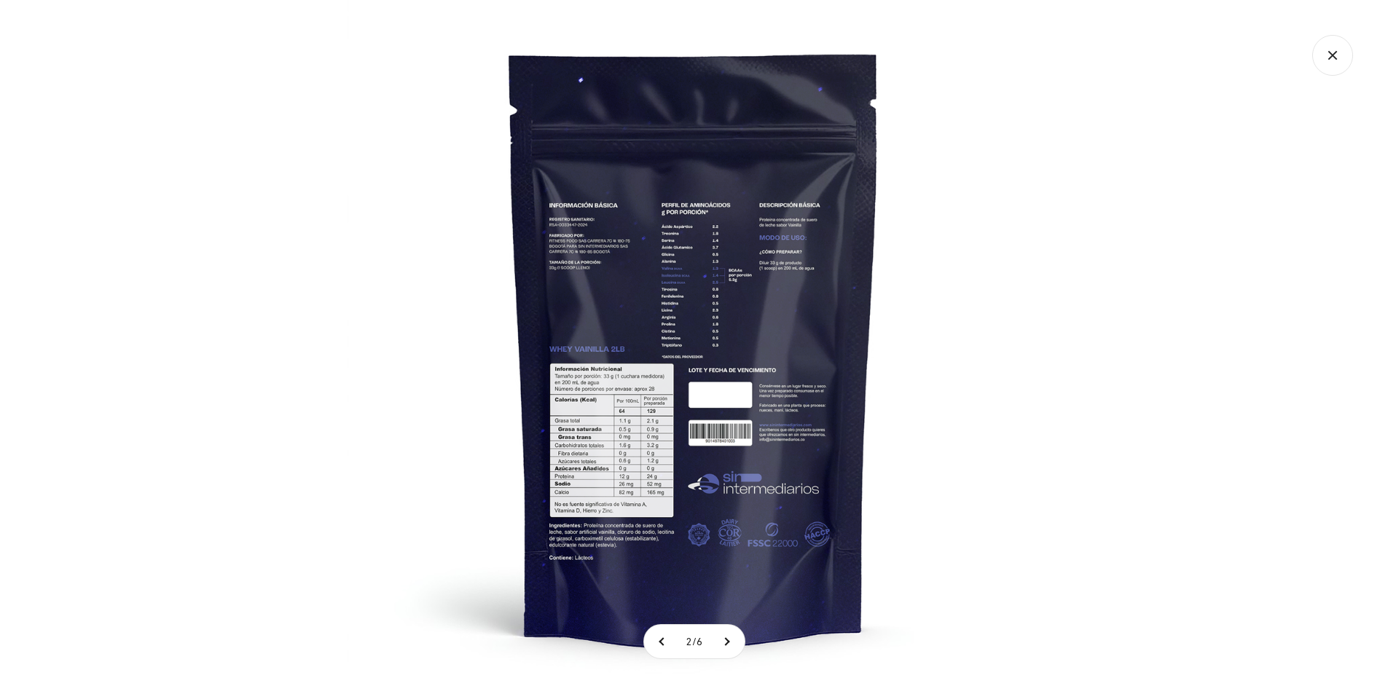
click at [626, 480] on img at bounding box center [694, 347] width 694 height 694
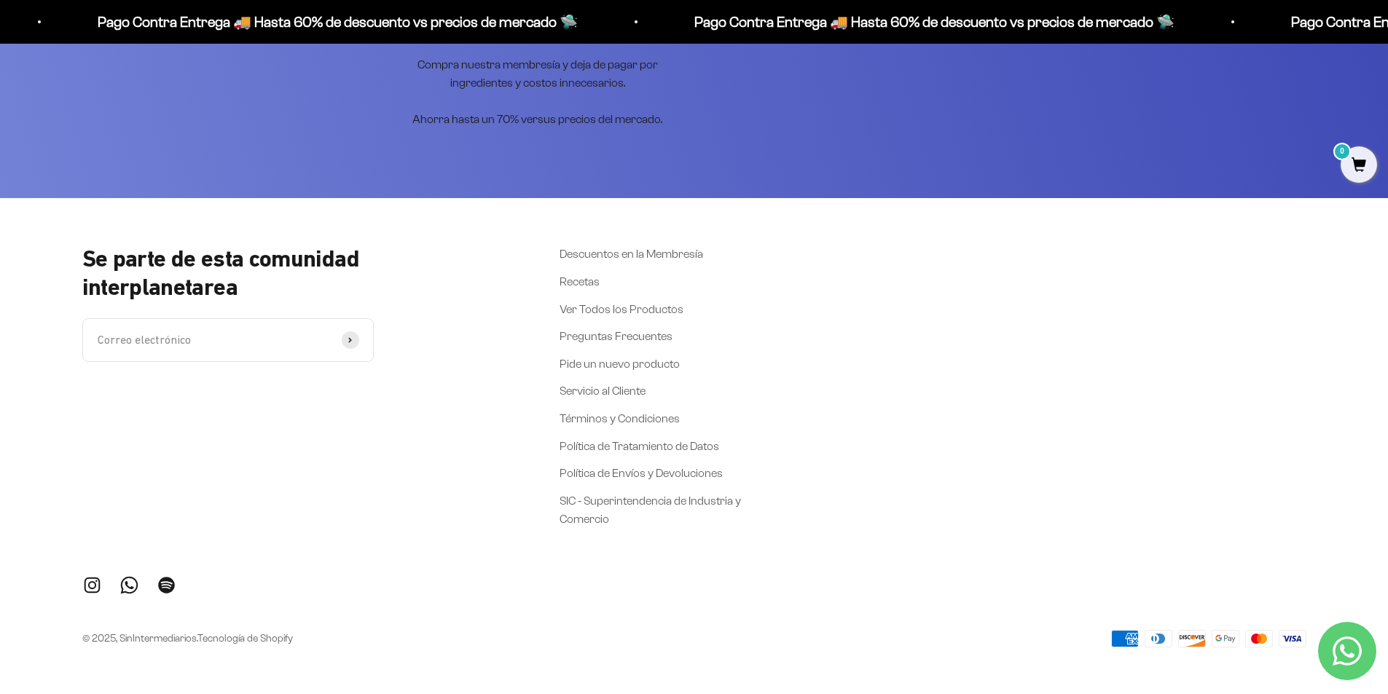
scroll to position [2132, 0]
click at [658, 258] on link "Descuentos en la Membresía" at bounding box center [631, 254] width 144 height 19
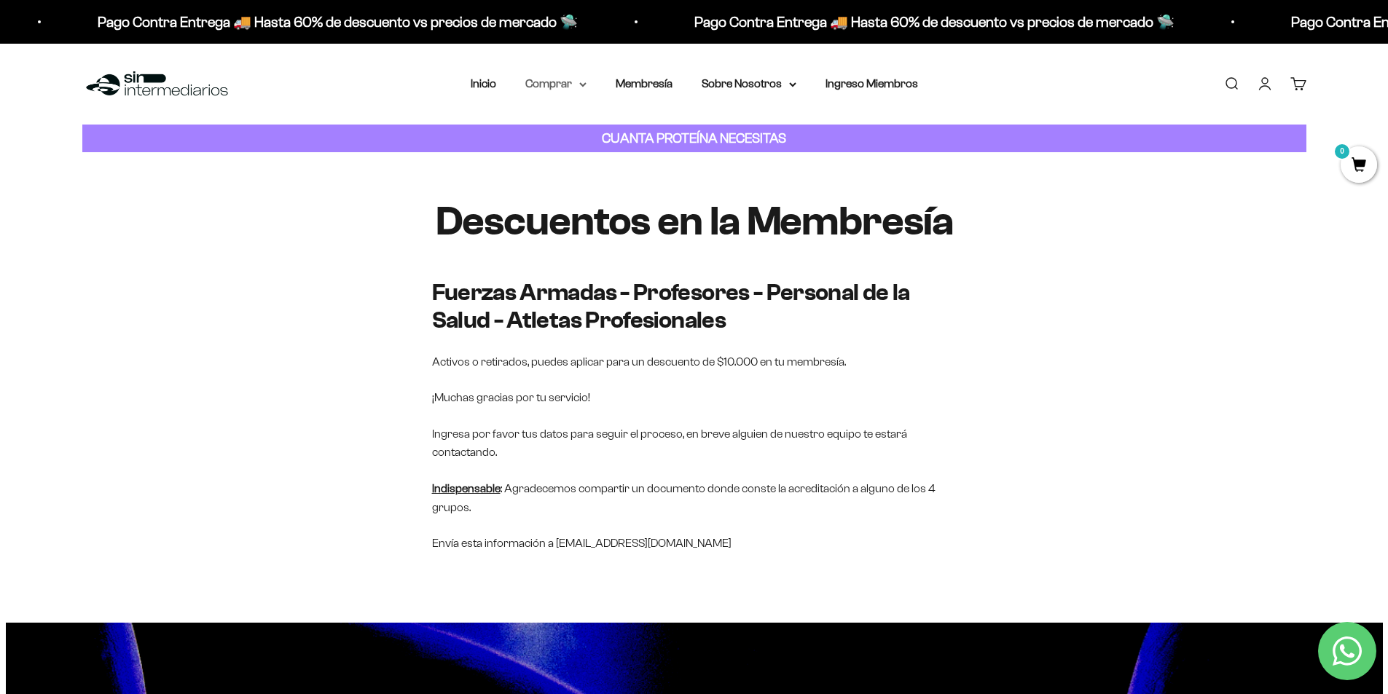
click at [541, 82] on summary "Comprar" at bounding box center [555, 83] width 61 height 19
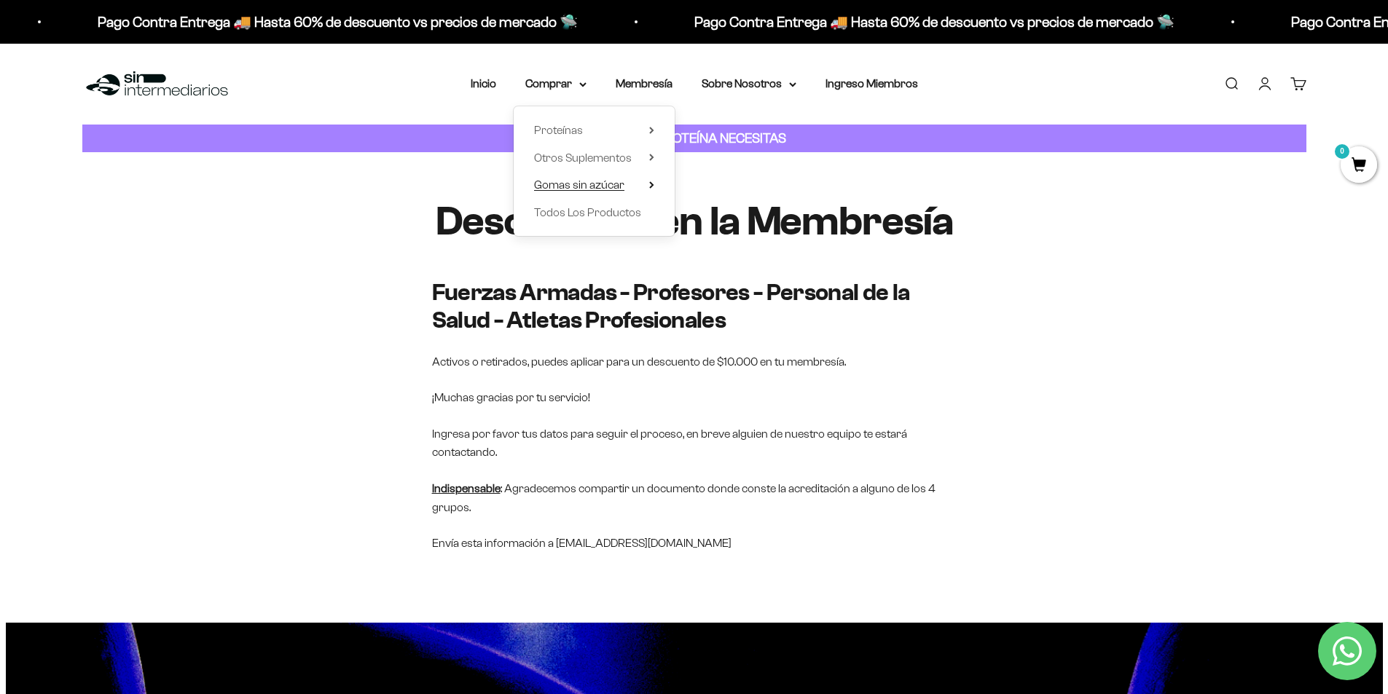
click at [572, 186] on span "Gomas sin azúcar" at bounding box center [579, 184] width 90 height 12
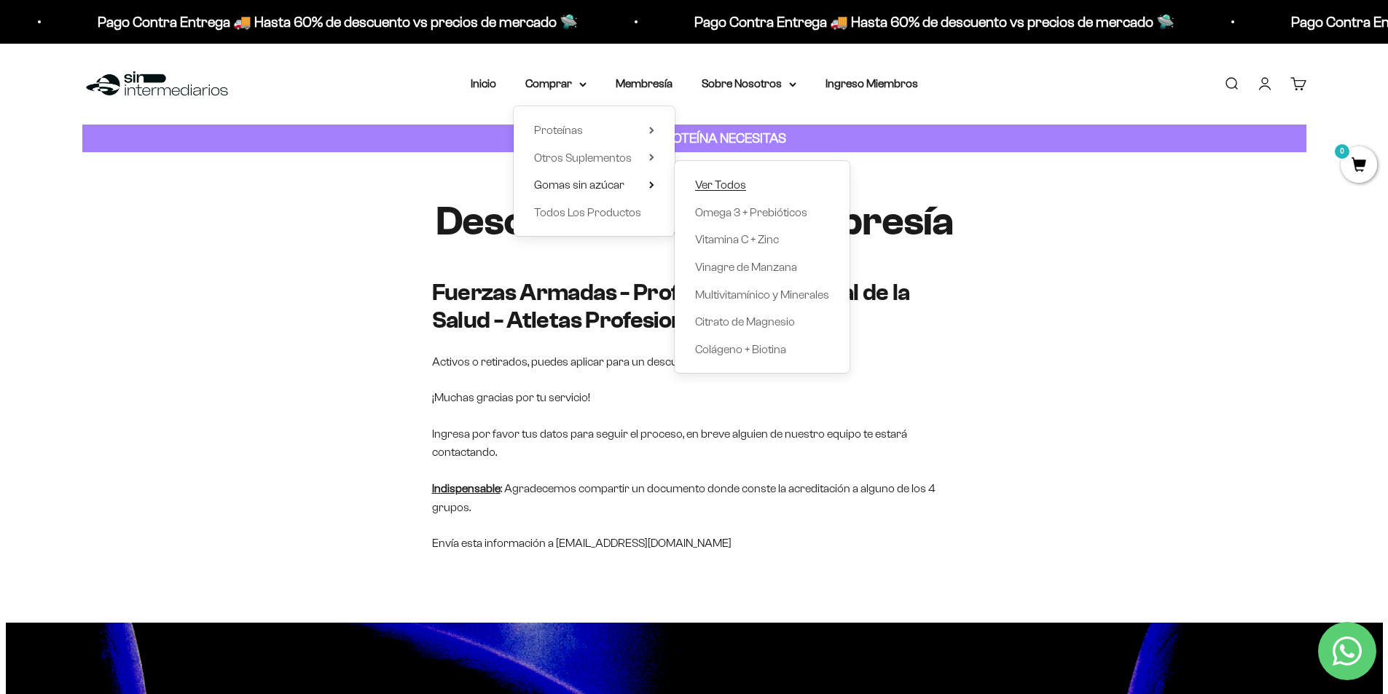
click at [722, 177] on span "Ver Todos" at bounding box center [720, 185] width 51 height 19
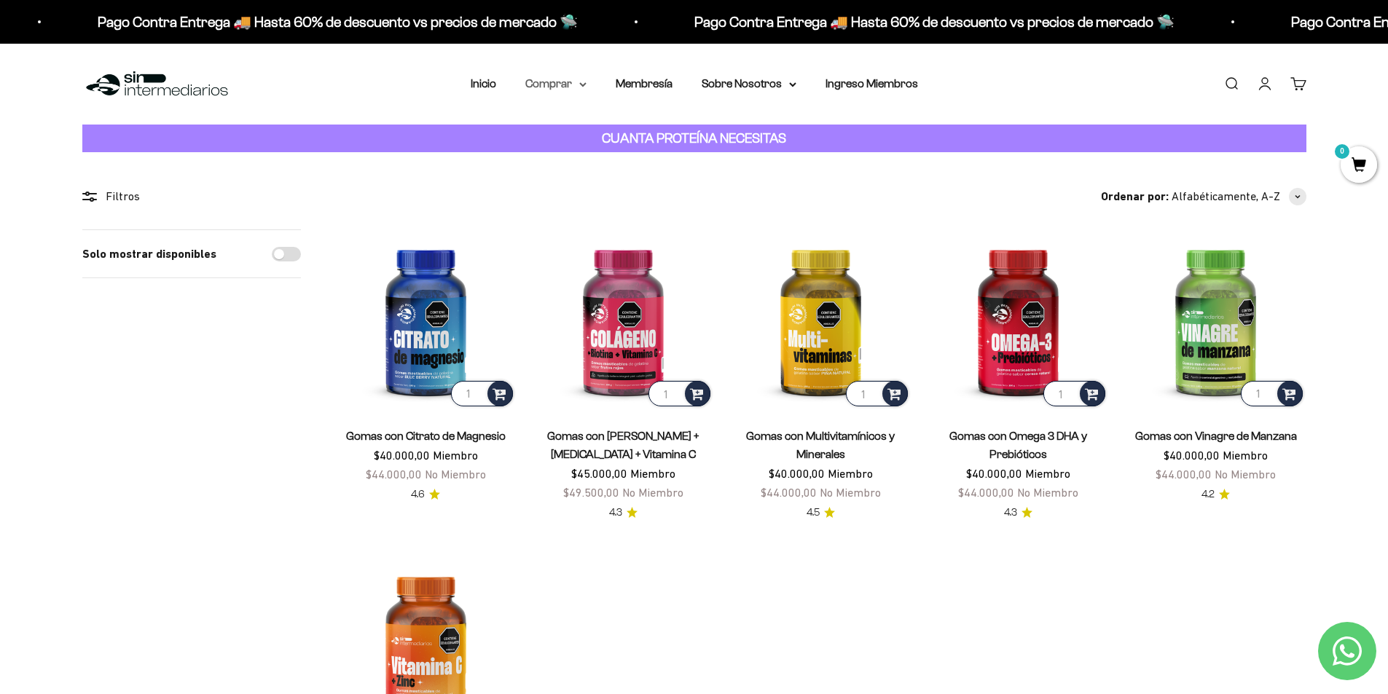
click at [578, 85] on summary "Comprar" at bounding box center [555, 83] width 61 height 19
click at [570, 209] on span "Todos Los Productos" at bounding box center [587, 212] width 107 height 12
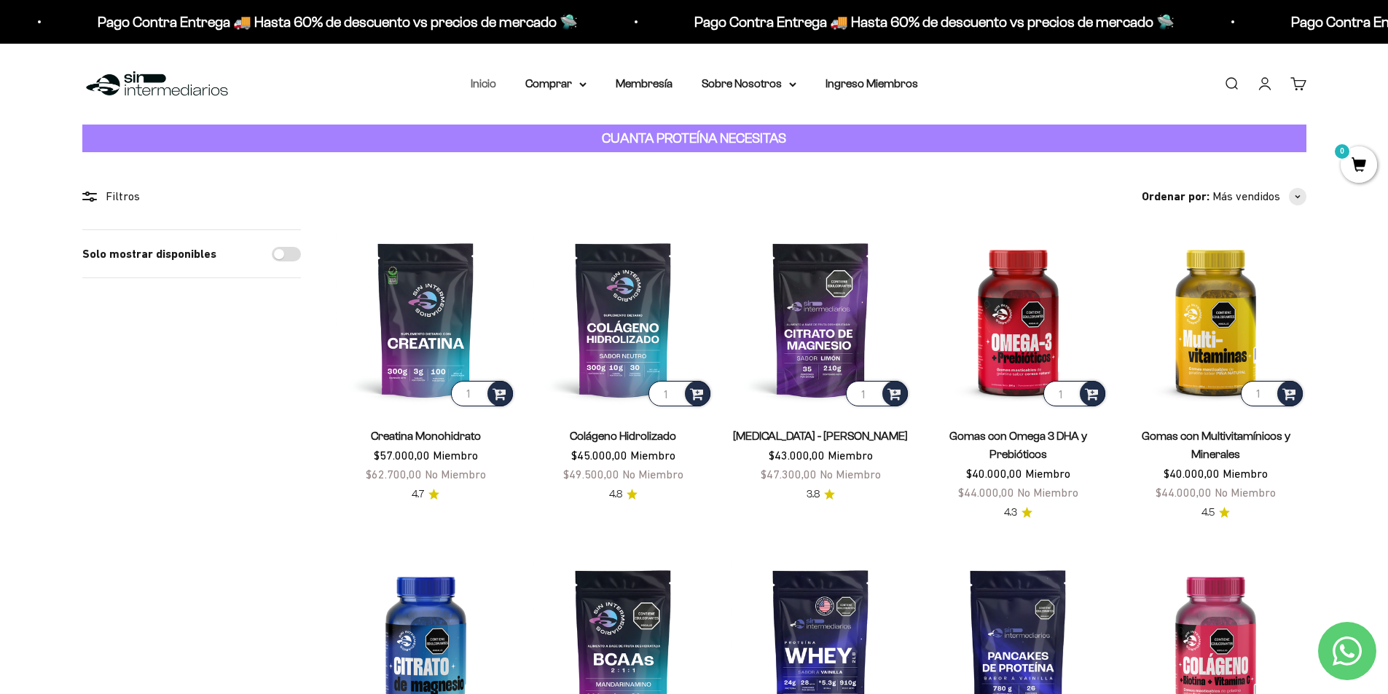
click at [476, 82] on link "Inicio" at bounding box center [483, 83] width 25 height 12
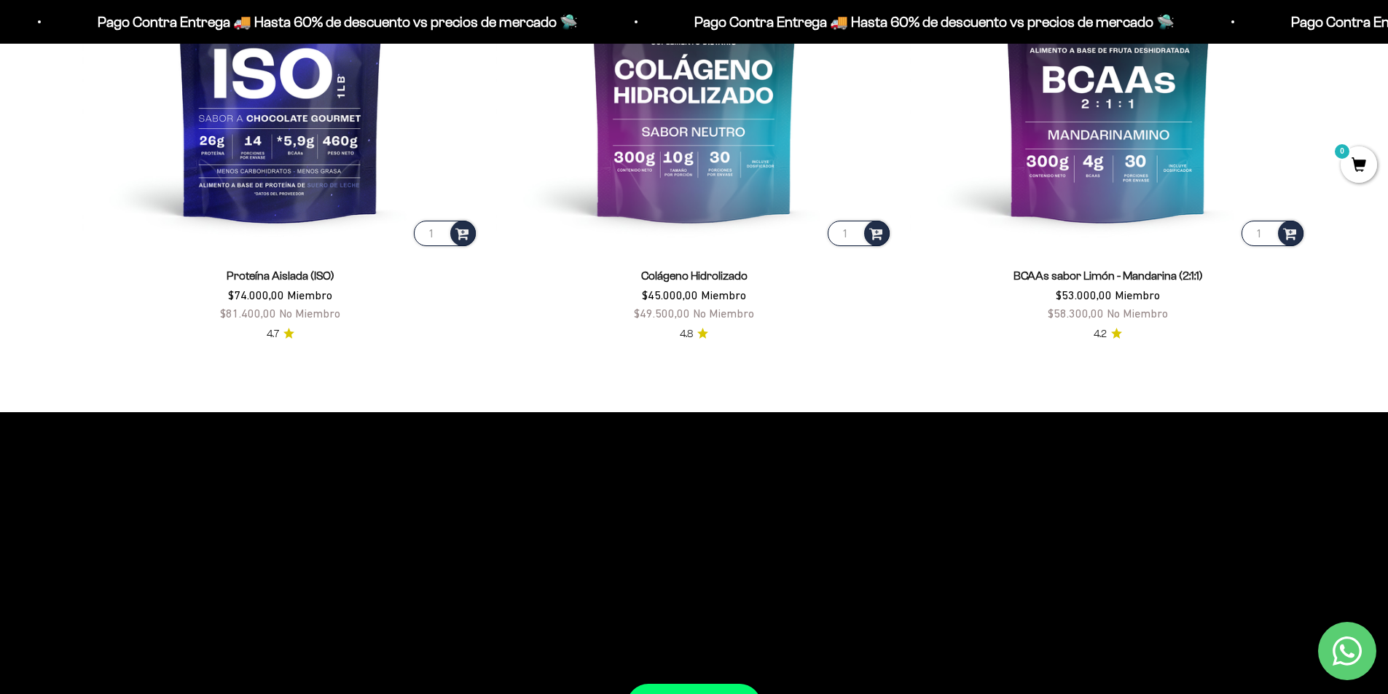
scroll to position [1453, 0]
